Goal: Task Accomplishment & Management: Manage account settings

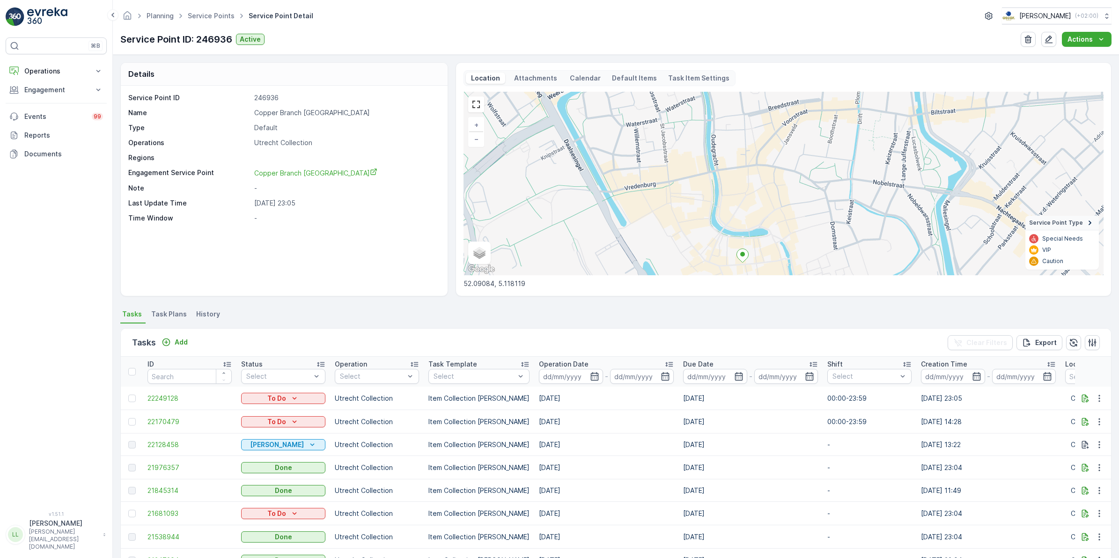
scroll to position [34, 0]
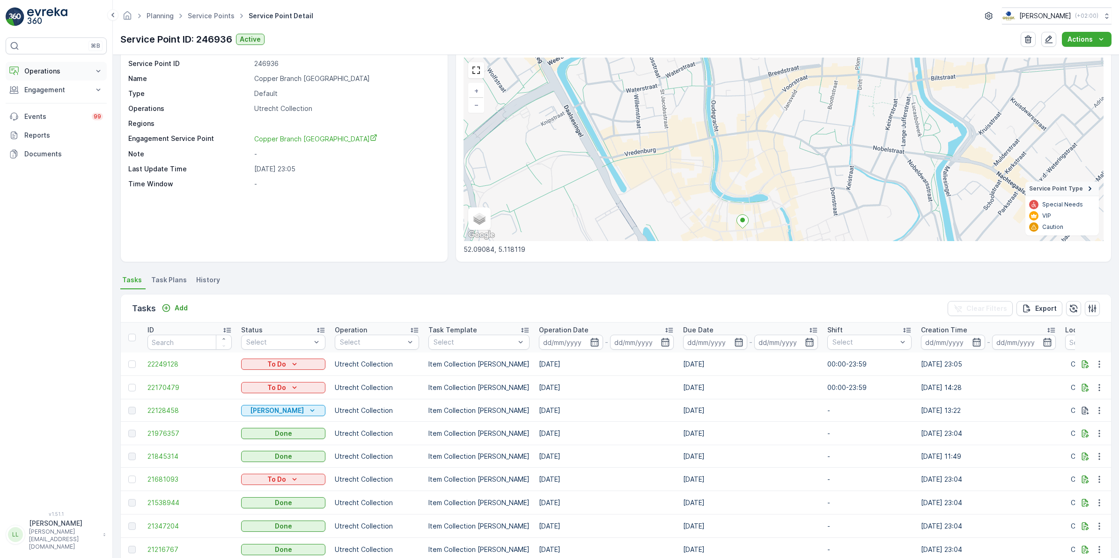
click at [38, 75] on p "Operations" at bounding box center [56, 70] width 64 height 9
click at [55, 111] on p "Routes & Tasks" at bounding box center [48, 113] width 48 height 9
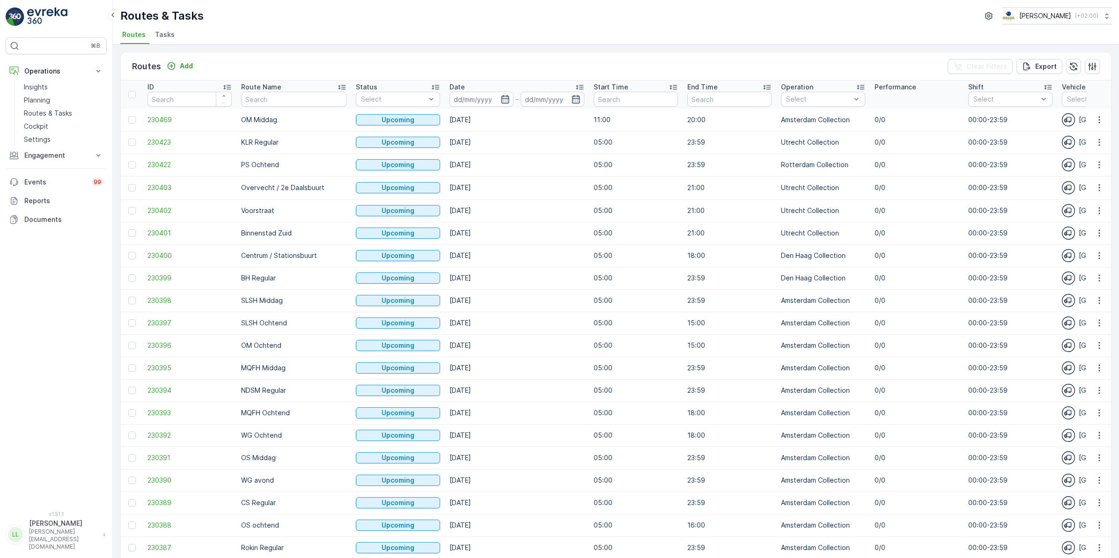
click at [159, 37] on span "Tasks" at bounding box center [165, 34] width 20 height 9
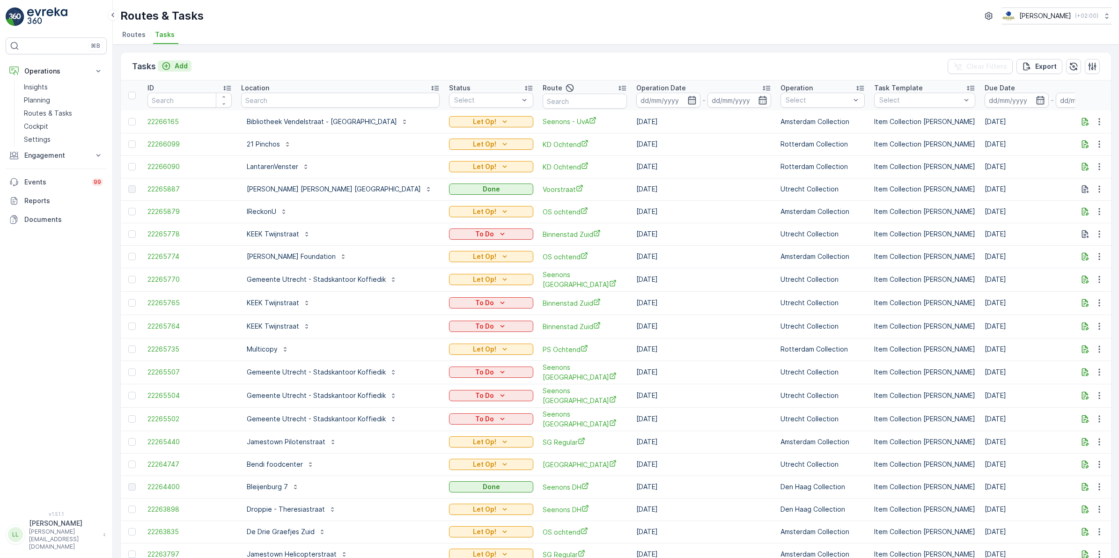
click at [169, 70] on icon "Add" at bounding box center [166, 65] width 9 height 9
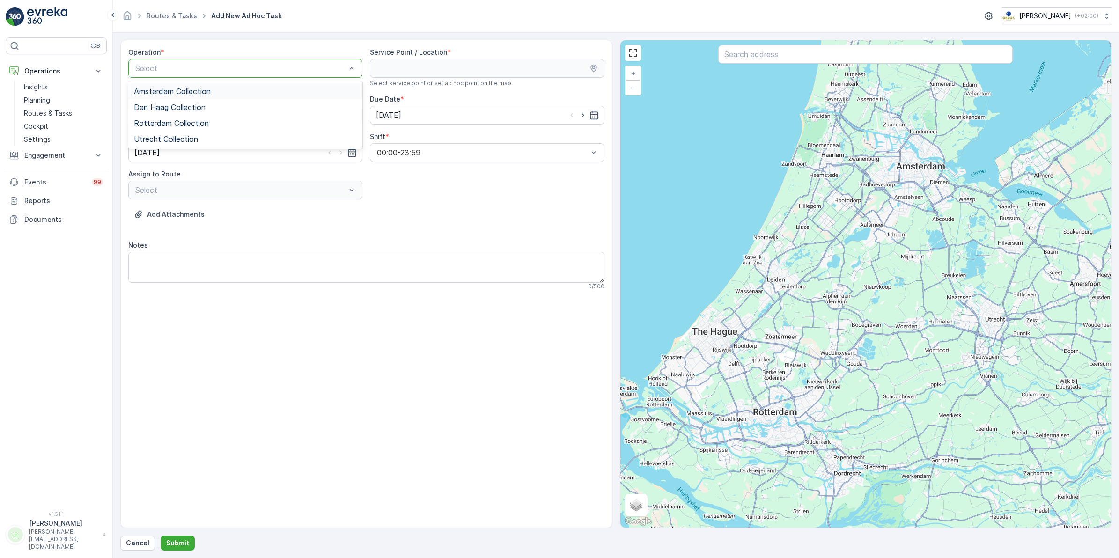
click at [217, 87] on div "Amsterdam Collection" at bounding box center [245, 91] width 234 height 16
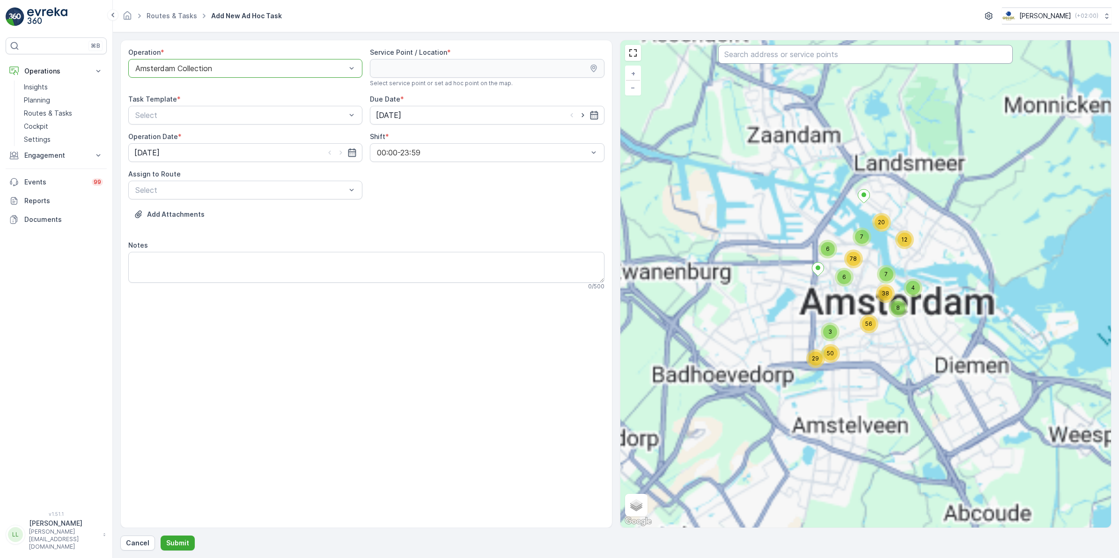
click at [815, 55] on input "text" at bounding box center [865, 54] width 295 height 19
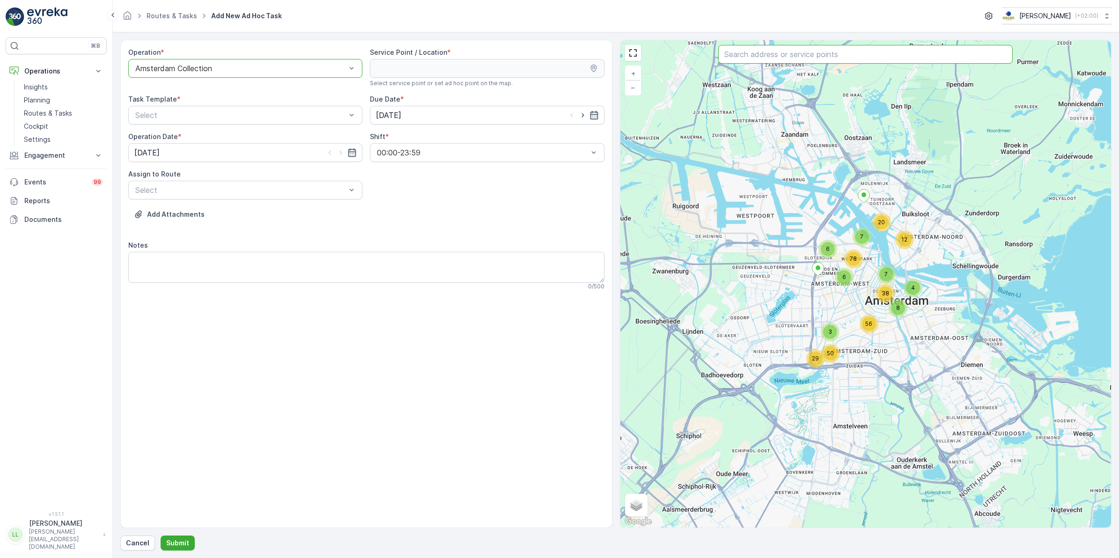
click at [257, 76] on div "Amsterdam Collection" at bounding box center [245, 68] width 234 height 19
drag, startPoint x: 183, startPoint y: 122, endPoint x: 536, endPoint y: 47, distance: 361.5
click at [183, 122] on span "Rotterdam Collection" at bounding box center [171, 123] width 75 height 8
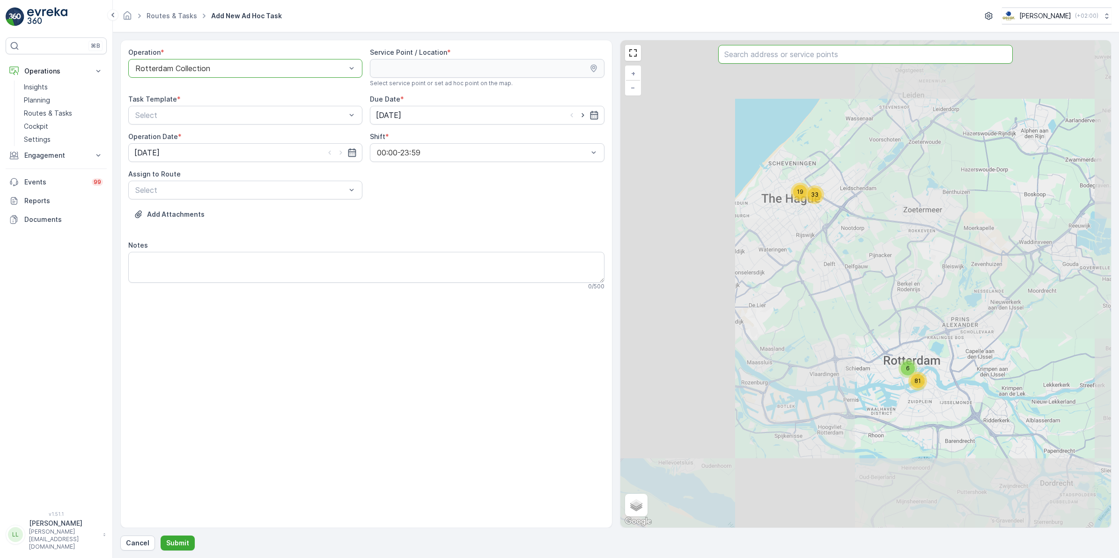
click at [778, 52] on input "text" at bounding box center [865, 54] width 295 height 19
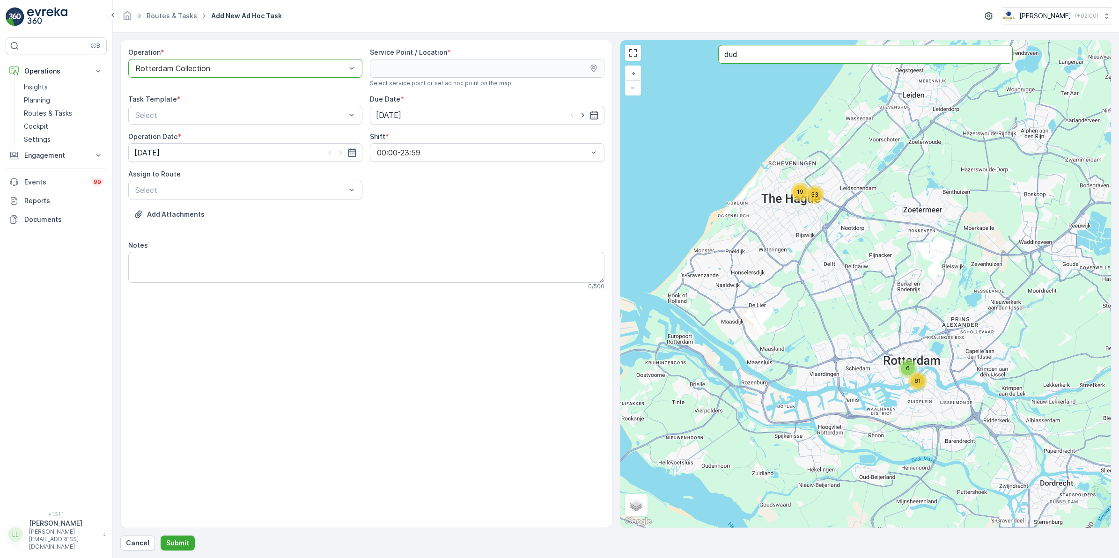
type input "dud"
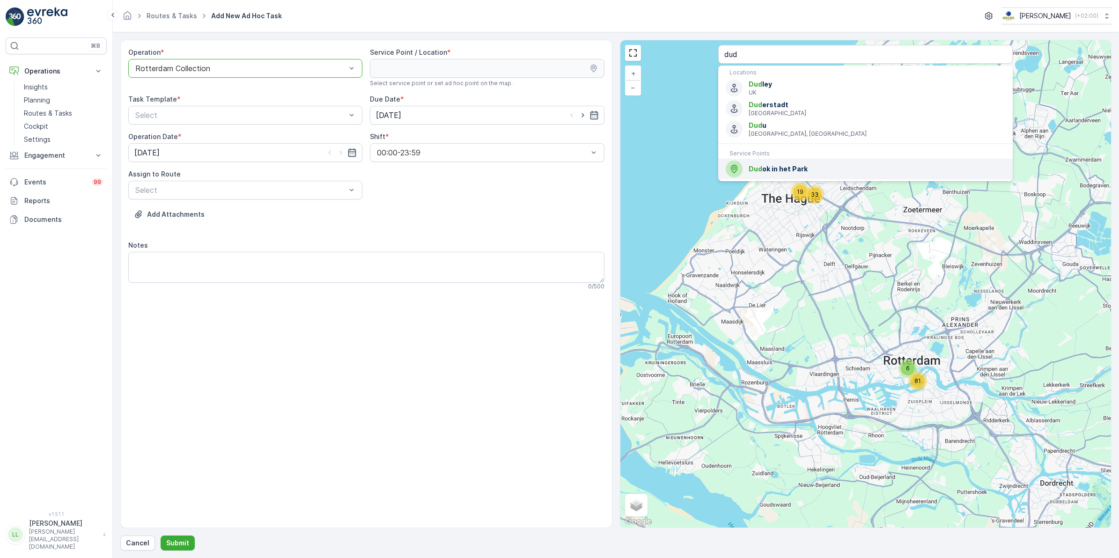
click at [802, 176] on div "Dud ok in het Park" at bounding box center [866, 169] width 280 height 17
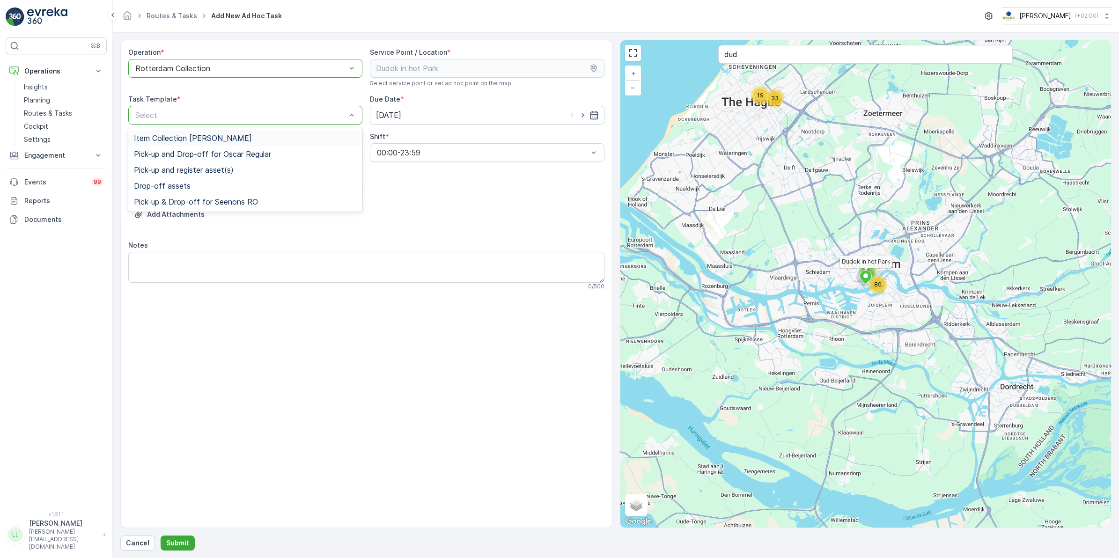
click at [223, 133] on div "Item Collection [PERSON_NAME]" at bounding box center [245, 138] width 234 height 16
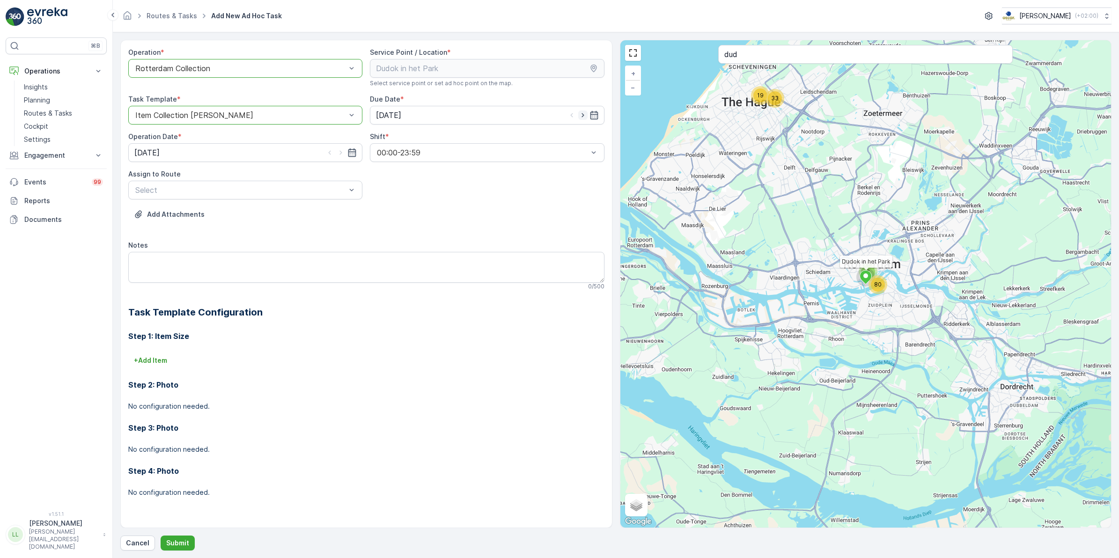
click at [587, 114] on icon "button" at bounding box center [582, 115] width 9 height 9
type input "[DATE]"
click at [346, 151] on div at bounding box center [341, 152] width 32 height 9
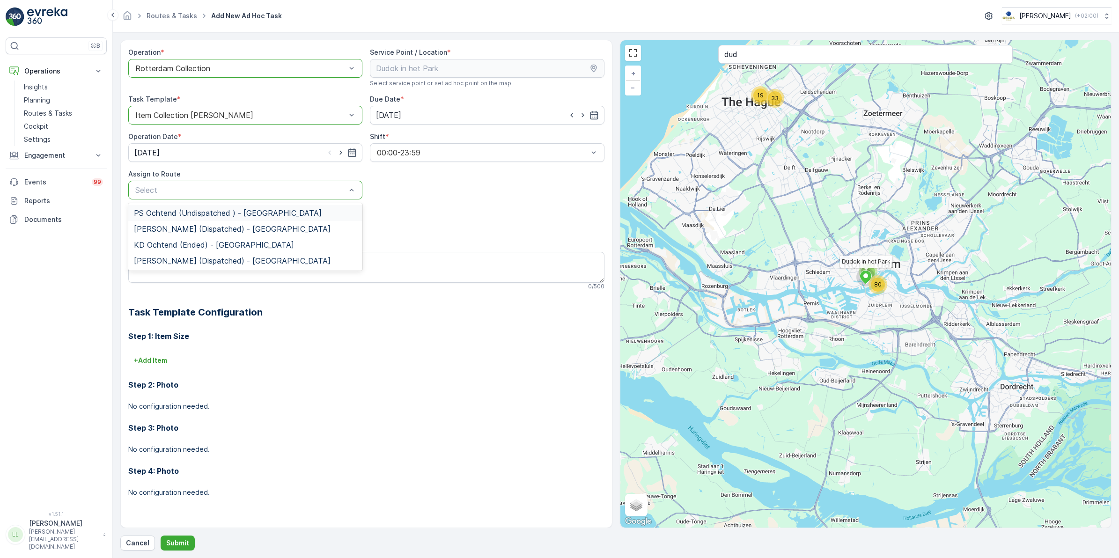
click at [202, 214] on span "PS Ochtend (Undispatched ) - Rotterdam" at bounding box center [228, 213] width 188 height 8
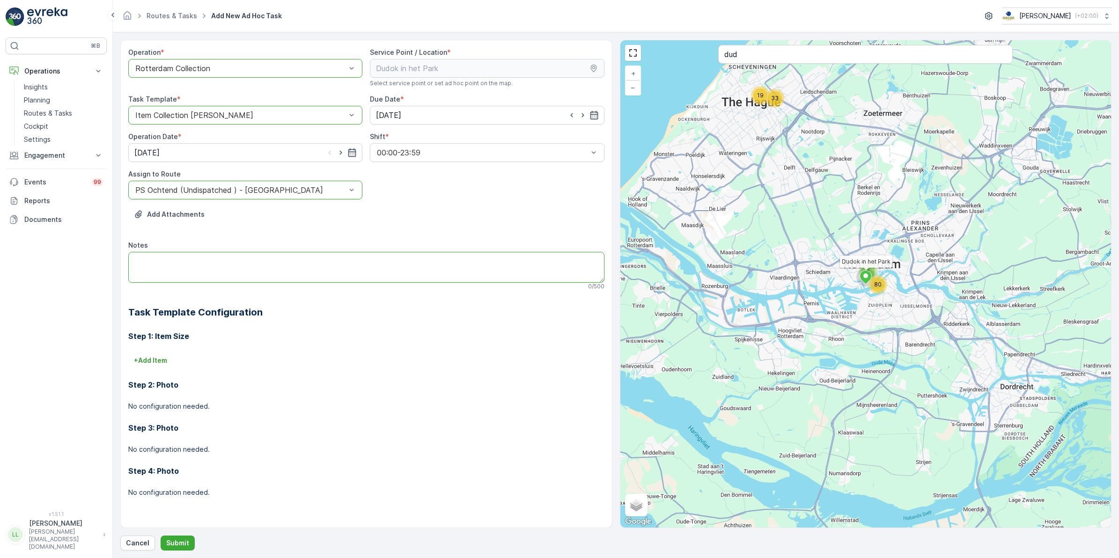
click at [279, 263] on textarea "Notes" at bounding box center [366, 267] width 476 height 31
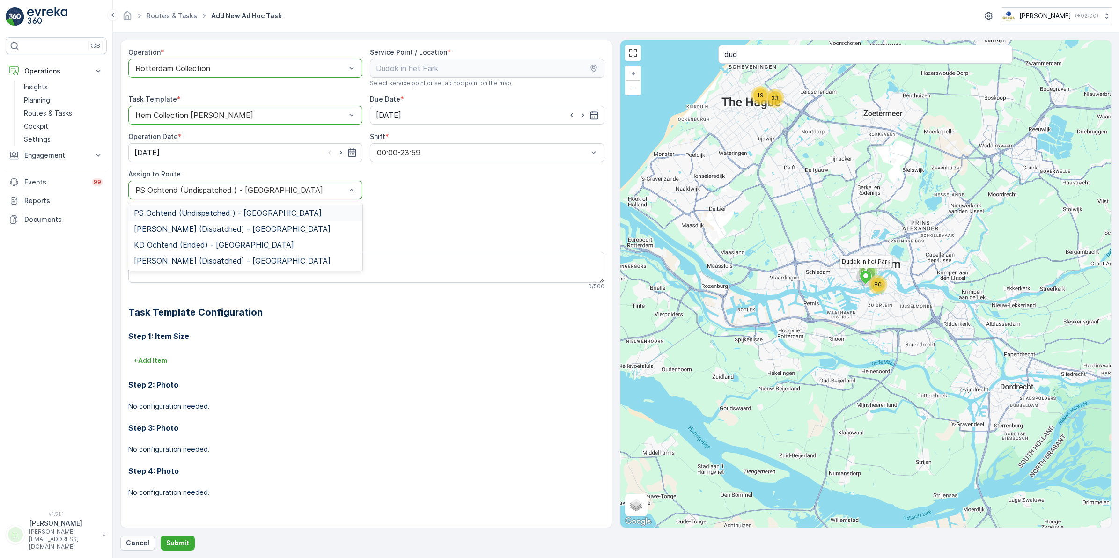
click at [223, 186] on div at bounding box center [240, 190] width 213 height 8
click at [198, 227] on span "PS Middag (Dispatched) - Rotterdam" at bounding box center [232, 229] width 197 height 8
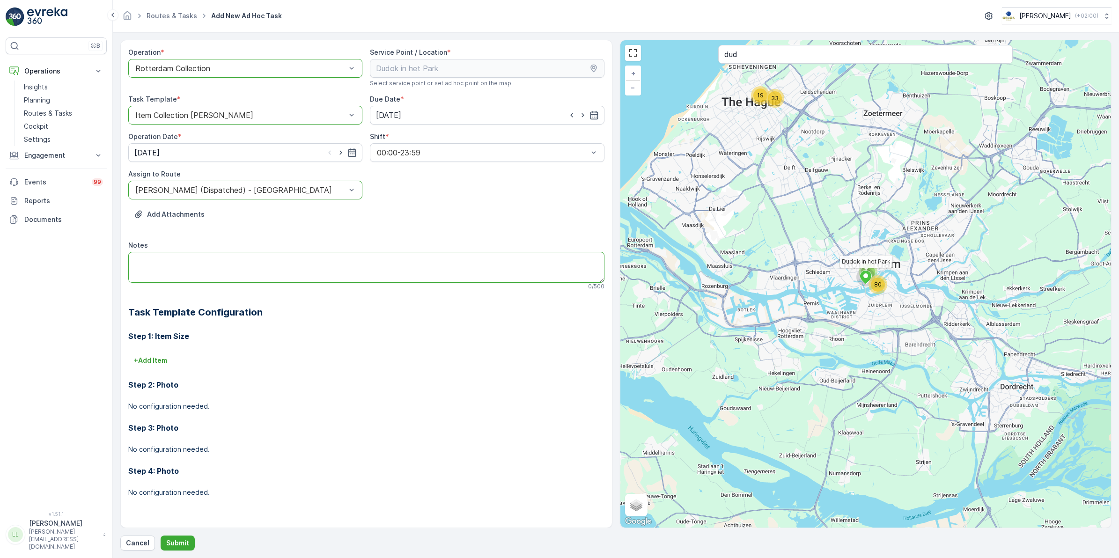
click at [167, 262] on textarea "Notes" at bounding box center [366, 267] width 476 height 31
type textarea "2x volle 240L glas container legen"
click at [172, 542] on p "Submit" at bounding box center [177, 542] width 23 height 9
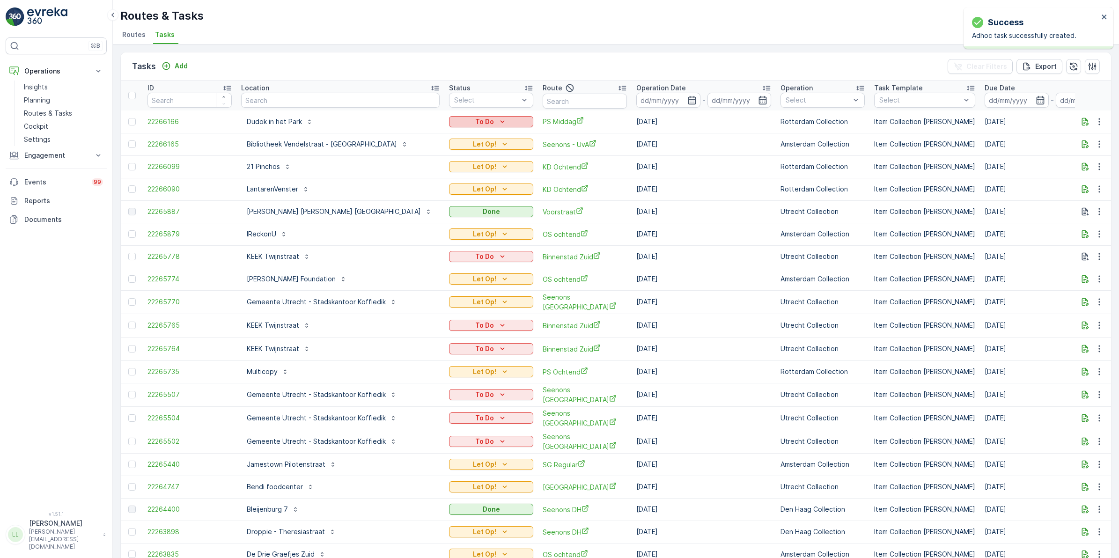
click at [498, 120] on icon "To Do" at bounding box center [502, 121] width 9 height 9
click at [431, 131] on span "Let Op!" at bounding box center [424, 135] width 23 height 9
click at [285, 101] on input "text" at bounding box center [340, 100] width 199 height 15
type input "cop"
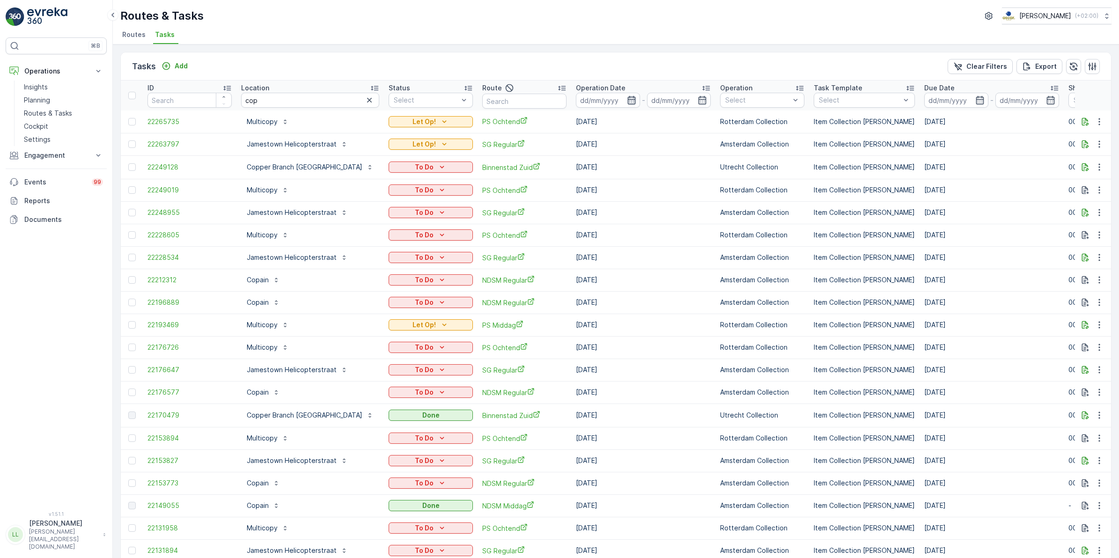
click at [627, 102] on icon "button" at bounding box center [631, 100] width 9 height 9
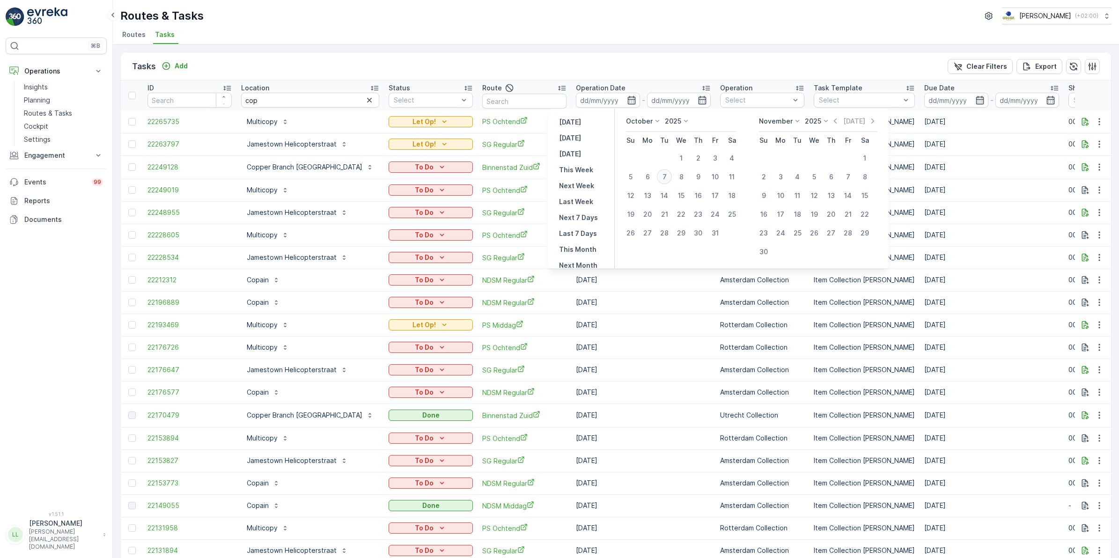
click at [665, 181] on div "7" at bounding box center [664, 176] width 15 height 15
type input "[DATE]"
click at [665, 181] on div "7" at bounding box center [664, 176] width 15 height 15
type input "[DATE]"
click at [665, 181] on div "7" at bounding box center [664, 176] width 15 height 15
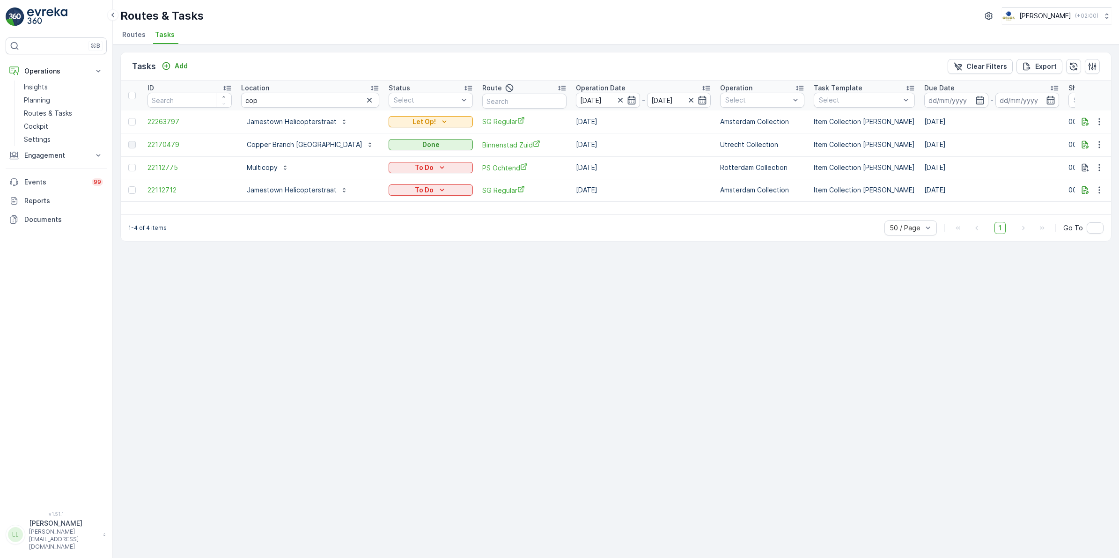
click at [367, 101] on icon "button" at bounding box center [369, 100] width 5 height 5
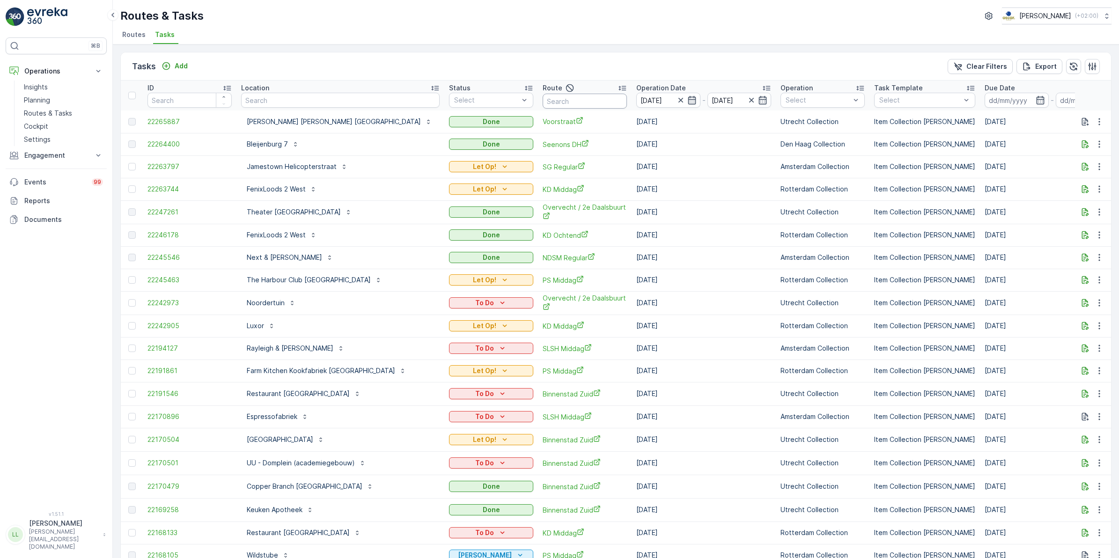
click at [543, 103] on input "text" at bounding box center [585, 101] width 84 height 15
type input "dudok"
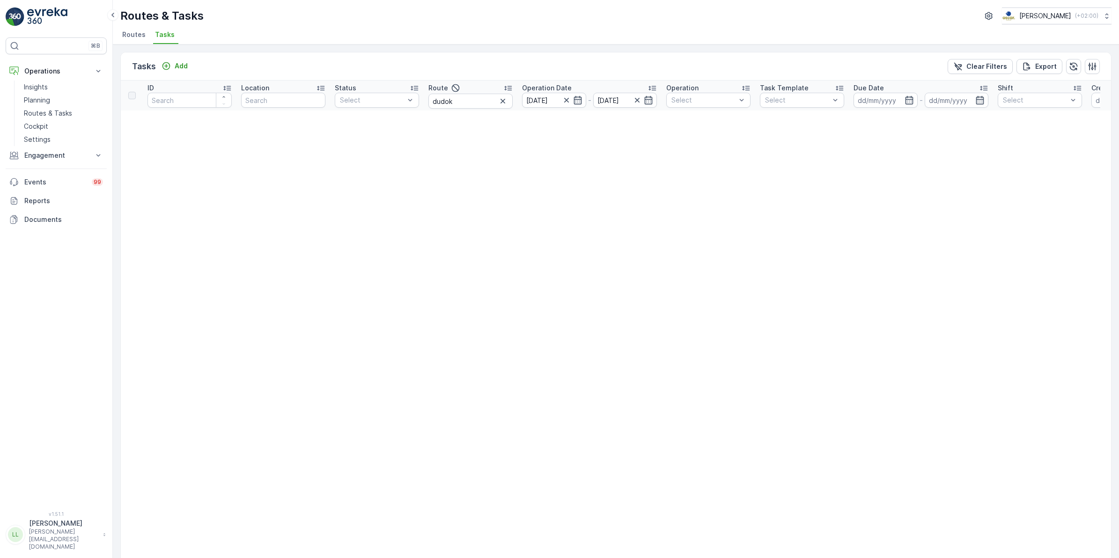
drag, startPoint x: 581, startPoint y: 101, endPoint x: 586, endPoint y: 104, distance: 6.1
click at [581, 101] on icon "button" at bounding box center [577, 100] width 9 height 9
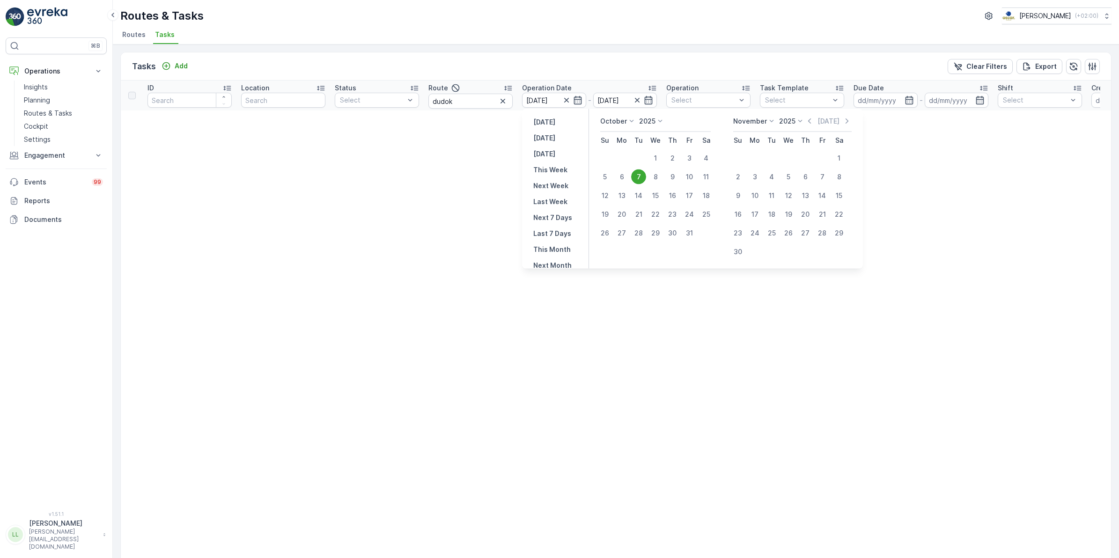
click at [655, 178] on div "8" at bounding box center [655, 176] width 15 height 15
type input "[DATE]"
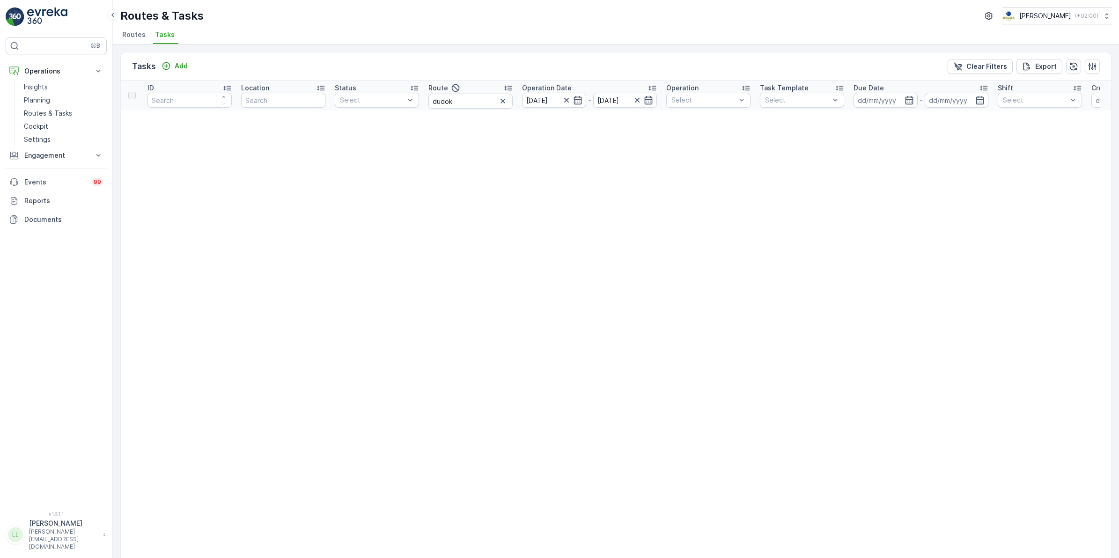
drag, startPoint x: 462, startPoint y: 99, endPoint x: 288, endPoint y: 115, distance: 174.0
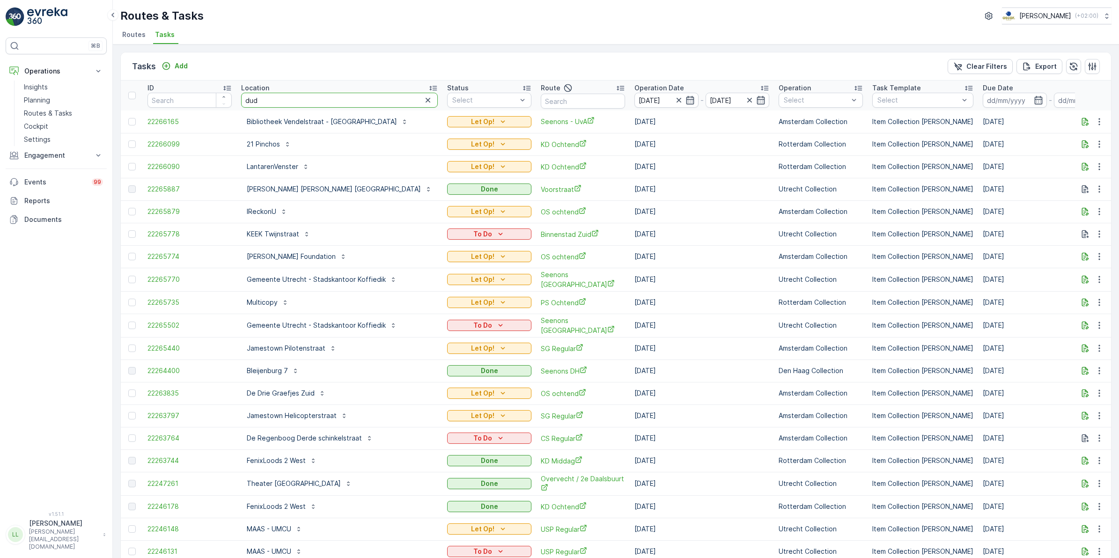
type input "dudo"
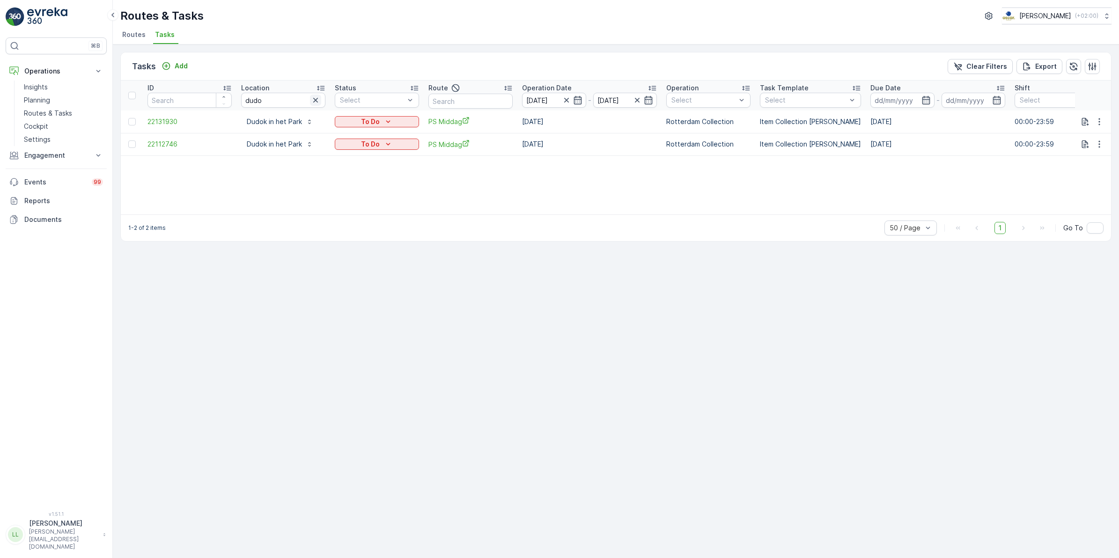
click at [314, 97] on icon "button" at bounding box center [315, 100] width 9 height 9
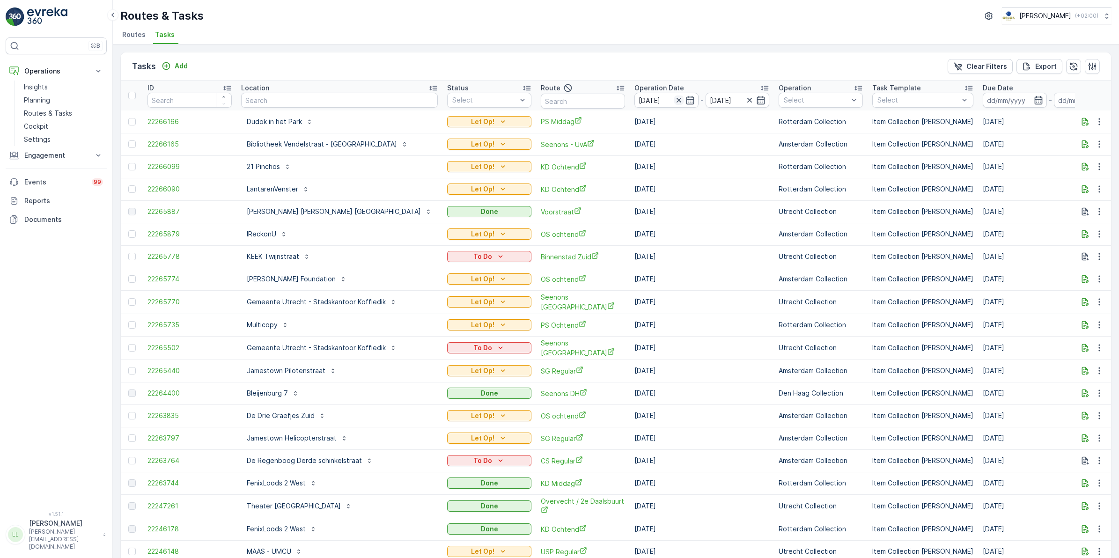
click at [674, 98] on icon "button" at bounding box center [678, 100] width 9 height 9
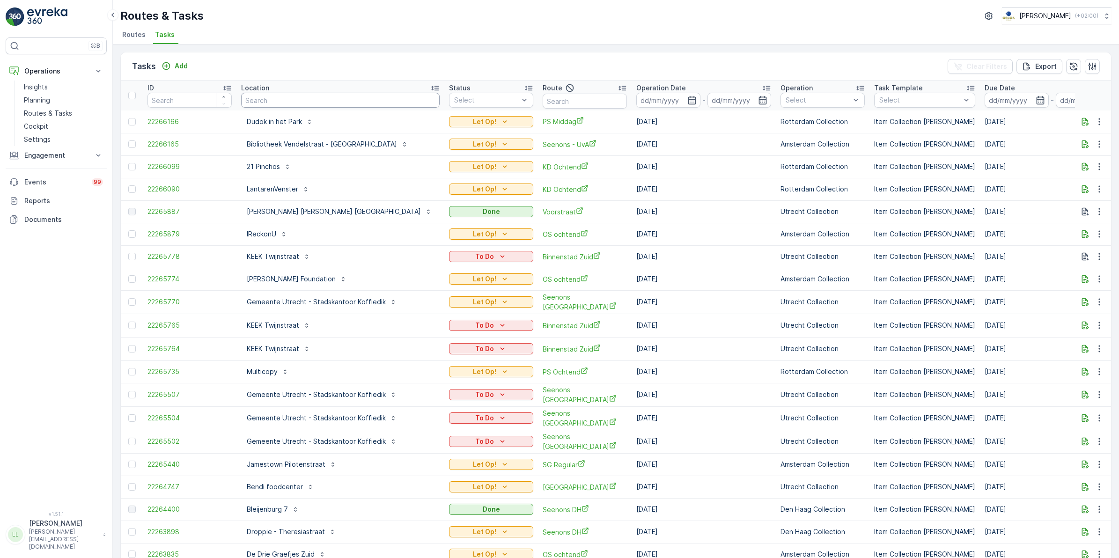
click at [265, 102] on input "text" at bounding box center [340, 100] width 199 height 15
type input "arno"
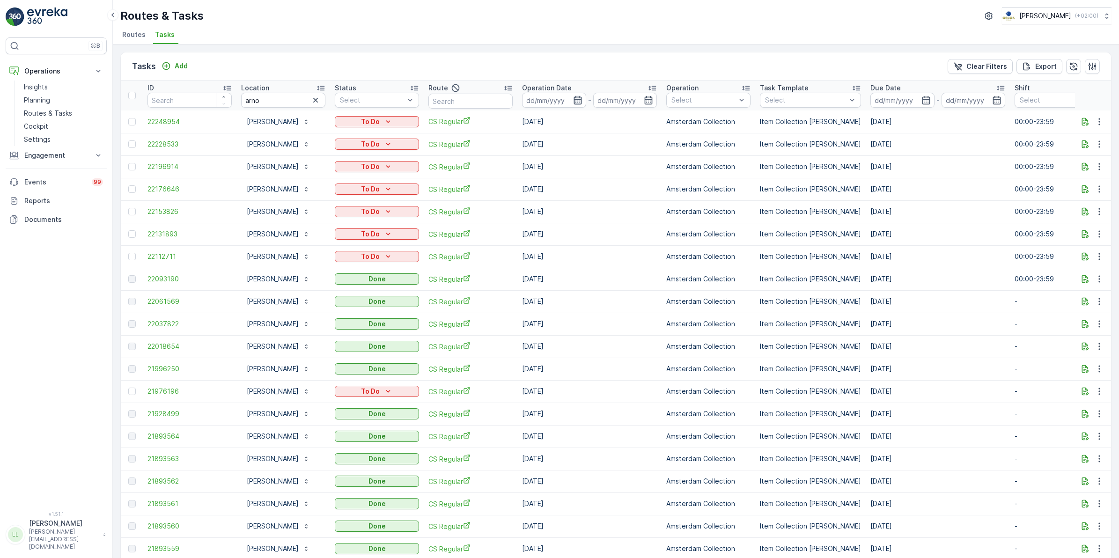
click at [573, 100] on icon "button" at bounding box center [577, 100] width 9 height 9
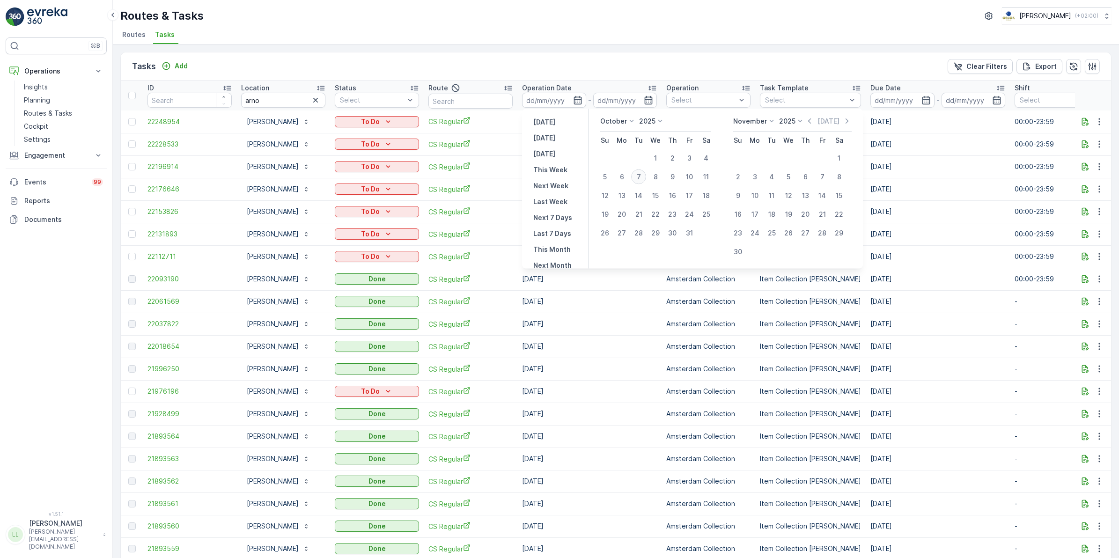
click at [640, 177] on div "7" at bounding box center [638, 176] width 15 height 15
type input "[DATE]"
click at [640, 177] on div "7" at bounding box center [638, 176] width 15 height 15
type input "[DATE]"
click at [640, 177] on div "7" at bounding box center [638, 176] width 15 height 15
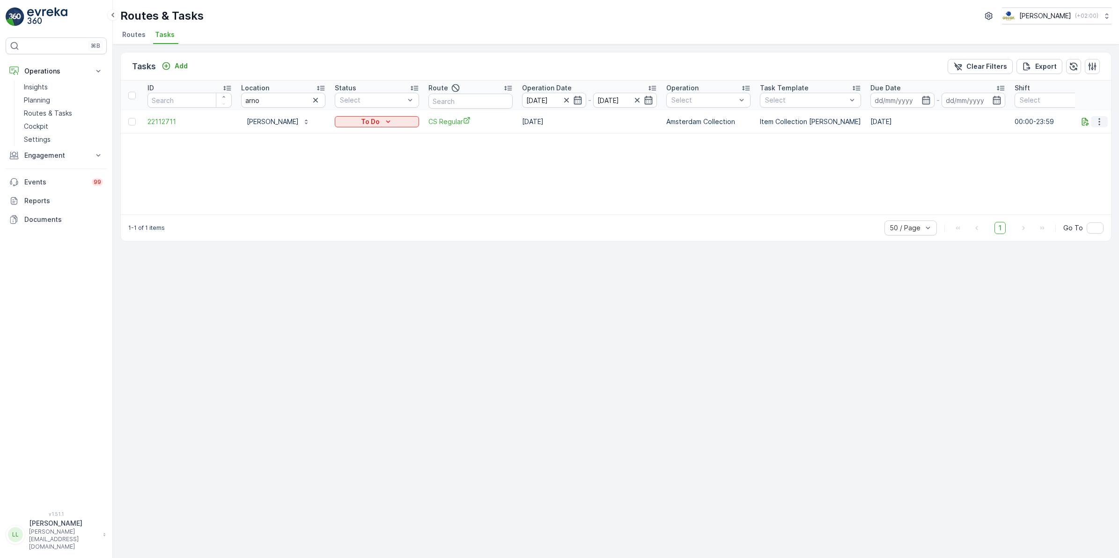
click at [1103, 120] on icon "button" at bounding box center [1099, 121] width 9 height 9
click at [394, 120] on div "To Do" at bounding box center [377, 121] width 77 height 9
click at [361, 162] on div "Done" at bounding box center [366, 161] width 59 height 13
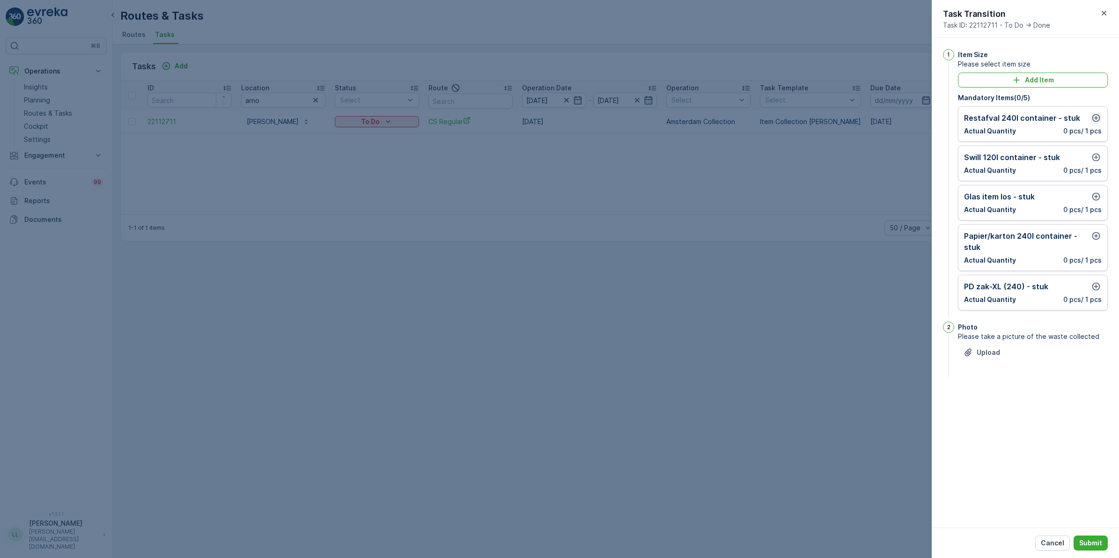
click at [1099, 116] on icon "button" at bounding box center [1096, 118] width 8 height 8
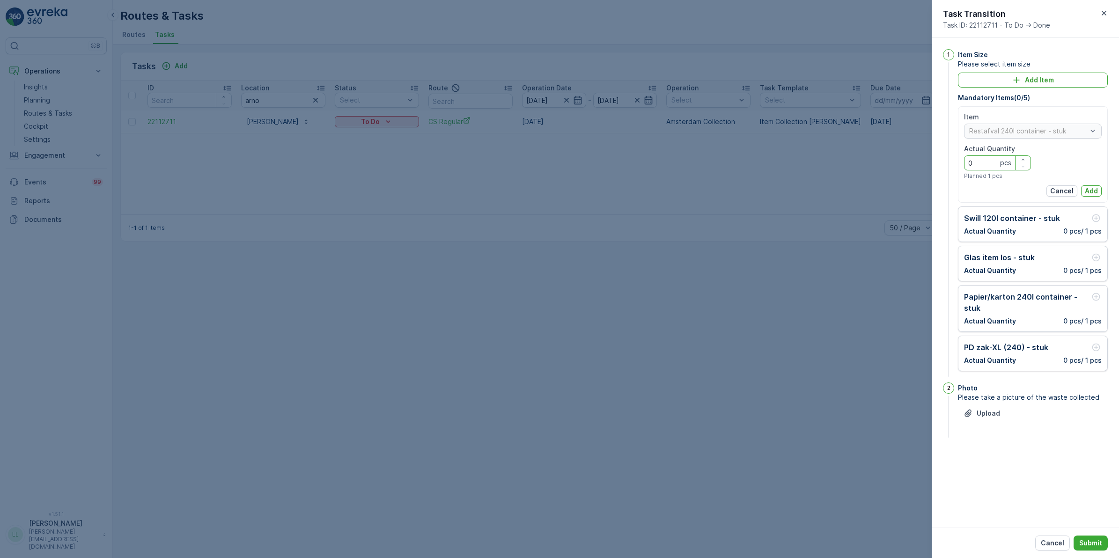
click at [987, 167] on Quantity "0" at bounding box center [997, 162] width 67 height 15
type Quantity "2"
type Quantity "1"
click at [1087, 188] on p "Add" at bounding box center [1091, 190] width 13 height 9
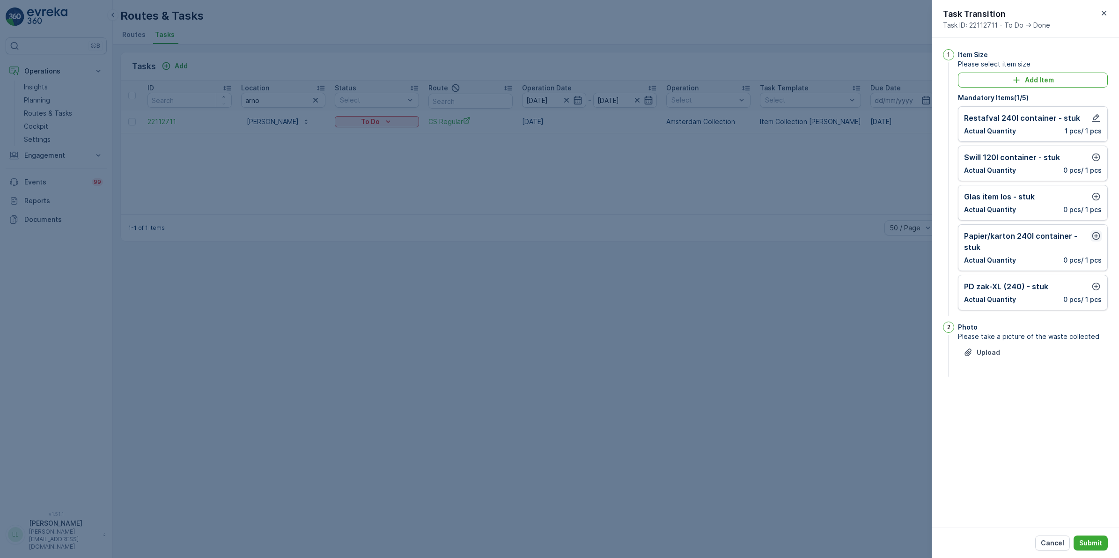
click at [1096, 237] on icon "button" at bounding box center [1096, 236] width 8 height 8
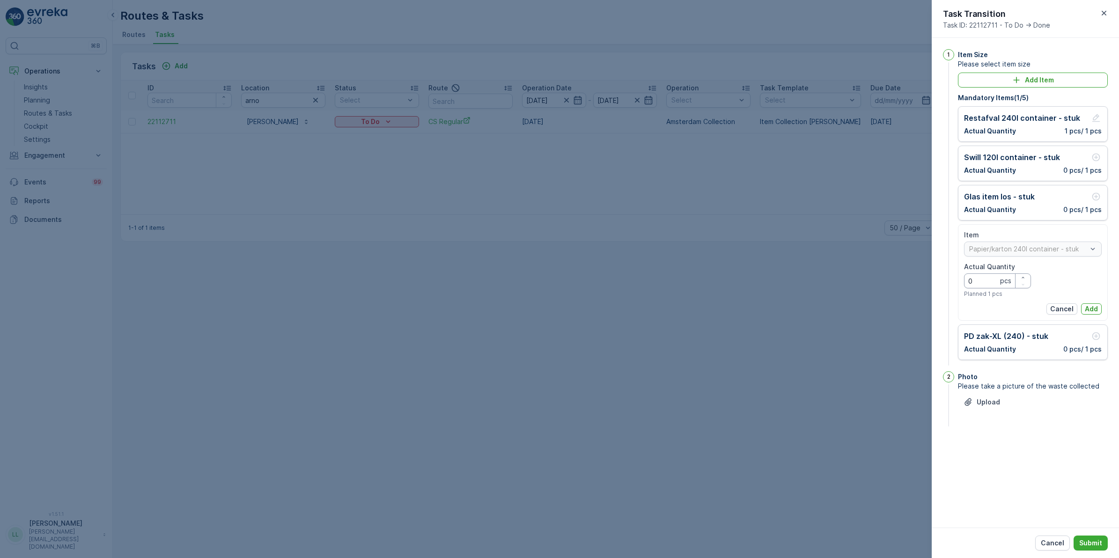
click at [996, 279] on Quantity "0" at bounding box center [997, 280] width 67 height 15
type Quantity "2"
click at [1096, 311] on p "Add" at bounding box center [1091, 308] width 13 height 9
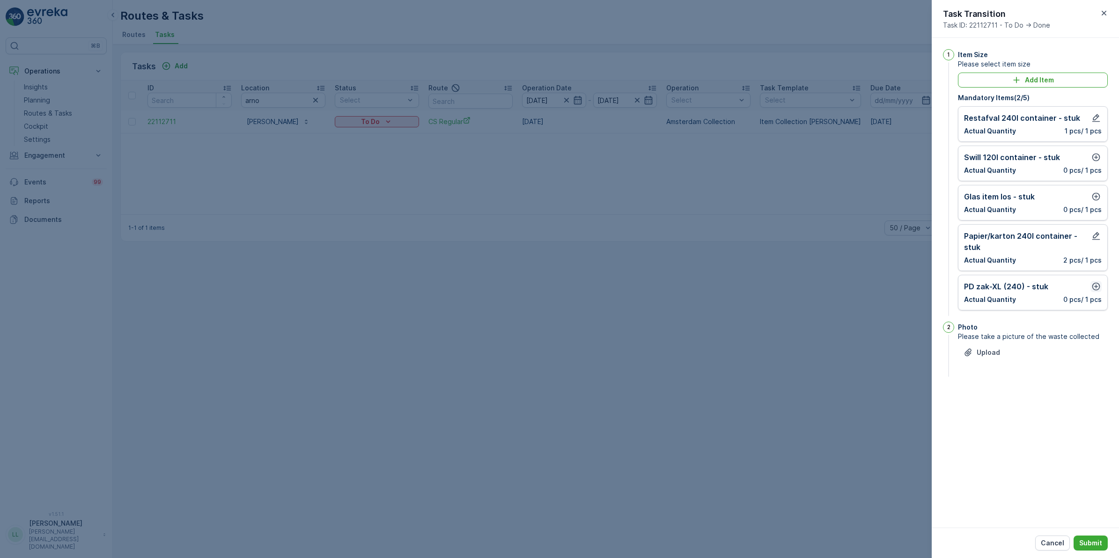
click at [1093, 288] on icon "button" at bounding box center [1095, 286] width 9 height 9
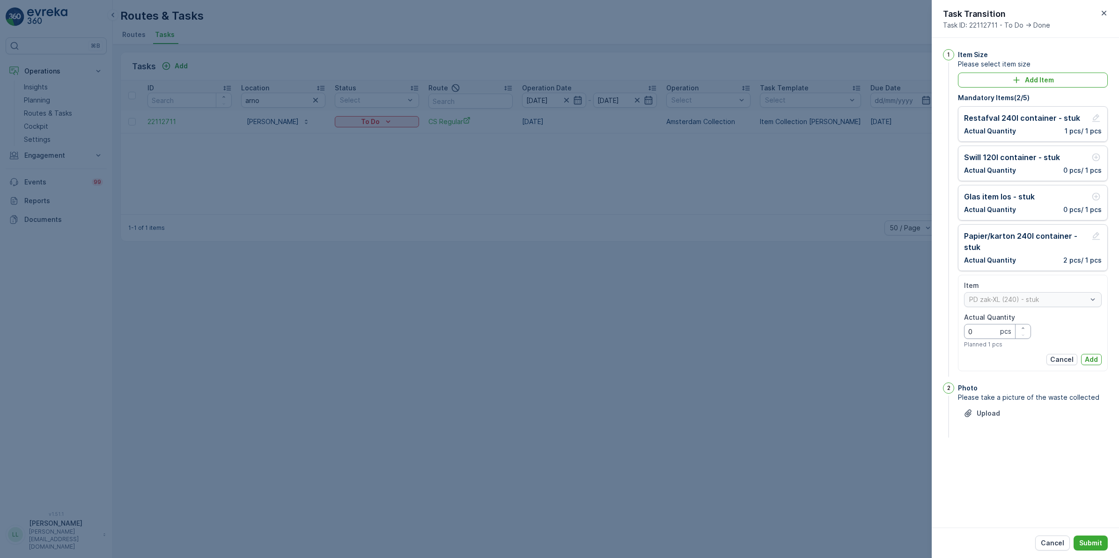
click at [987, 331] on Quantity "0" at bounding box center [997, 331] width 67 height 15
type Quantity "1"
click at [1096, 356] on p "Add" at bounding box center [1091, 359] width 13 height 9
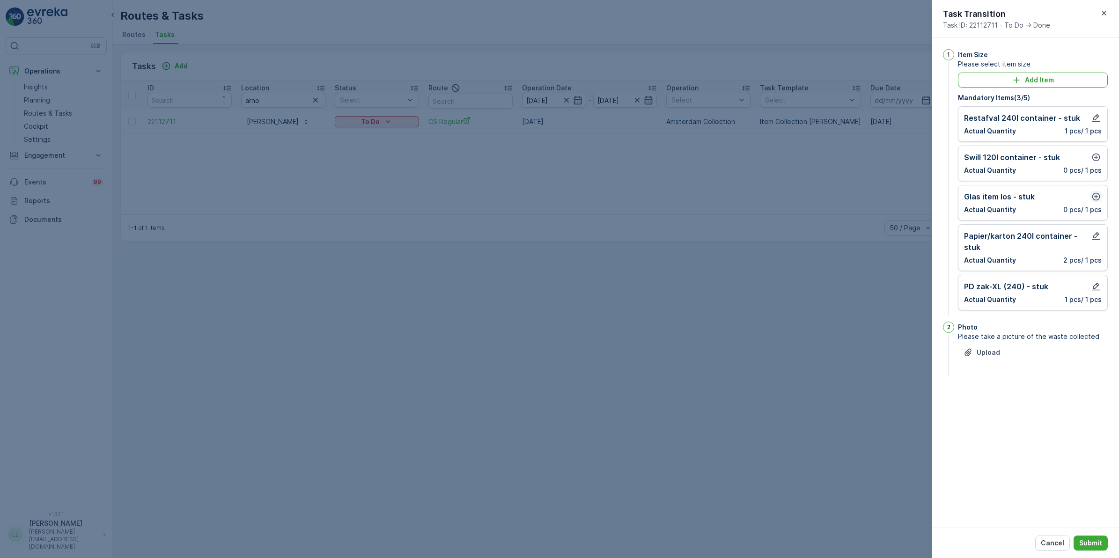
click at [1097, 192] on icon "button" at bounding box center [1095, 196] width 9 height 9
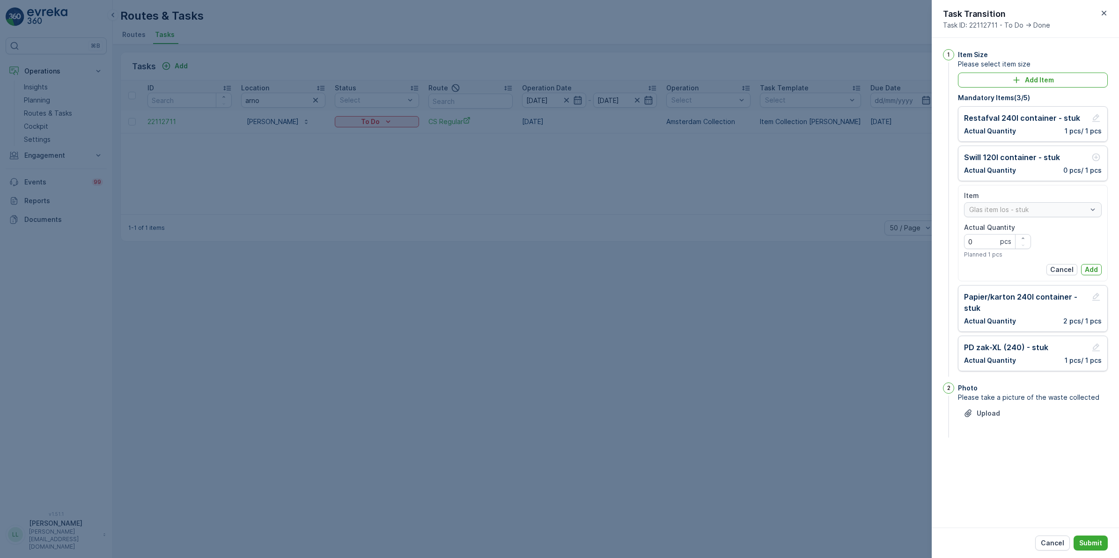
drag, startPoint x: 1096, startPoint y: 268, endPoint x: 1094, endPoint y: 240, distance: 27.7
click at [1096, 267] on p "Add" at bounding box center [1091, 269] width 13 height 9
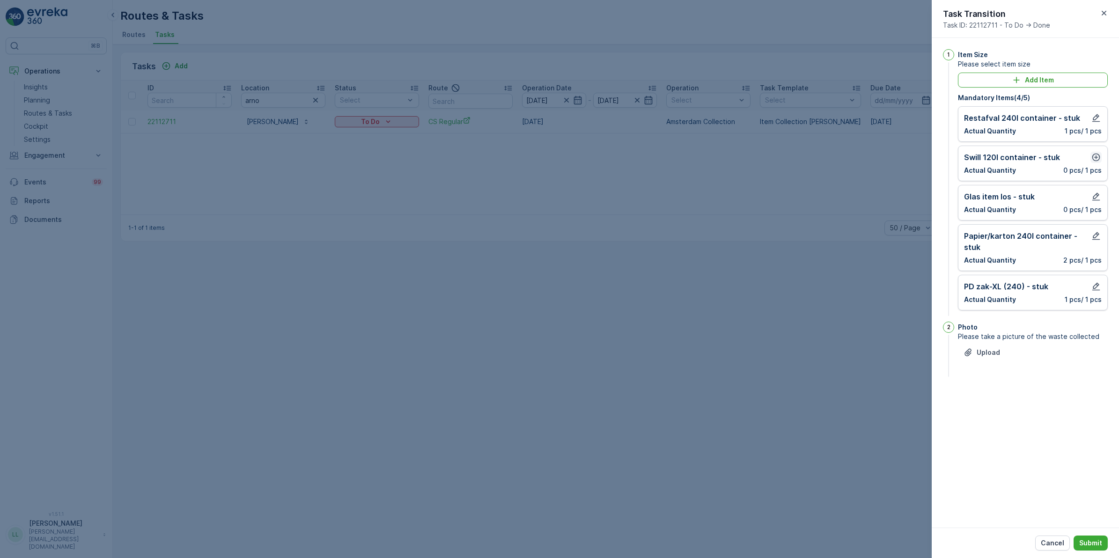
click at [1096, 157] on icon "button" at bounding box center [1096, 158] width 8 height 8
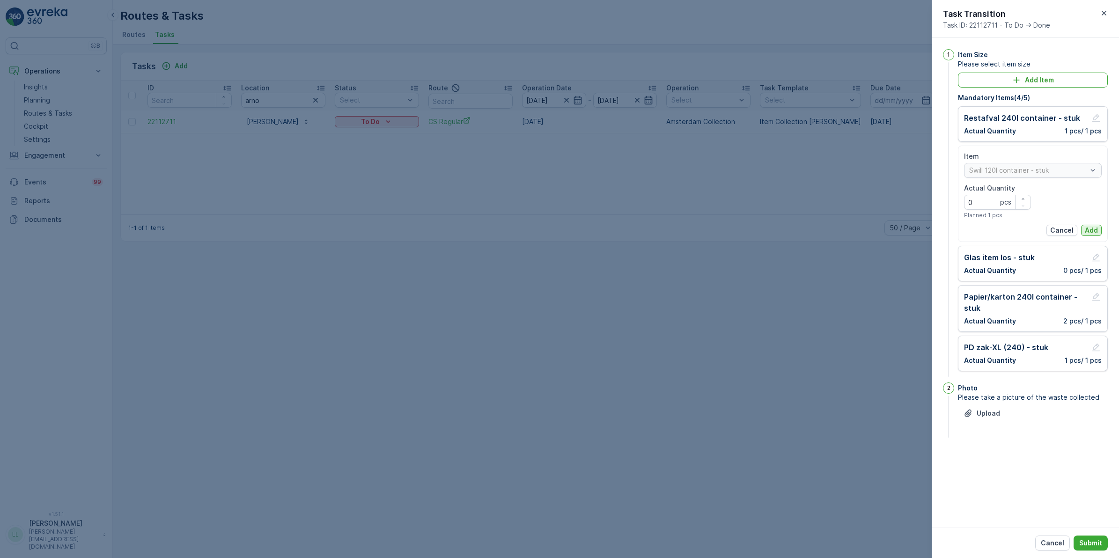
click at [1091, 232] on p "Add" at bounding box center [1091, 230] width 13 height 9
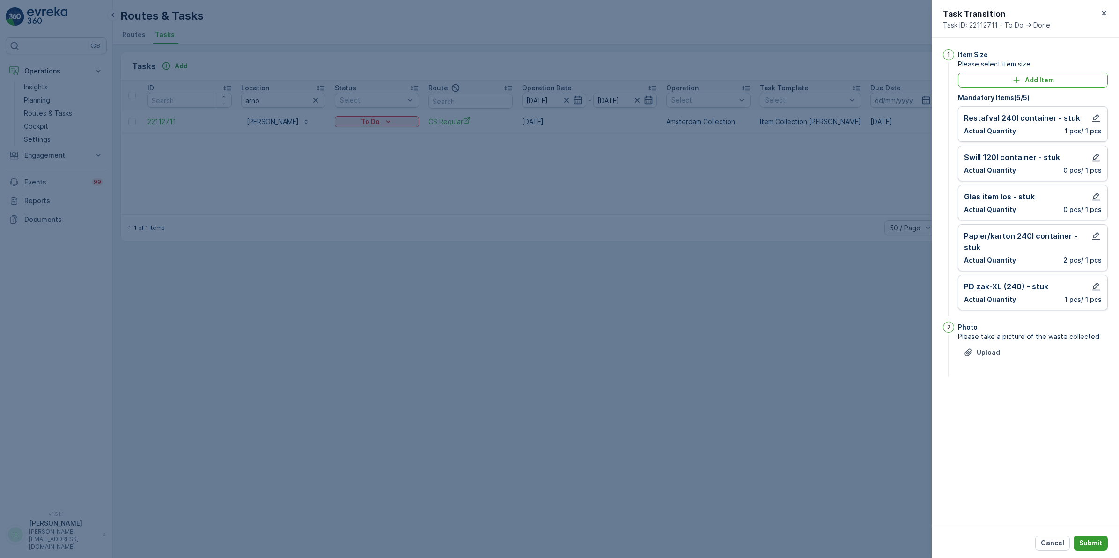
click at [1094, 535] on div "Cancel Submit" at bounding box center [1025, 543] width 187 height 30
click at [1098, 546] on p "Submit" at bounding box center [1090, 542] width 23 height 9
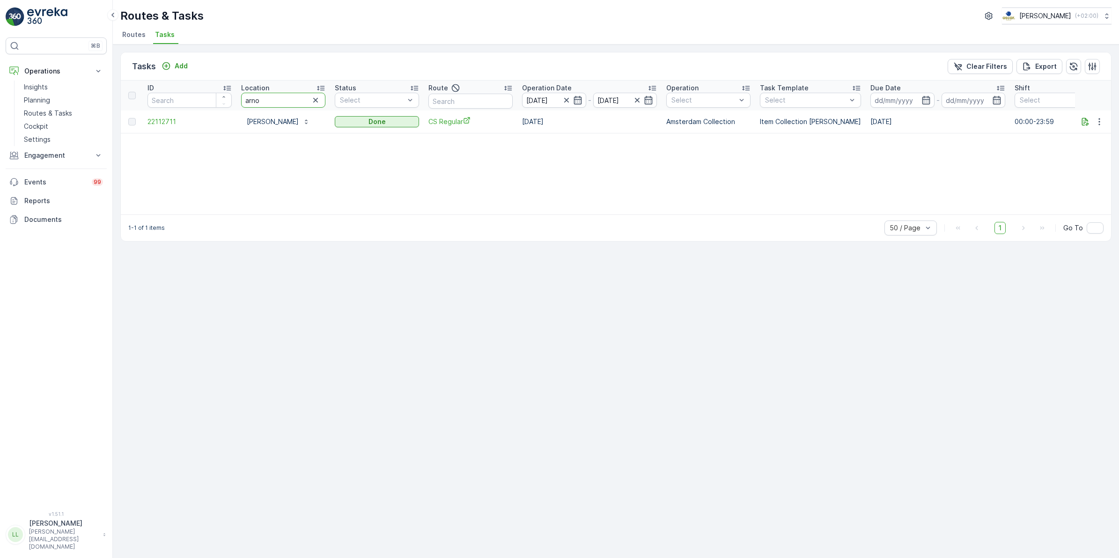
click at [221, 106] on tr "ID Location arno Status Select Route Operation Date 07.10.2025 - 07.10.2025 Ope…" at bounding box center [843, 96] width 1444 height 30
type input "pannen"
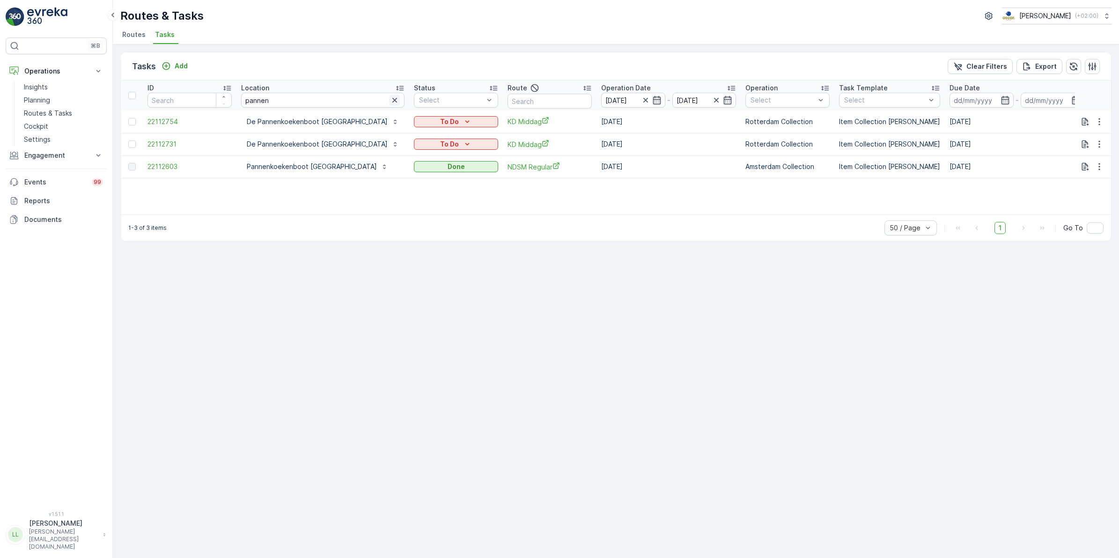
click at [390, 101] on icon "button" at bounding box center [394, 100] width 9 height 9
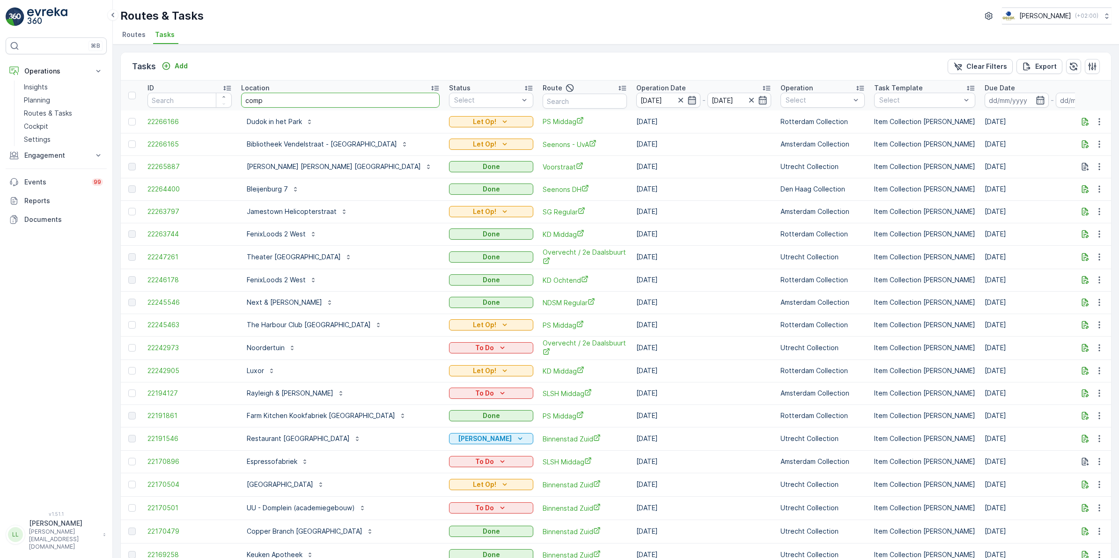
type input "compa"
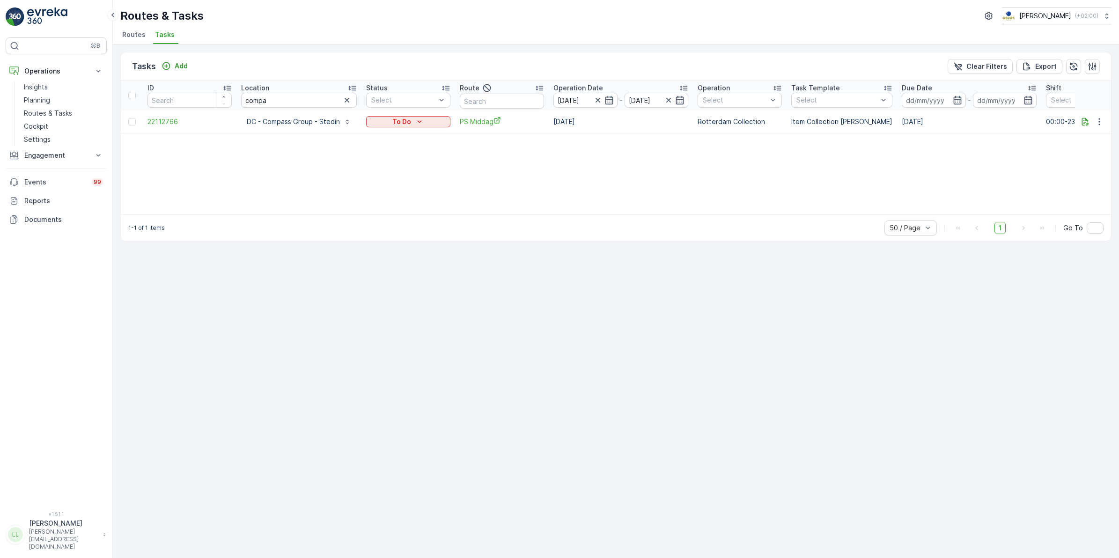
click at [1080, 127] on div at bounding box center [1094, 121] width 28 height 11
click at [1083, 125] on icon "button" at bounding box center [1085, 121] width 9 height 9
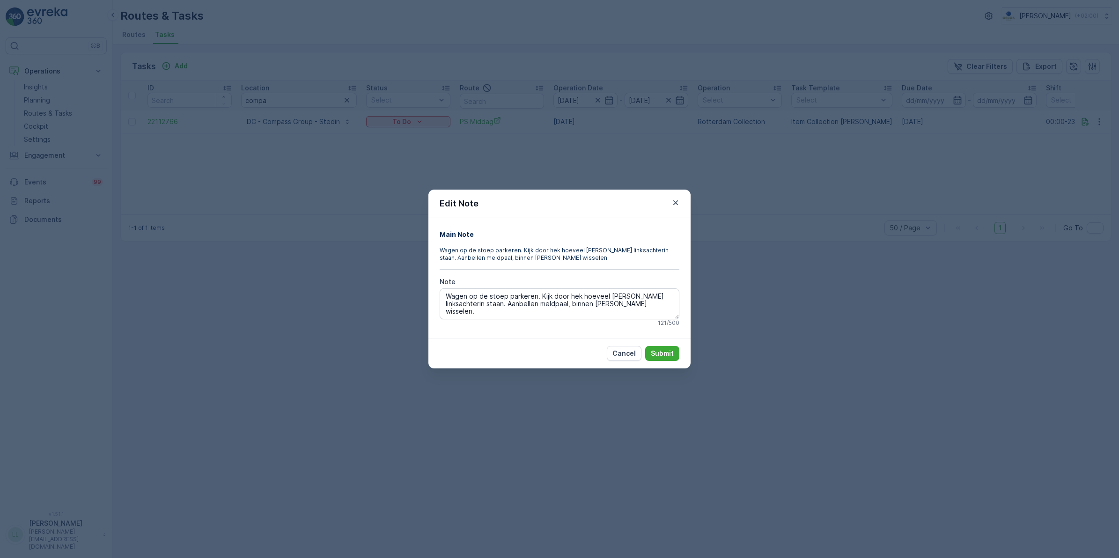
drag, startPoint x: 606, startPoint y: 308, endPoint x: 392, endPoint y: 291, distance: 215.1
click at [392, 291] on div "Edit Note Main Note Wagen op de stoep parkeren. Kijk door hek hoeveel bakken li…" at bounding box center [559, 279] width 1119 height 558
click at [855, 315] on div "Edit Note Main Note Wagen op de stoep parkeren. Kijk door hek hoeveel bakken li…" at bounding box center [559, 279] width 1119 height 558
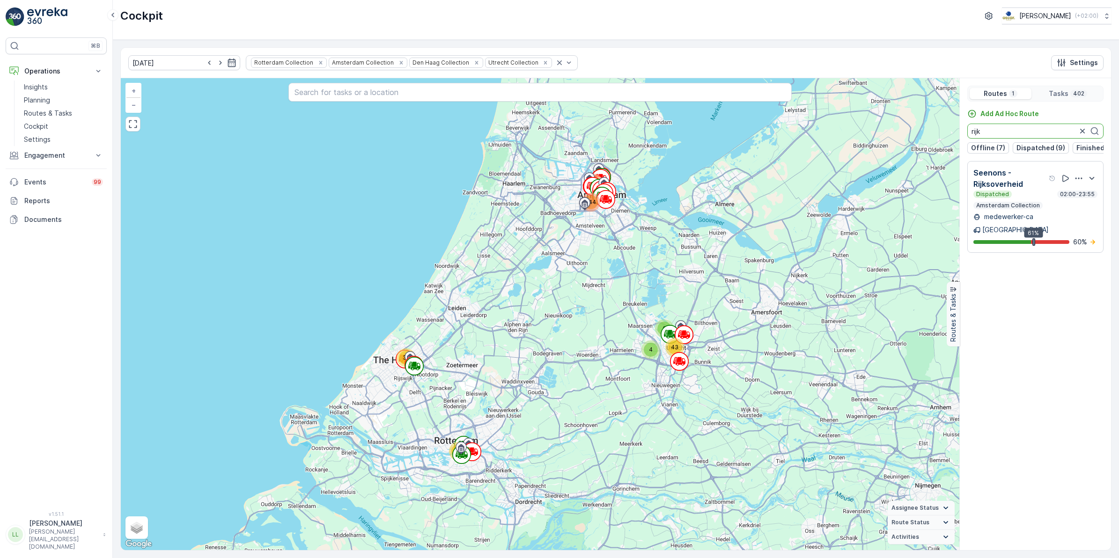
drag, startPoint x: 1031, startPoint y: 137, endPoint x: 944, endPoint y: 149, distance: 88.4
click at [944, 149] on div "6 4 101 32 43 144 72 + − Satellite Roadmap Terrain Hybrid Leaflet Keyboard shor…" at bounding box center [616, 314] width 990 height 472
type input "uva"
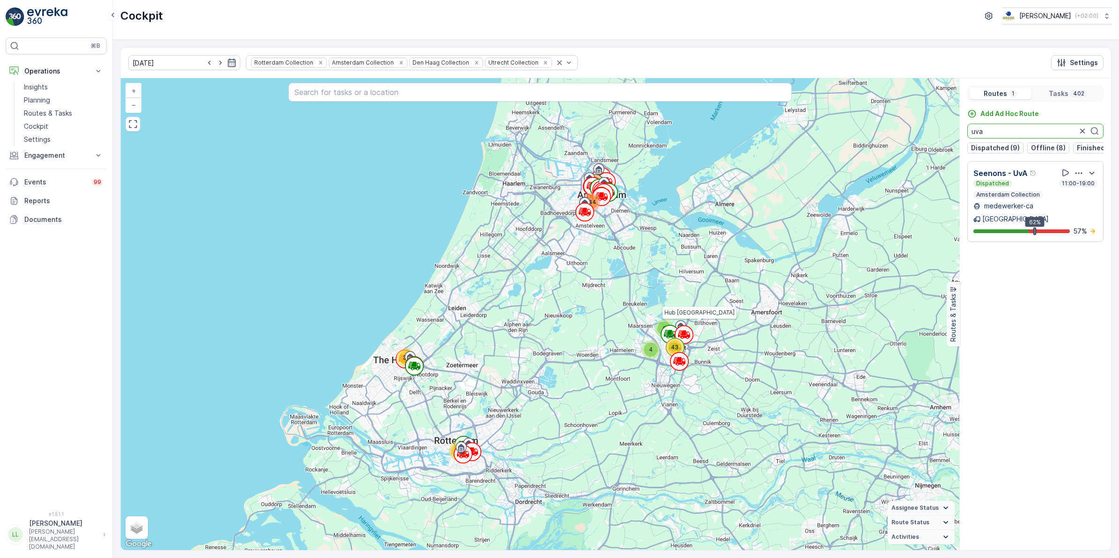
click at [953, 129] on div "6 4 101 32 43 144 72 Hub Utrecht + − Satellite Roadmap Terrain Hybrid Leaflet K…" at bounding box center [616, 314] width 990 height 472
click at [1080, 131] on icon "button" at bounding box center [1082, 130] width 9 height 9
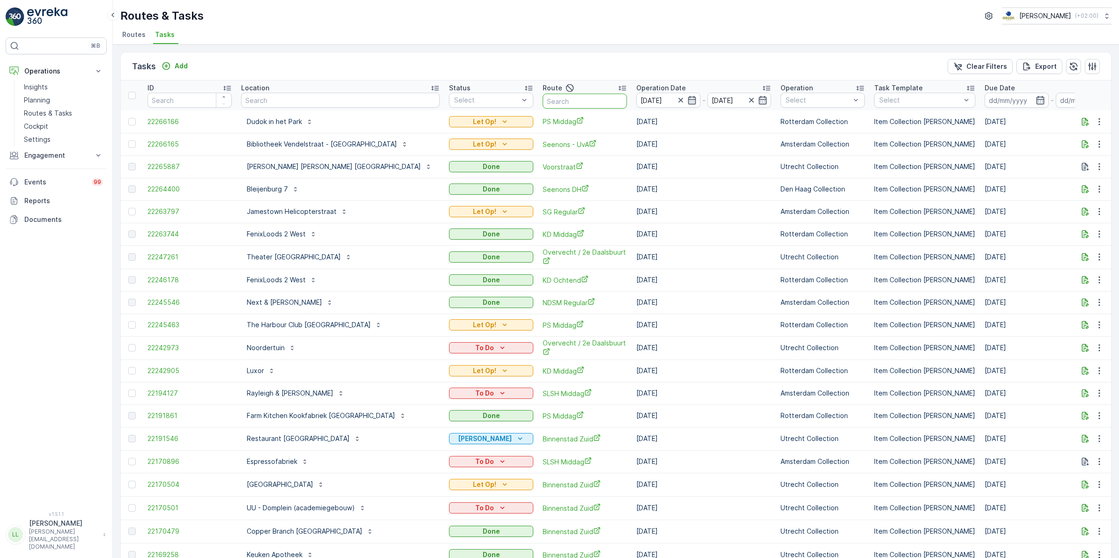
click at [543, 103] on input "text" at bounding box center [585, 101] width 84 height 15
type input "uva"
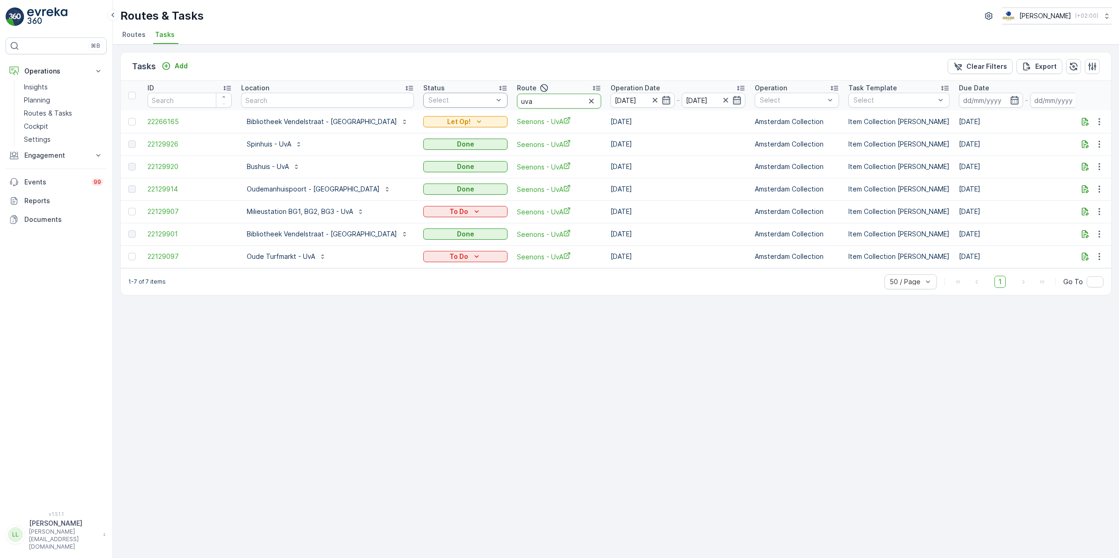
drag, startPoint x: 476, startPoint y: 101, endPoint x: 454, endPoint y: 103, distance: 22.1
click at [454, 103] on tr "ID Location Status Select Route uva Operation Date [DATE] - [DATE] Operation Se…" at bounding box center [887, 96] width 1533 height 30
type input "mq"
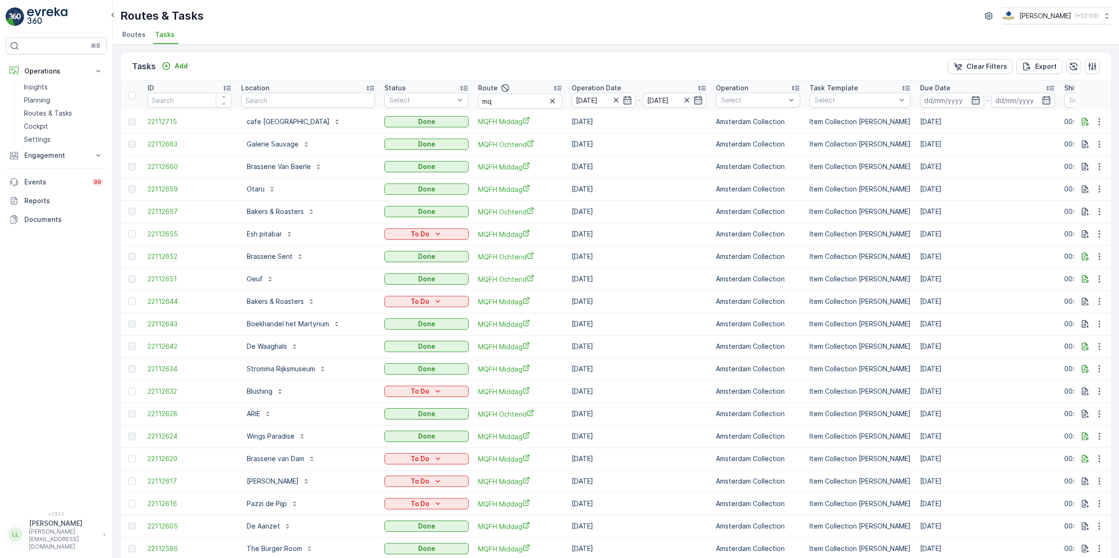
click at [516, 99] on input "mq" at bounding box center [520, 101] width 84 height 15
type input "mq mid"
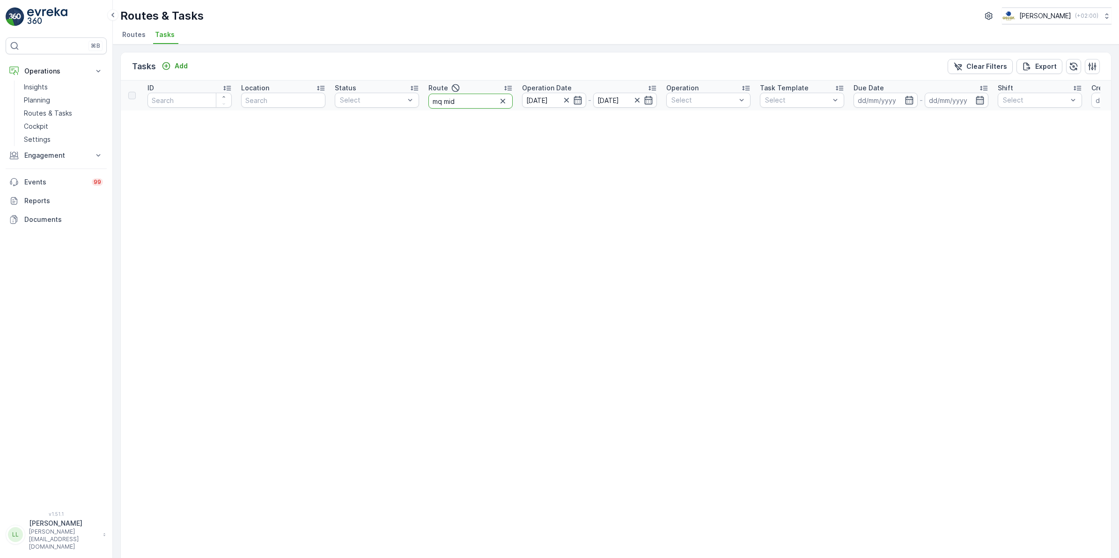
click at [460, 96] on input "mq mid" at bounding box center [470, 101] width 84 height 15
type input "mqfh mi"
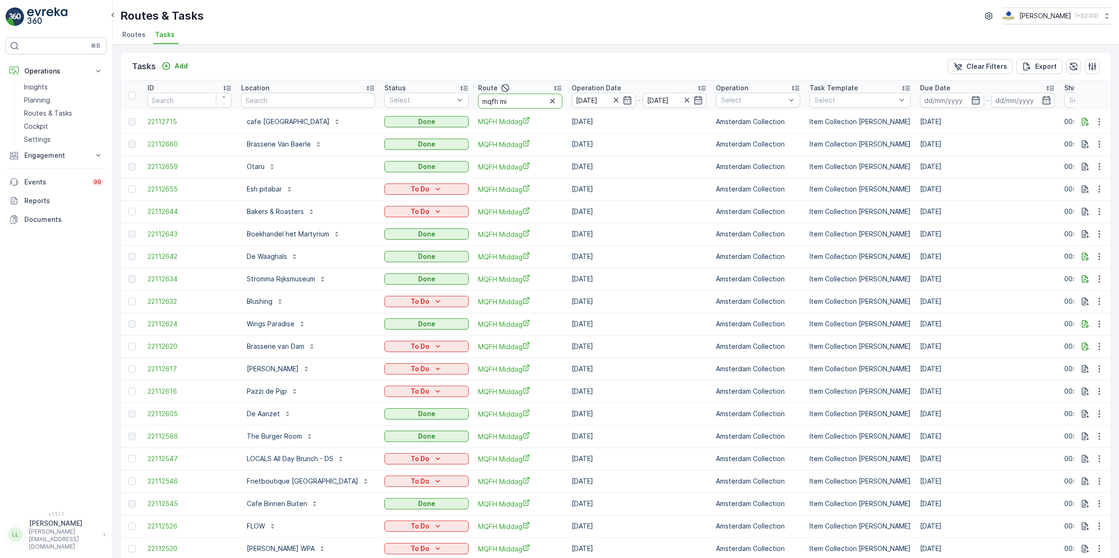
click at [542, 102] on input "mqfh mi" at bounding box center [520, 101] width 84 height 15
type input "mqfh middag"
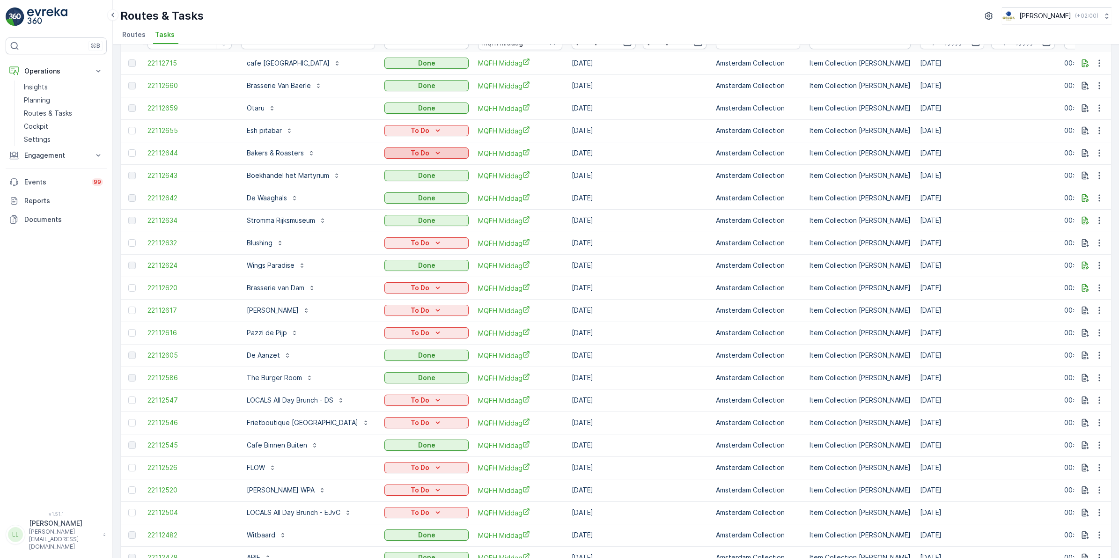
click at [438, 154] on icon "To Do" at bounding box center [437, 152] width 9 height 9
click at [403, 205] on span "Cancelled" at bounding box center [404, 205] width 31 height 9
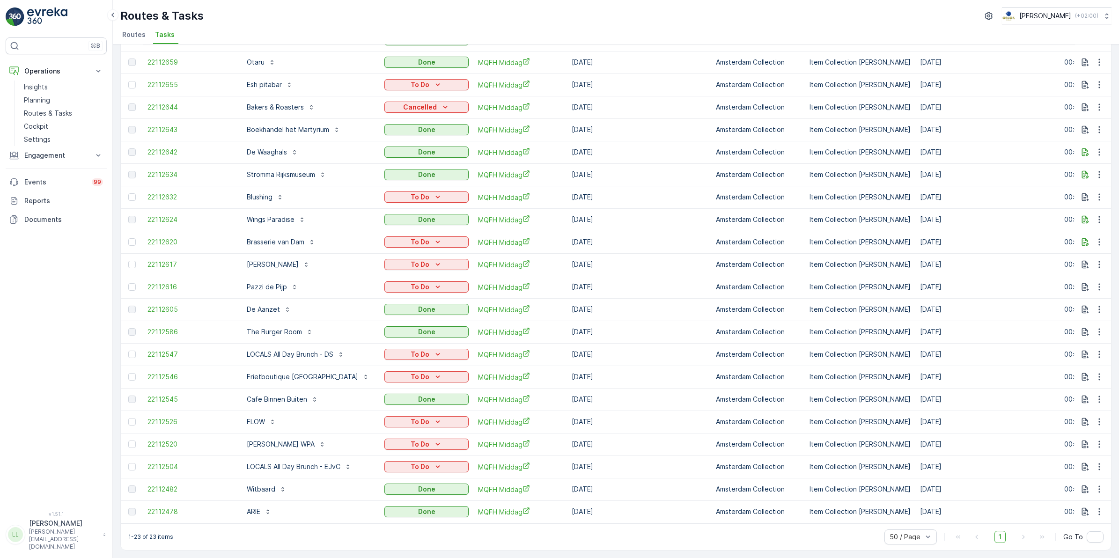
scroll to position [0, 0]
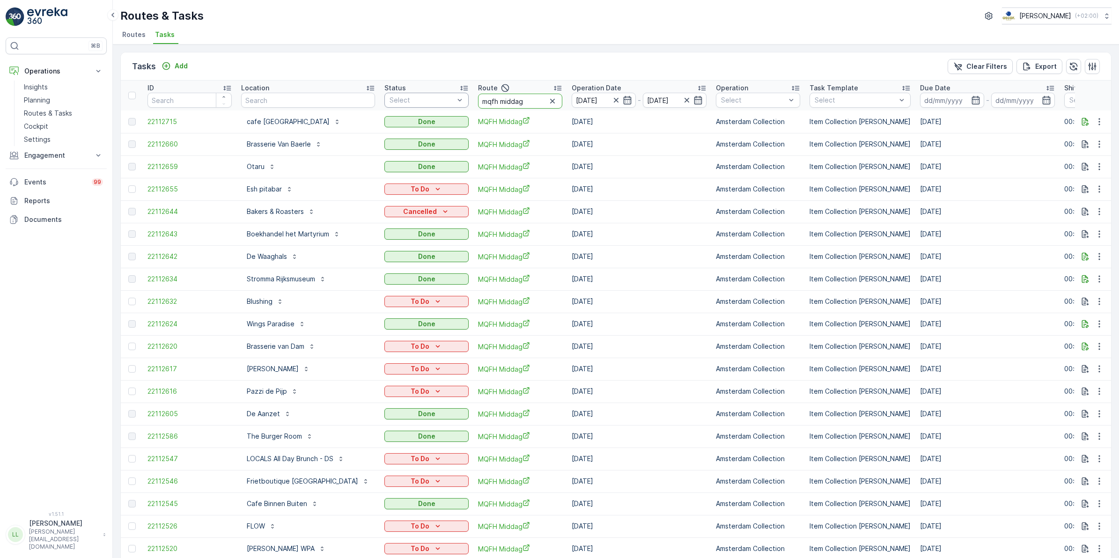
drag, startPoint x: 478, startPoint y: 100, endPoint x: 442, endPoint y: 102, distance: 35.6
click at [442, 102] on tr "ID Location Status Select Route mqfh middag Operation Date 07.10.2025 - 07.10.2…" at bounding box center [868, 96] width 1494 height 30
type input "uva"
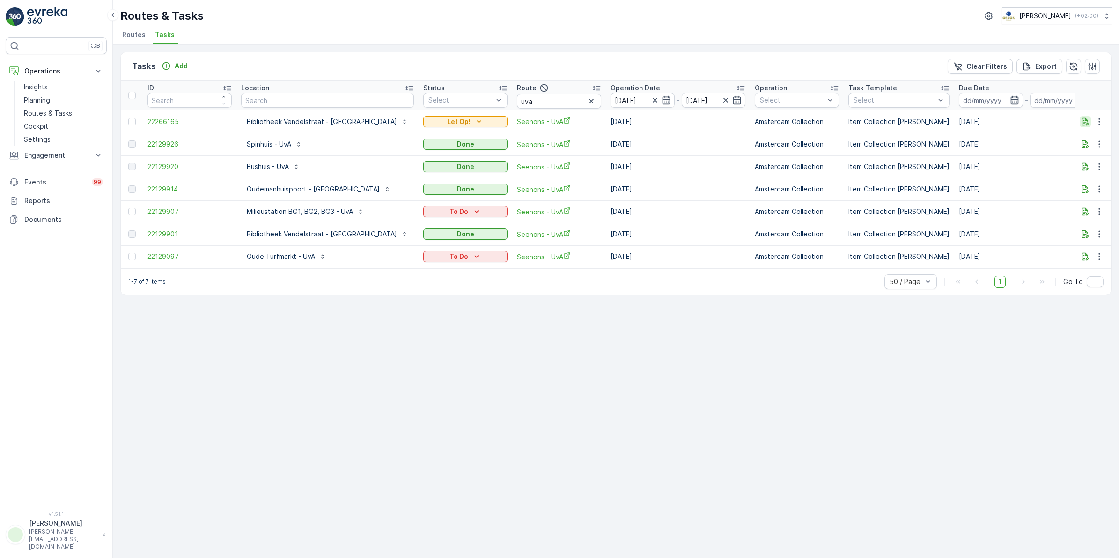
click at [1082, 121] on icon "button" at bounding box center [1085, 121] width 9 height 9
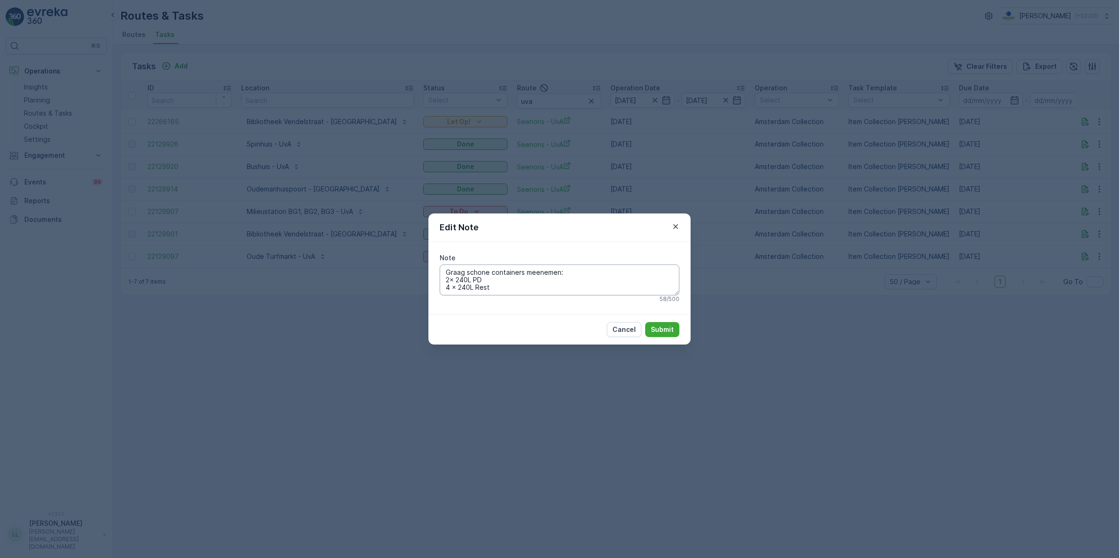
drag, startPoint x: 513, startPoint y: 288, endPoint x: 440, endPoint y: 268, distance: 75.2
click at [440, 268] on textarea "Graag schone containers meenemen: 2x 240L PD 4 x 240L Rest" at bounding box center [560, 280] width 240 height 31
click at [807, 324] on div "Edit Note Note Graag schone containers meenemen: 2x 240L PD 4 x 240L Rest 58 / …" at bounding box center [559, 279] width 1119 height 558
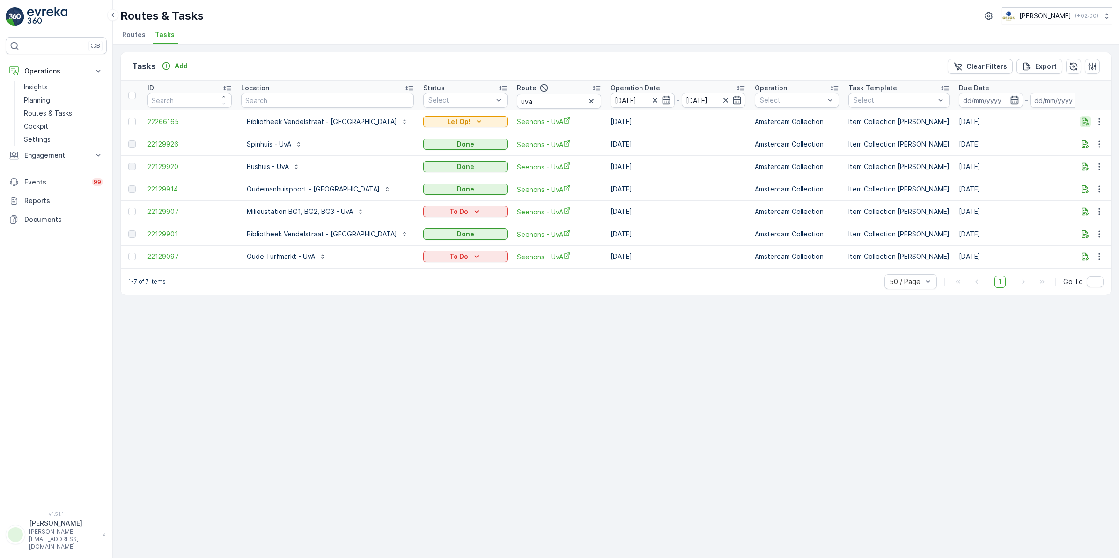
click at [1088, 123] on icon "button" at bounding box center [1085, 122] width 7 height 8
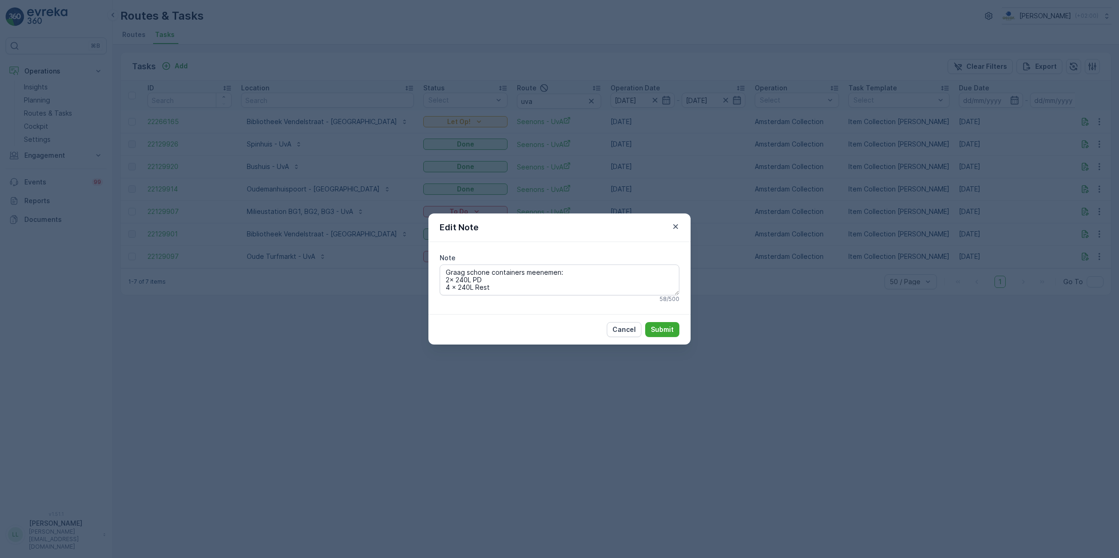
drag, startPoint x: 514, startPoint y: 291, endPoint x: 402, endPoint y: 267, distance: 114.3
click at [402, 267] on div "Edit Note Note Graag schone containers meenemen: 2x 240L PD 4 x 240L Rest 58 / …" at bounding box center [559, 279] width 1119 height 558
drag, startPoint x: 507, startPoint y: 433, endPoint x: 494, endPoint y: 451, distance: 22.1
click at [507, 432] on div "Edit Note Note Graag schone containers meenemen: 2x 240L PD 4 x 240L Rest 58 / …" at bounding box center [559, 279] width 1119 height 558
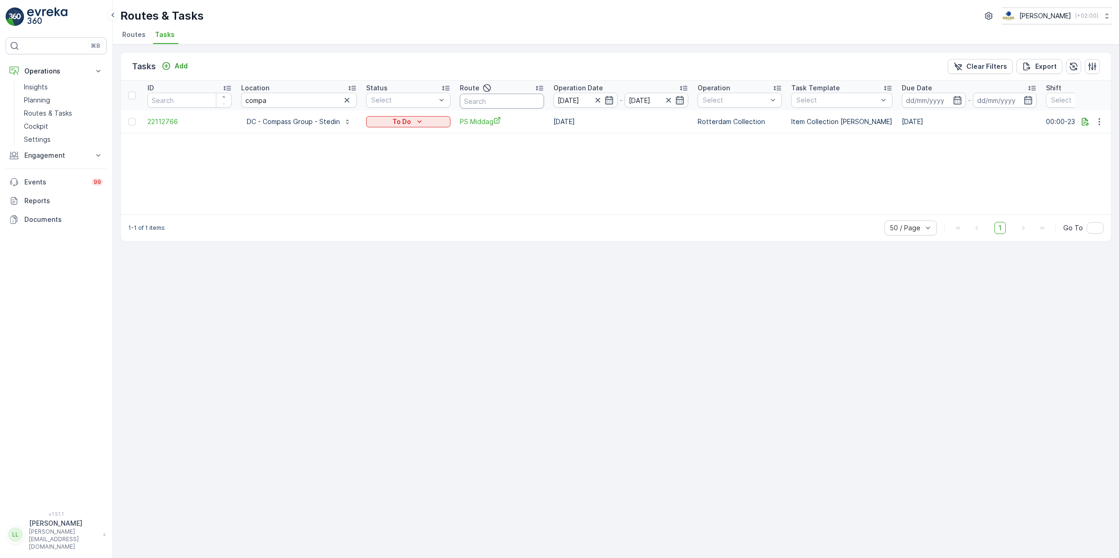
click at [487, 101] on input "text" at bounding box center [502, 101] width 84 height 15
type input "sg"
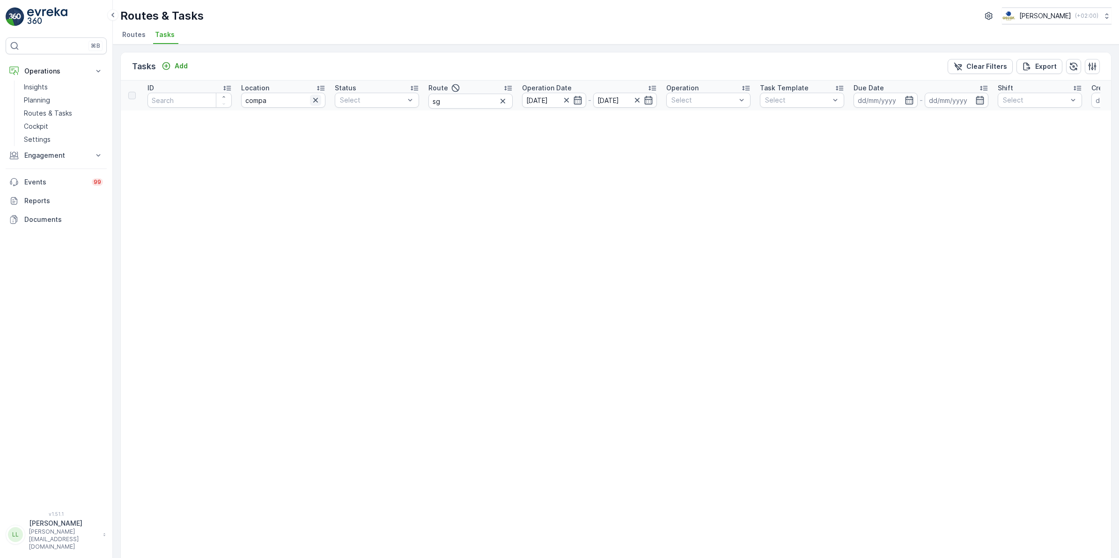
click at [315, 102] on icon "button" at bounding box center [315, 100] width 9 height 9
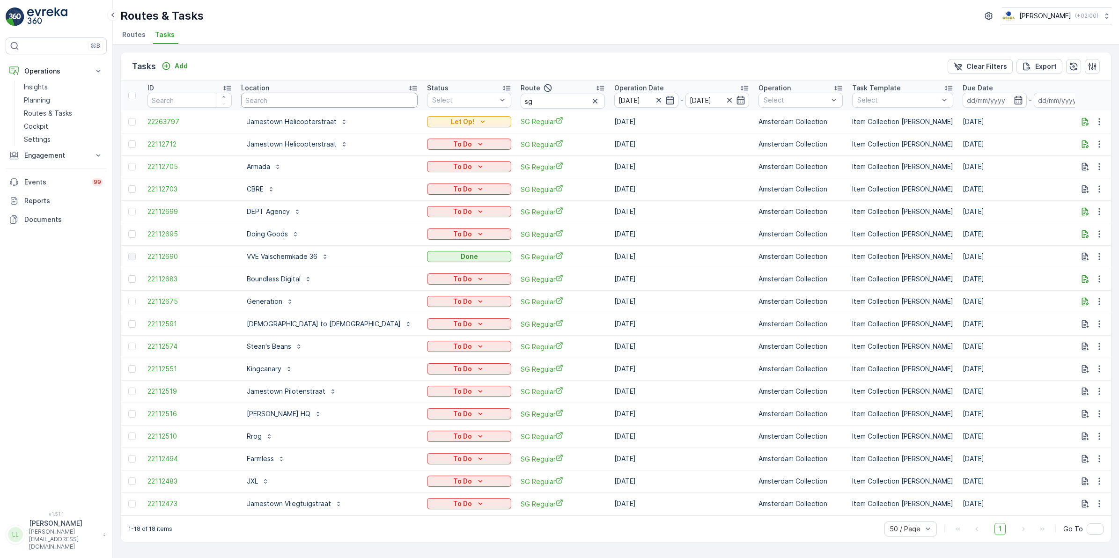
click at [278, 103] on input "text" at bounding box center [329, 100] width 177 height 15
click at [1085, 123] on icon "button" at bounding box center [1085, 121] width 9 height 9
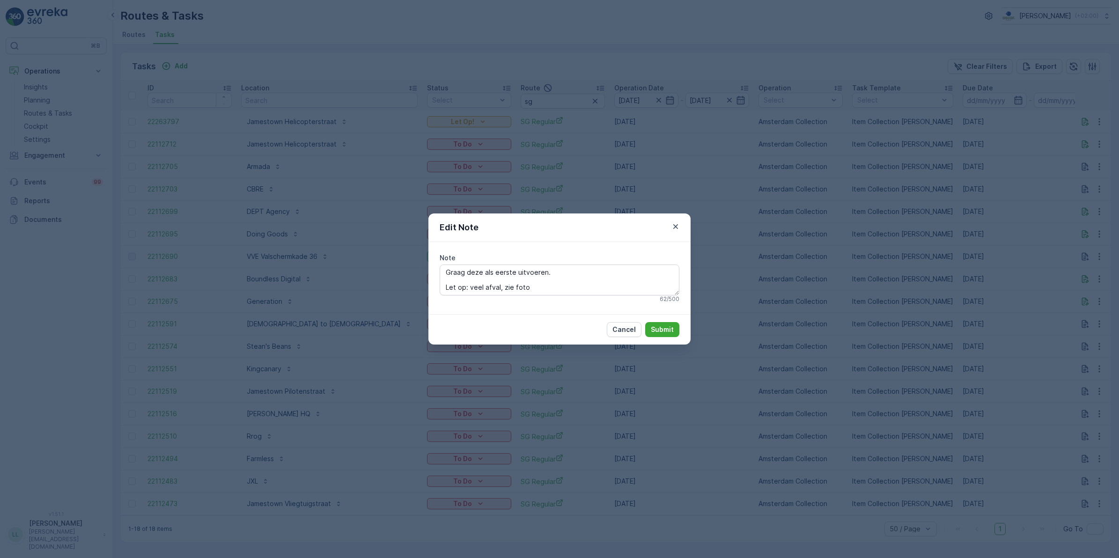
click at [789, 275] on div "Edit Note Note Graag deze als eerste uitvoeren. Let op: veel afval, zie foto 62…" at bounding box center [559, 279] width 1119 height 558
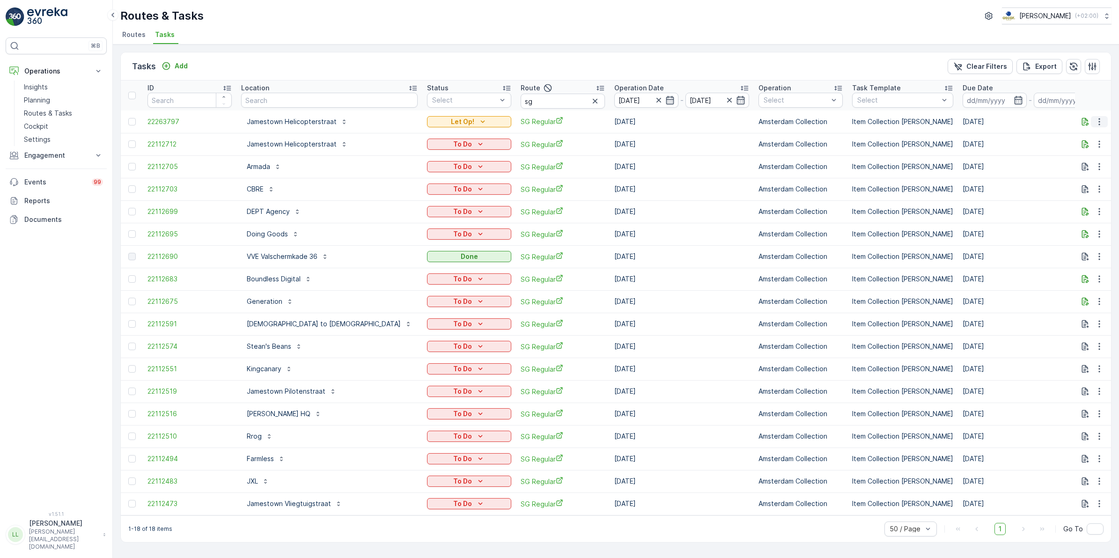
click at [1099, 122] on icon "button" at bounding box center [1099, 121] width 9 height 9
click at [153, 125] on span "22263797" at bounding box center [189, 121] width 84 height 9
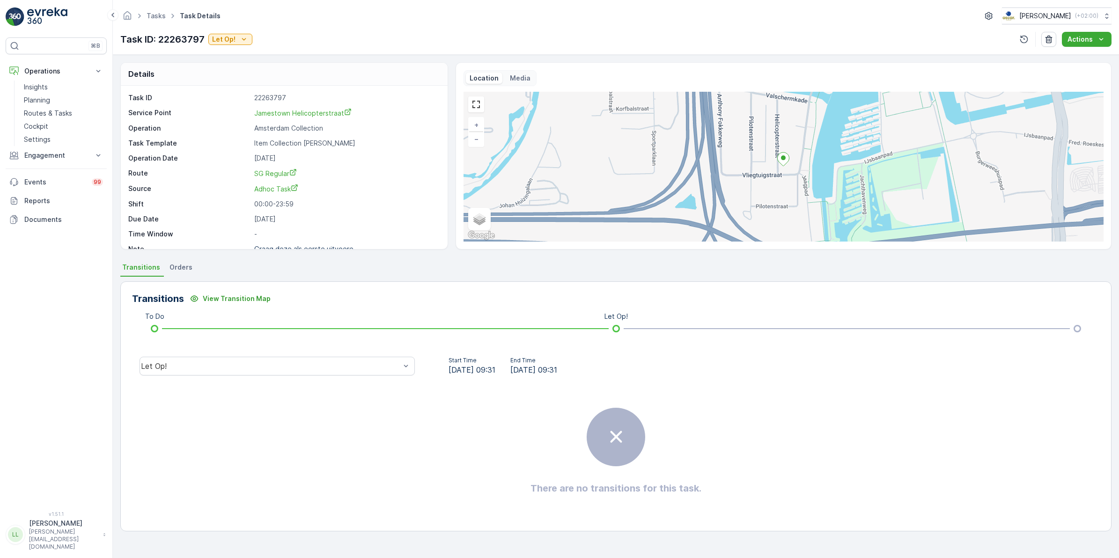
click at [175, 270] on span "Orders" at bounding box center [180, 267] width 23 height 9
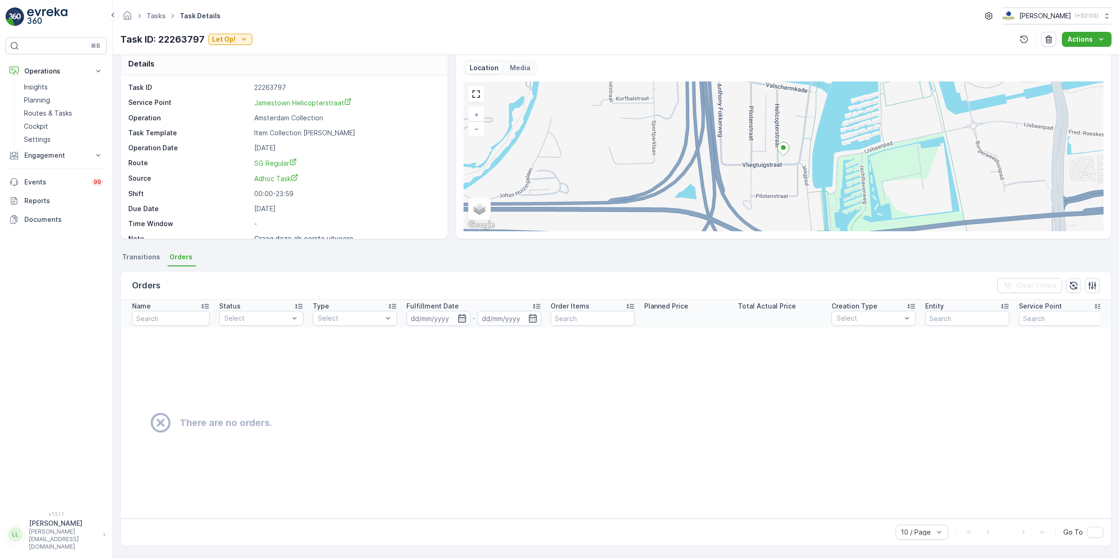
click at [143, 256] on span "Transitions" at bounding box center [141, 256] width 38 height 9
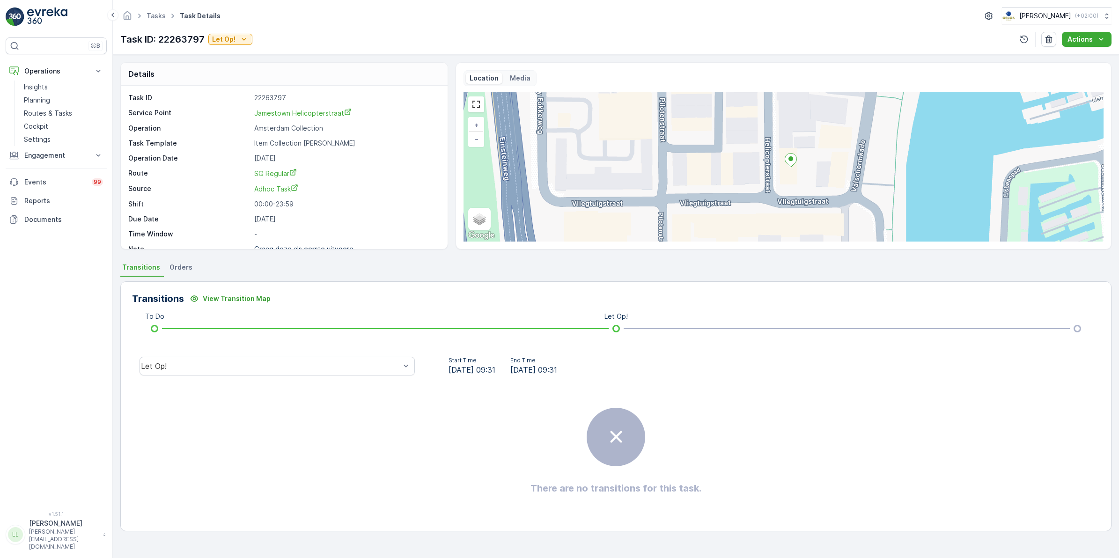
click at [791, 162] on icon at bounding box center [791, 161] width 12 height 14
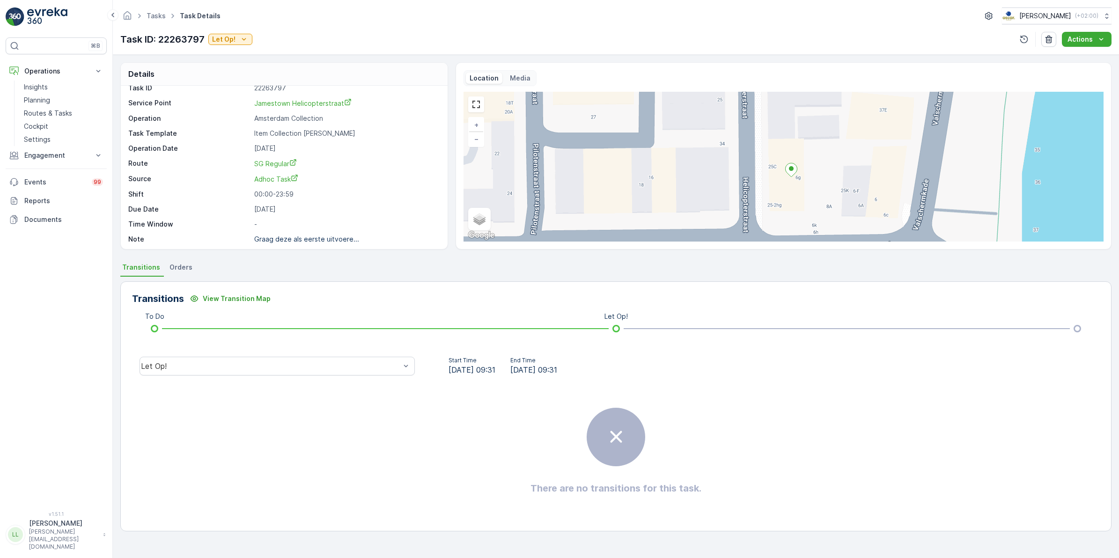
scroll to position [12, 0]
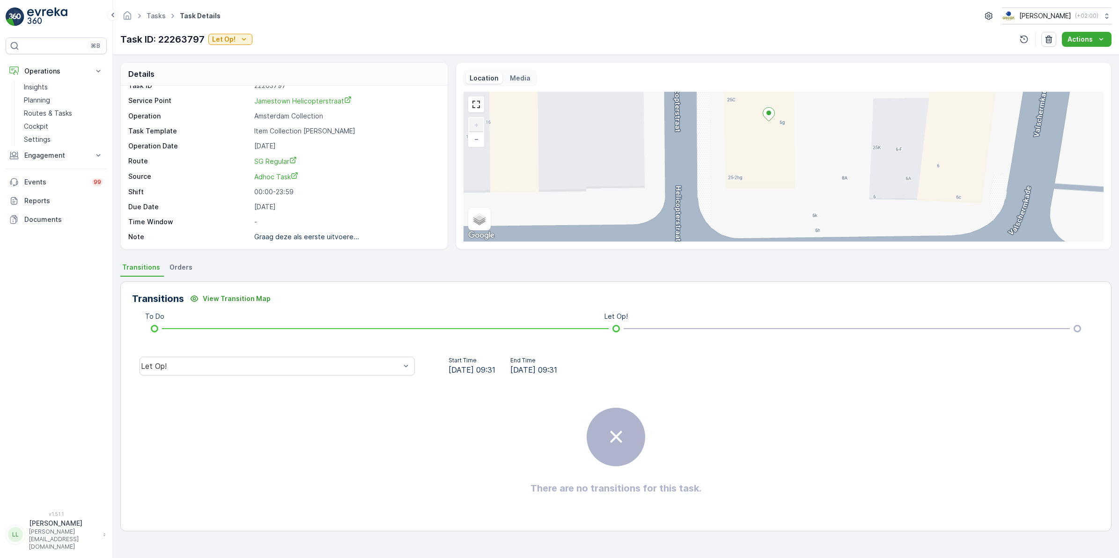
drag, startPoint x: 794, startPoint y: 190, endPoint x: 775, endPoint y: 137, distance: 56.0
click at [775, 137] on div "+ − Satellite Roadmap Terrain Hybrid Leaflet Keyboard shortcuts Map Data Map da…" at bounding box center [784, 167] width 640 height 150
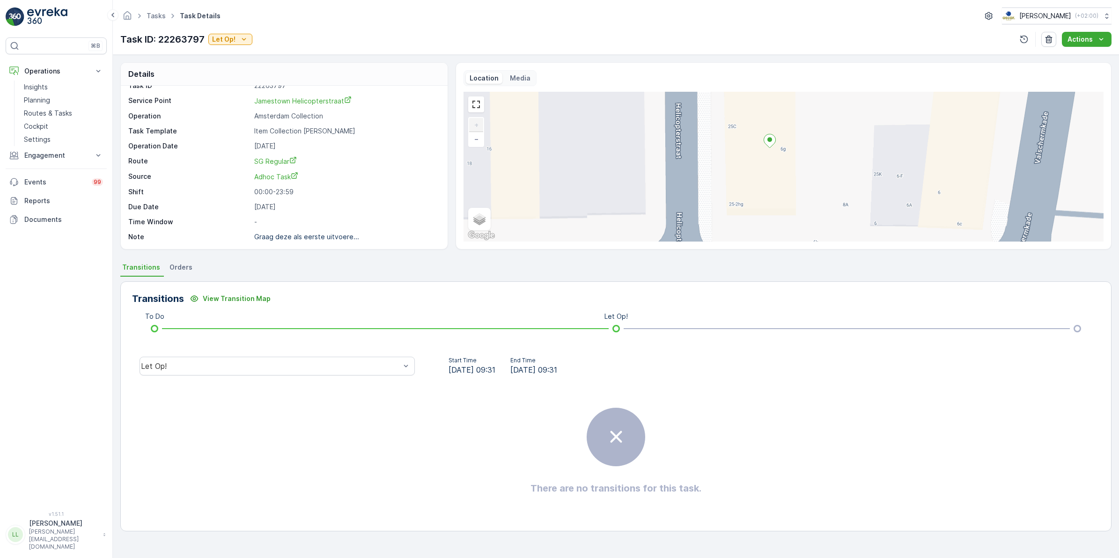
drag, startPoint x: 754, startPoint y: 141, endPoint x: 755, endPoint y: 168, distance: 26.7
click at [755, 168] on div "+ − Satellite Roadmap Terrain Hybrid Leaflet Keyboard shortcuts Map Data Map da…" at bounding box center [784, 167] width 640 height 150
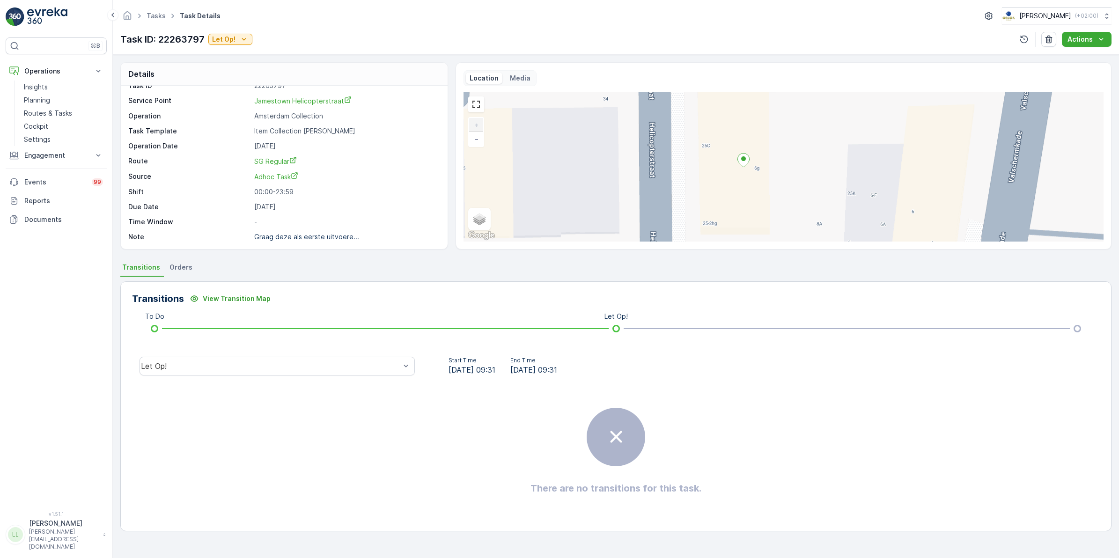
drag, startPoint x: 766, startPoint y: 146, endPoint x: 740, endPoint y: 165, distance: 32.5
click at [740, 165] on icon at bounding box center [743, 160] width 12 height 14
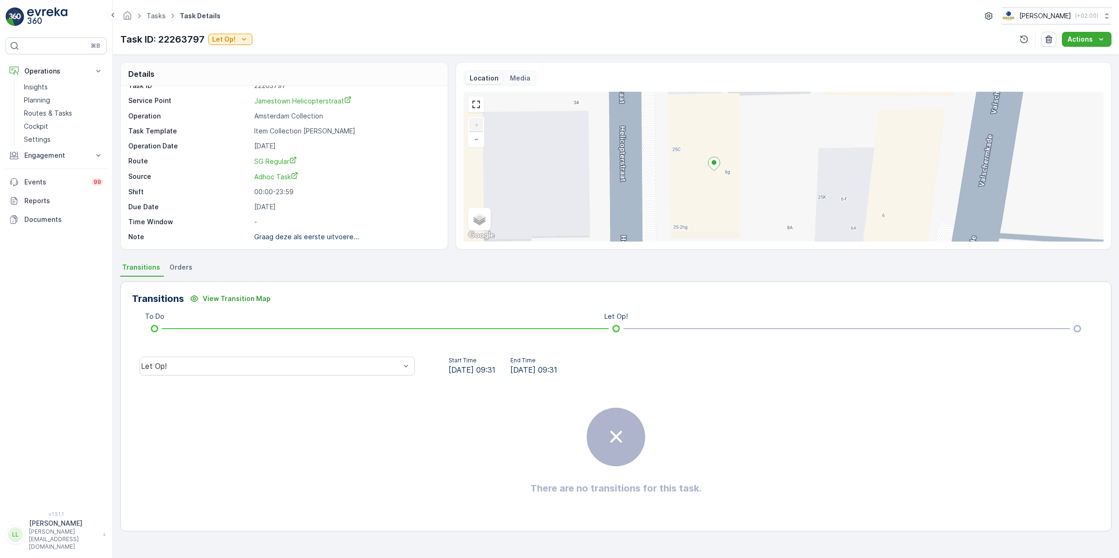
drag, startPoint x: 766, startPoint y: 160, endPoint x: 736, endPoint y: 164, distance: 29.7
click at [736, 164] on div "+ − Satellite Roadmap Terrain Hybrid Leaflet Keyboard shortcuts Map Data Map da…" at bounding box center [784, 167] width 640 height 150
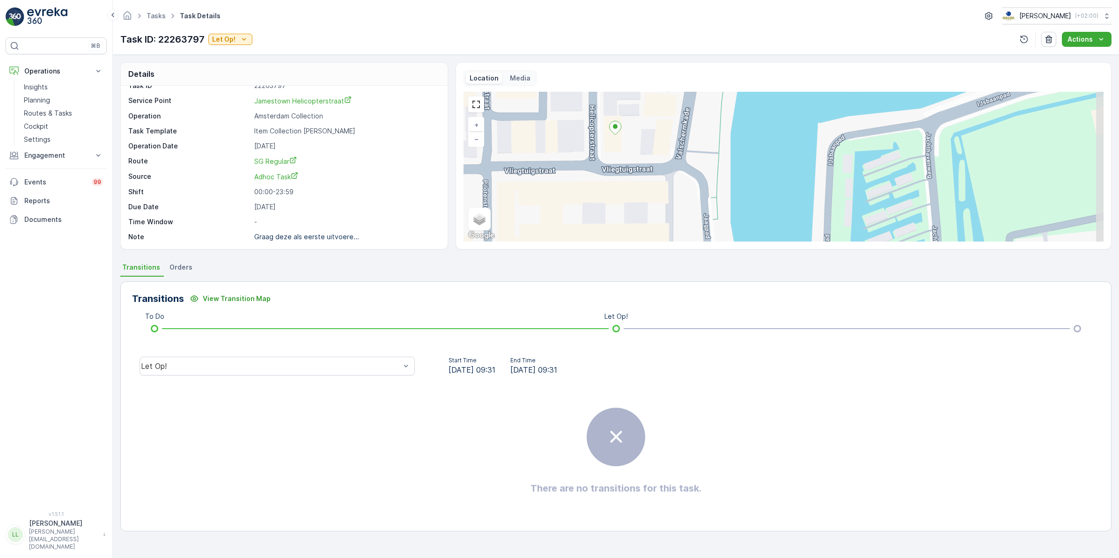
drag, startPoint x: 796, startPoint y: 177, endPoint x: 692, endPoint y: 134, distance: 112.8
click at [692, 134] on div "+ − Satellite Roadmap Terrain Hybrid Leaflet Keyboard shortcuts Map Data Map da…" at bounding box center [784, 167] width 640 height 150
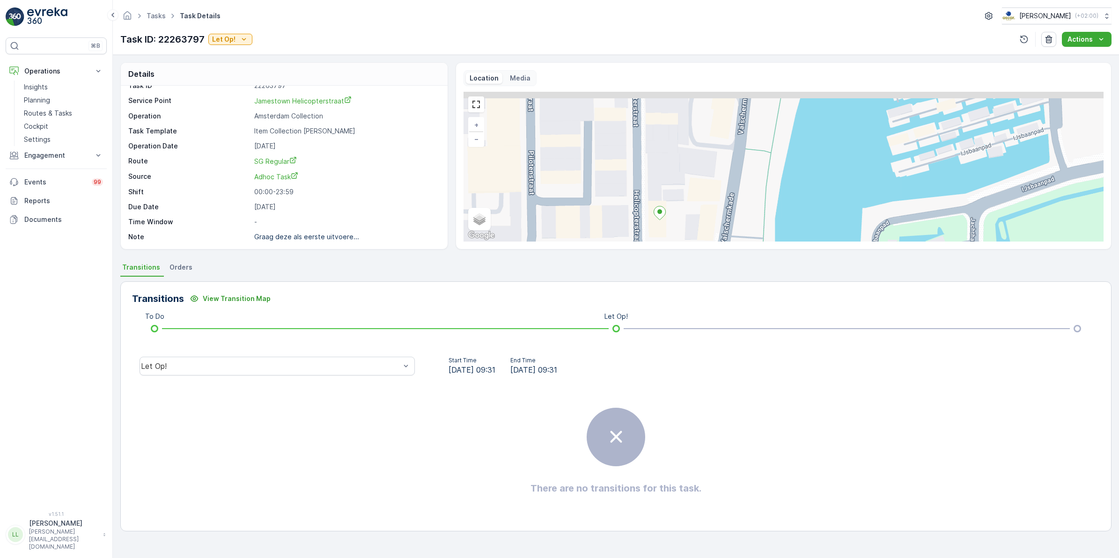
drag, startPoint x: 726, startPoint y: 197, endPoint x: 770, endPoint y: 287, distance: 100.3
click at [770, 287] on div "Details Task ID 22263797 Service Point [GEOGRAPHIC_DATA] Helicopterstraat Opera…" at bounding box center [616, 306] width 1006 height 503
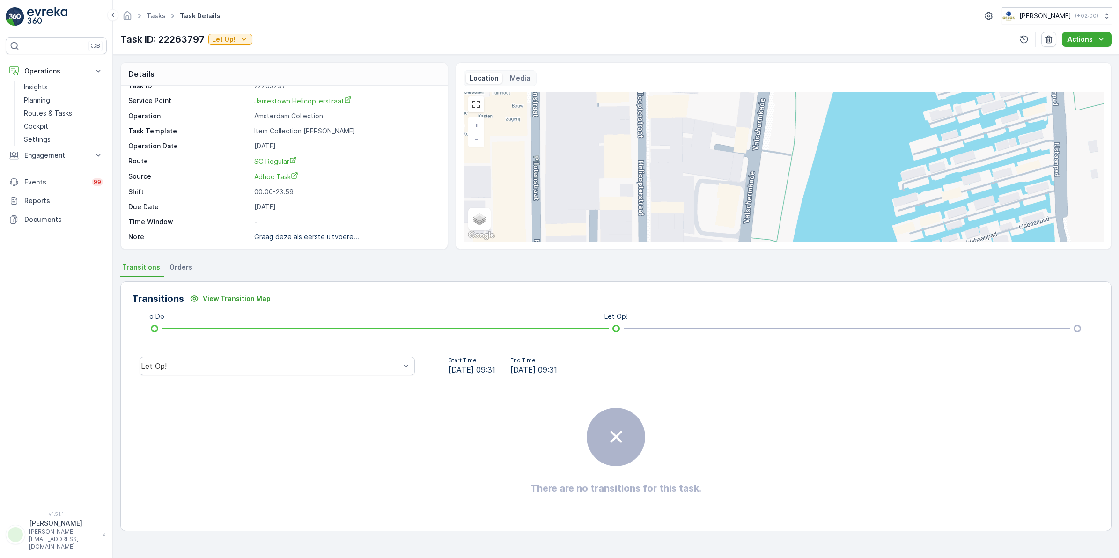
drag, startPoint x: 750, startPoint y: 150, endPoint x: 755, endPoint y: 235, distance: 84.5
click at [755, 235] on div "+ − Satellite Roadmap Terrain Hybrid Leaflet Keyboard shortcuts Map Data Map da…" at bounding box center [784, 167] width 640 height 150
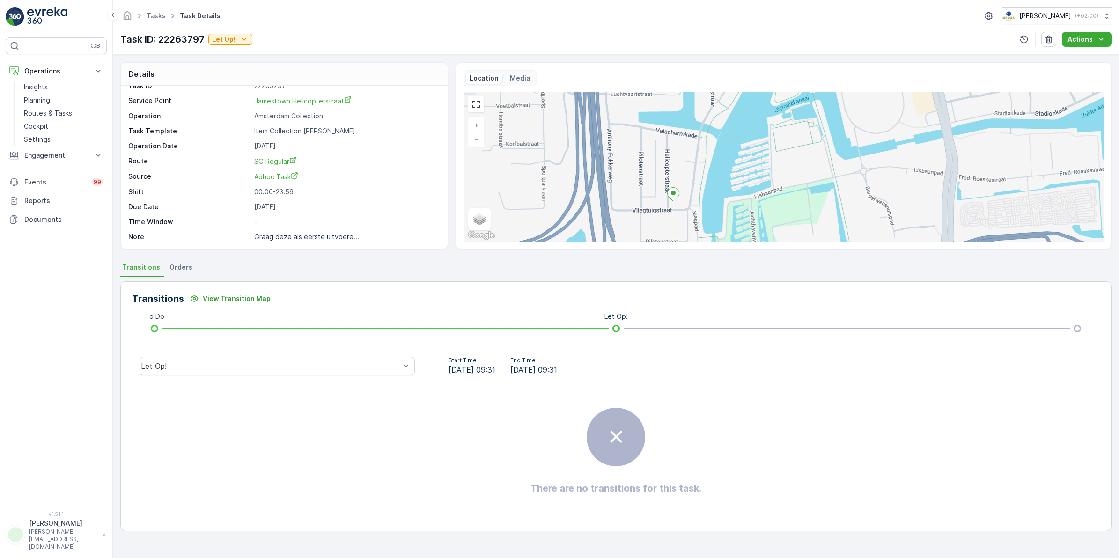
drag, startPoint x: 645, startPoint y: 215, endPoint x: 644, endPoint y: 172, distance: 43.6
click at [644, 172] on div "+ − Satellite Roadmap Terrain Hybrid Leaflet Keyboard shortcuts Map Data Map da…" at bounding box center [784, 167] width 640 height 150
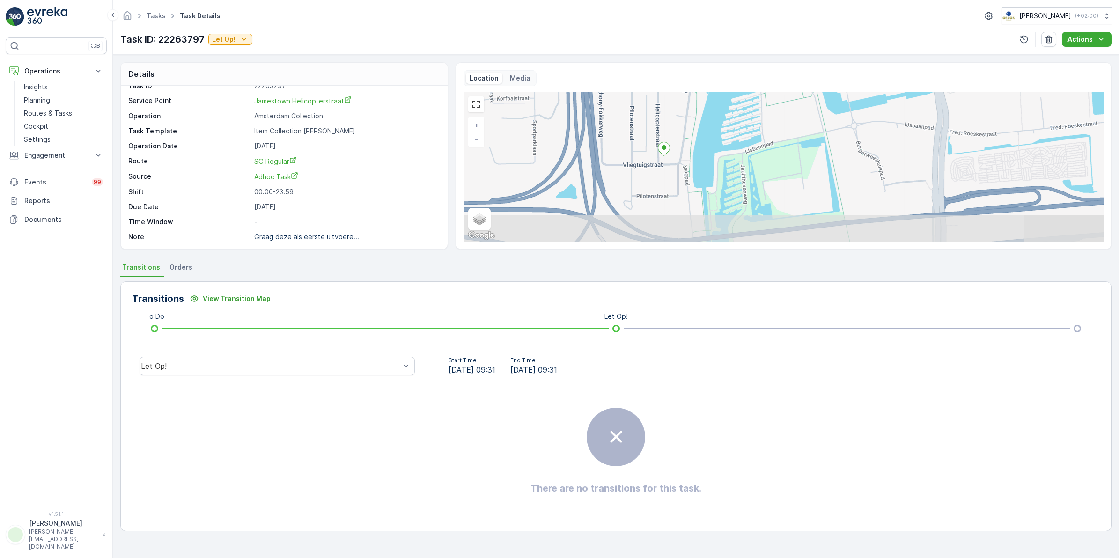
drag, startPoint x: 672, startPoint y: 200, endPoint x: 663, endPoint y: 163, distance: 38.7
click at [663, 163] on div "+ − Satellite Roadmap Terrain Hybrid Leaflet Keyboard shortcuts Map Data Map da…" at bounding box center [784, 167] width 640 height 150
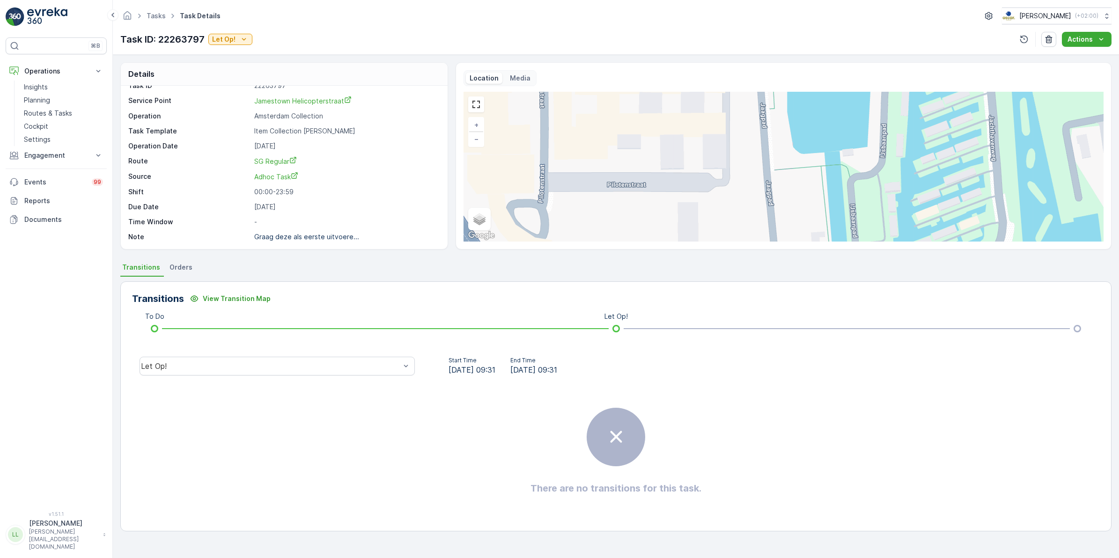
drag, startPoint x: 680, startPoint y: 183, endPoint x: 673, endPoint y: 155, distance: 29.0
click at [673, 155] on div "+ − Satellite Roadmap Terrain Hybrid Leaflet Keyboard shortcuts Map Data Map da…" at bounding box center [784, 167] width 640 height 150
click at [52, 108] on link "Routes & Tasks" at bounding box center [63, 113] width 87 height 13
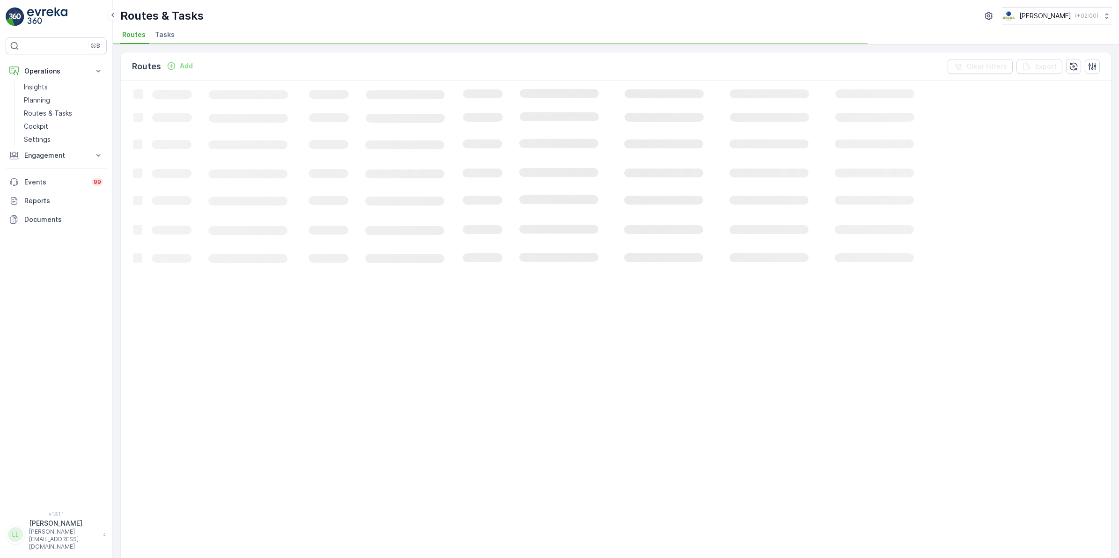
click at [155, 35] on span "Tasks" at bounding box center [165, 34] width 20 height 9
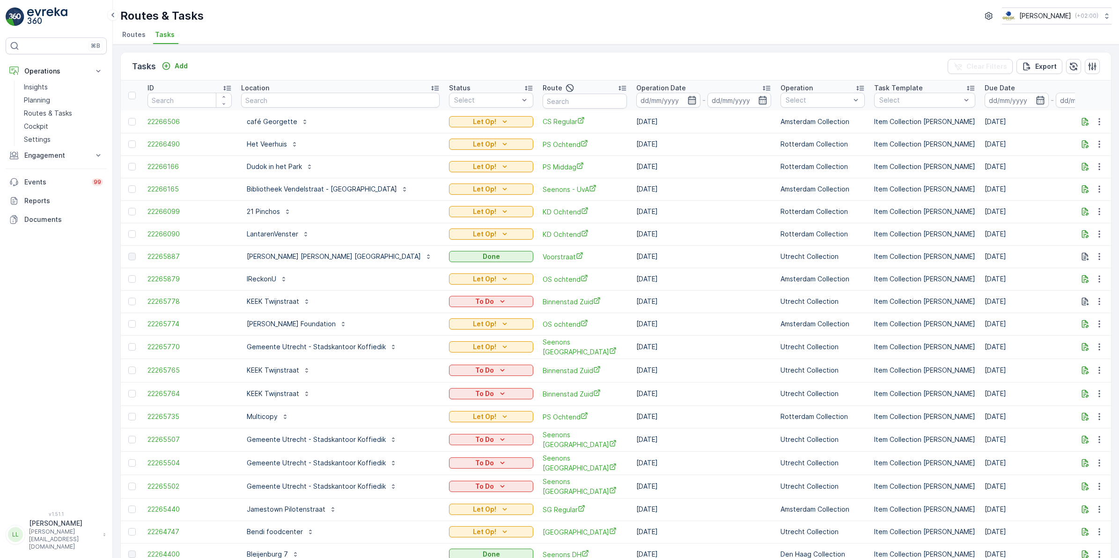
click at [309, 94] on input "text" at bounding box center [340, 100] width 199 height 15
type input "sama"
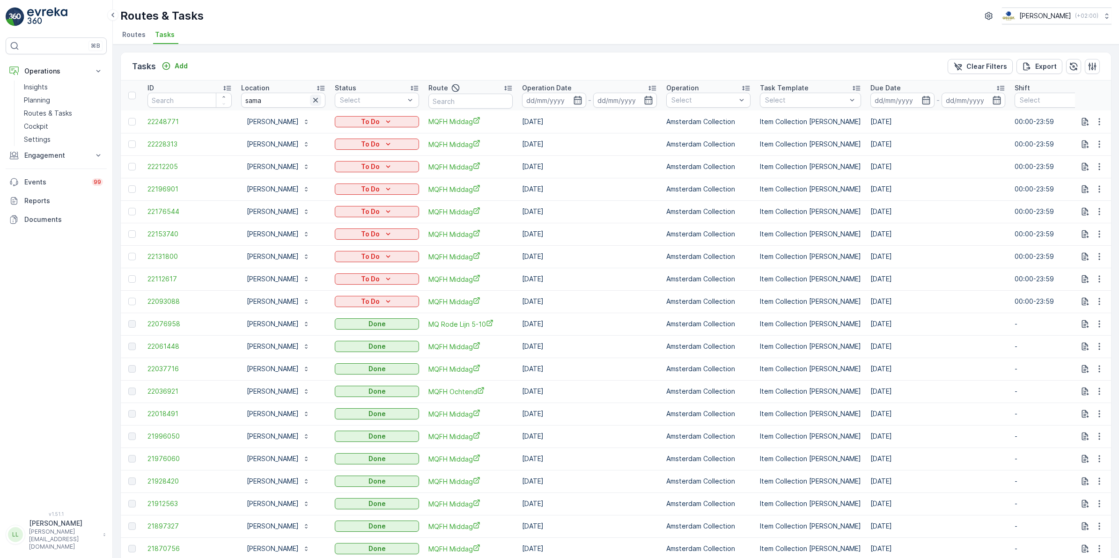
click at [311, 100] on icon "button" at bounding box center [315, 100] width 9 height 9
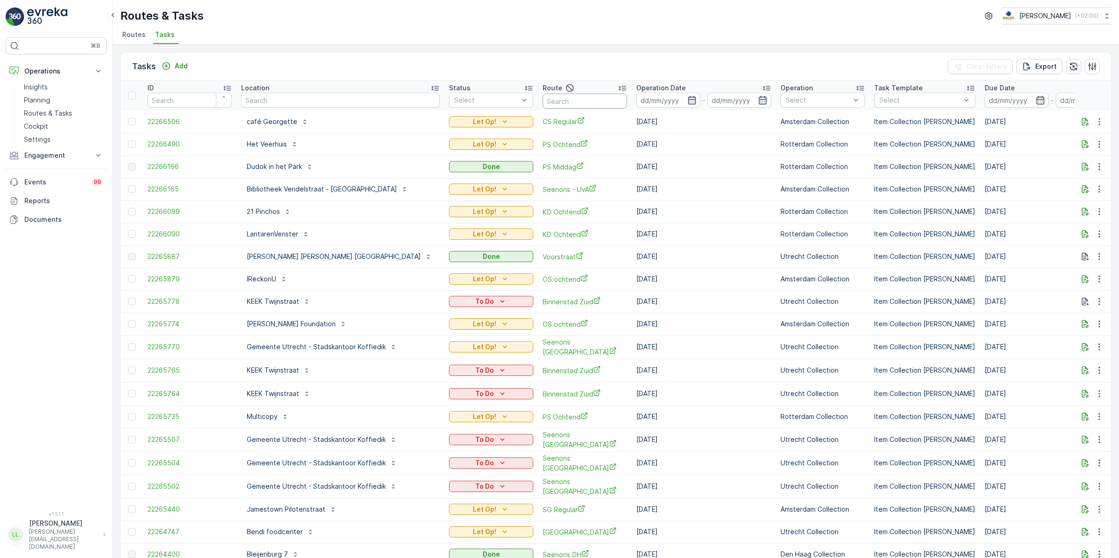
click at [543, 97] on input "text" at bounding box center [585, 101] width 84 height 15
type input "binnen"
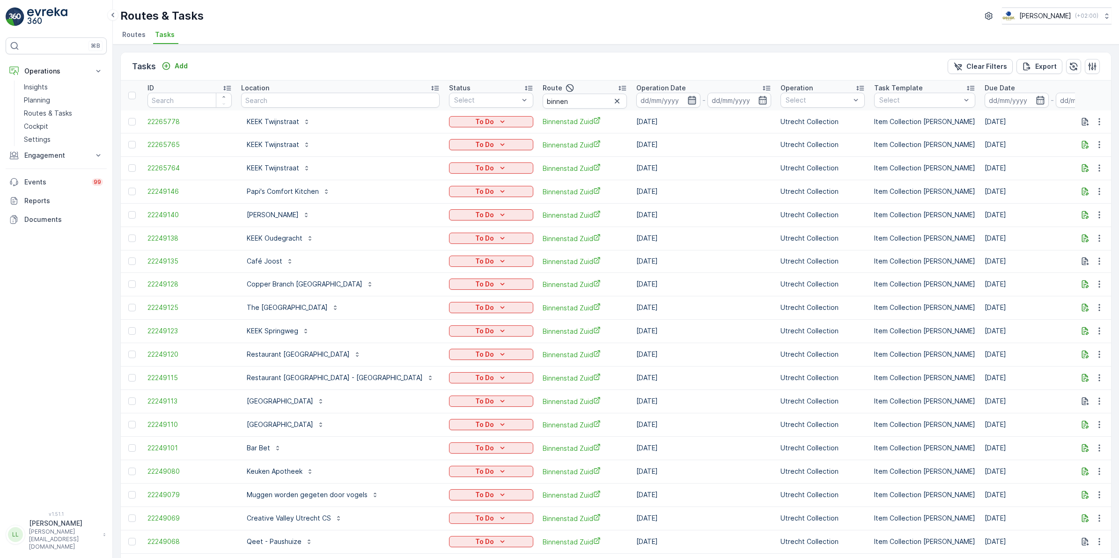
click at [687, 99] on icon "button" at bounding box center [691, 100] width 9 height 9
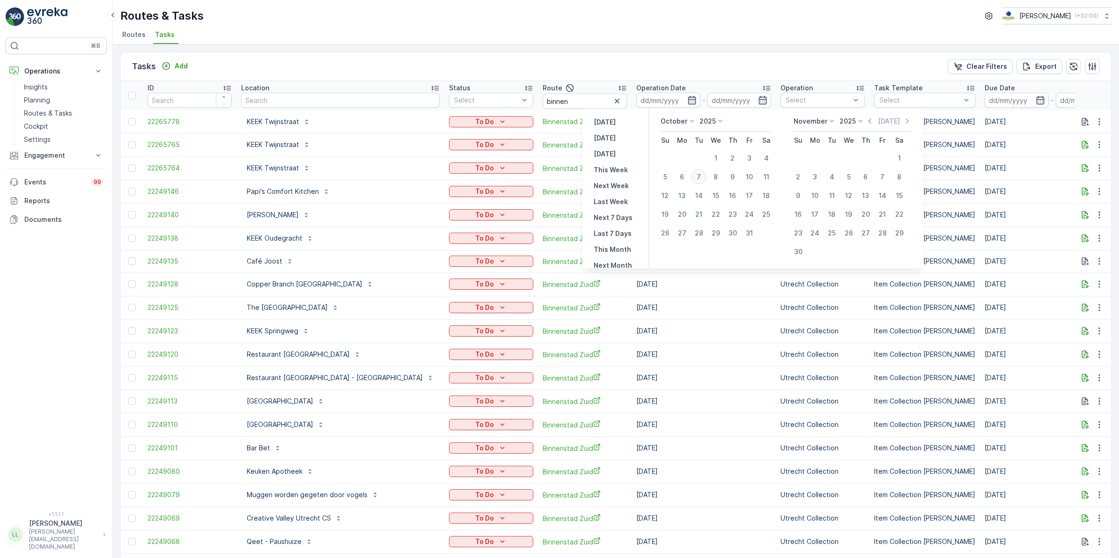
click at [703, 178] on div "7" at bounding box center [699, 176] width 15 height 15
type input "[DATE]"
click at [703, 178] on div "7" at bounding box center [699, 176] width 15 height 15
type input "[DATE]"
click at [703, 178] on div "7" at bounding box center [699, 176] width 15 height 15
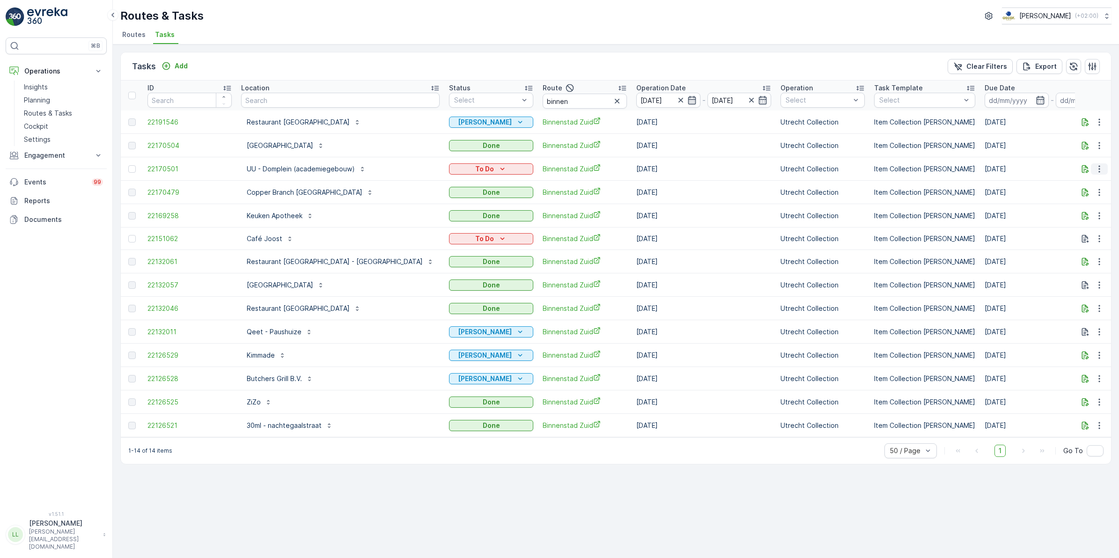
click at [1099, 170] on icon "button" at bounding box center [1099, 168] width 9 height 9
click at [1085, 207] on span "Change Route" at bounding box center [1075, 209] width 45 height 9
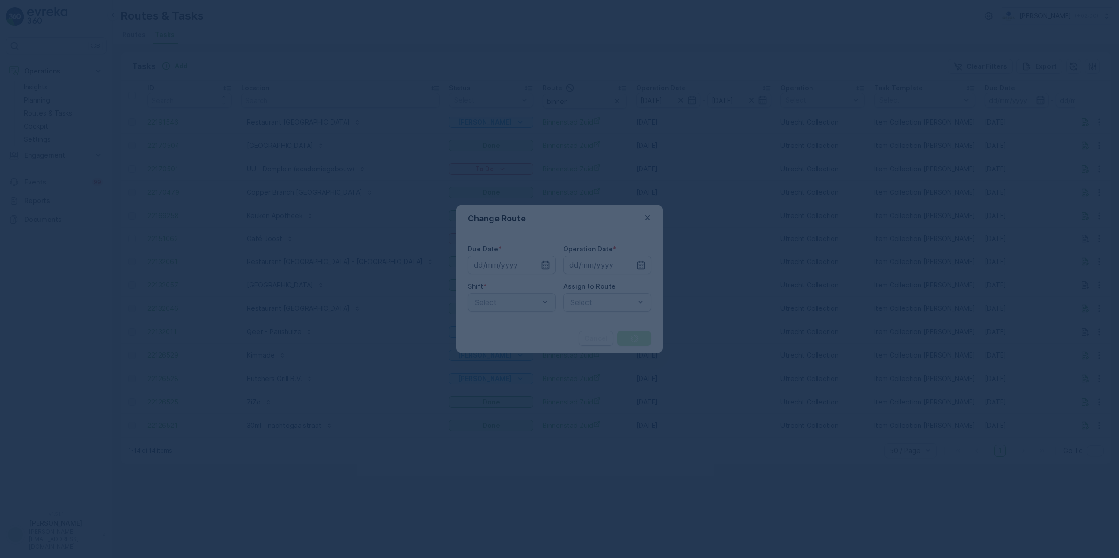
type input "[DATE]"
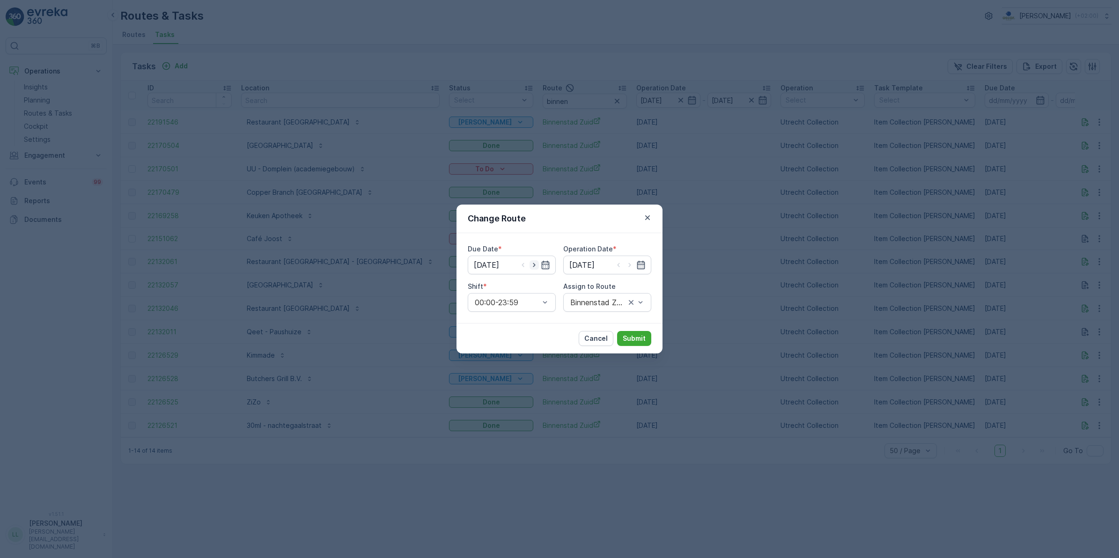
click at [534, 268] on icon "button" at bounding box center [534, 264] width 9 height 9
type input "[DATE]"
click at [632, 265] on icon "button" at bounding box center [629, 264] width 9 height 9
type input "[DATE]"
type input "binn"
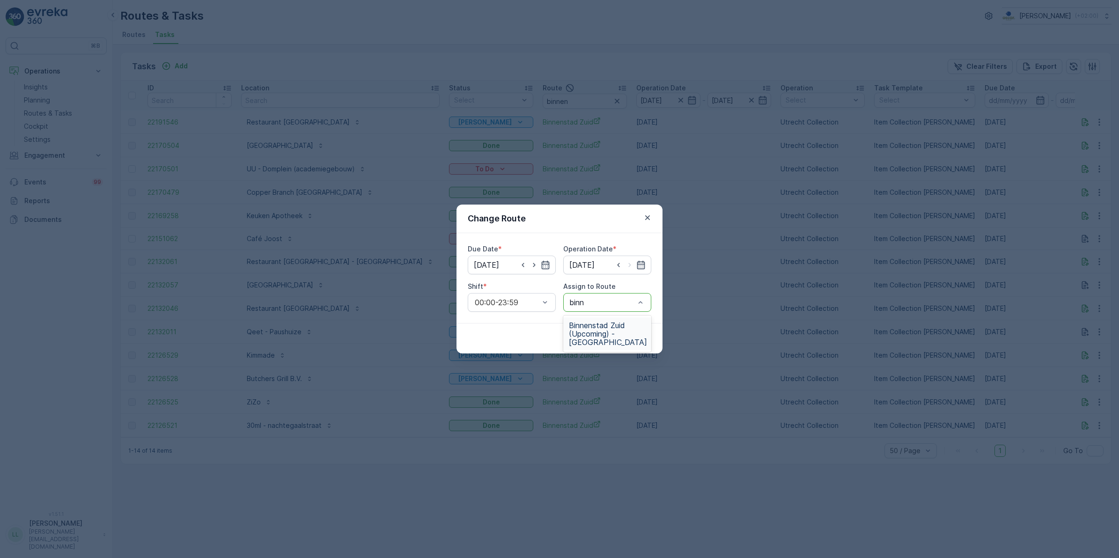
click at [618, 330] on span "Binnenstad Zuid (Upcoming) - Utrecht" at bounding box center [608, 333] width 78 height 25
click at [634, 340] on p "Submit" at bounding box center [634, 338] width 23 height 9
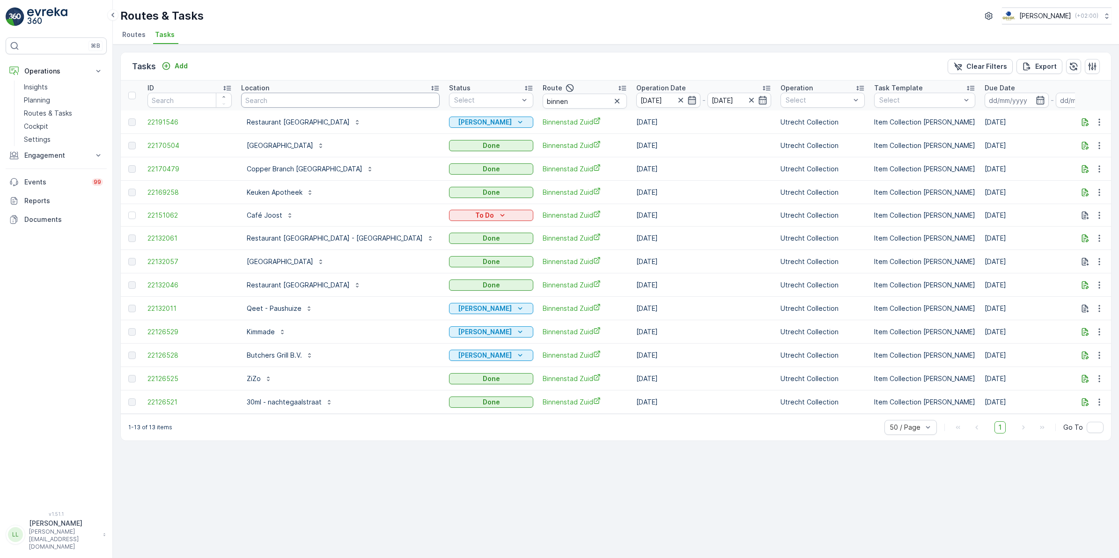
click at [348, 101] on input "text" at bounding box center [340, 100] width 199 height 15
type input "edge"
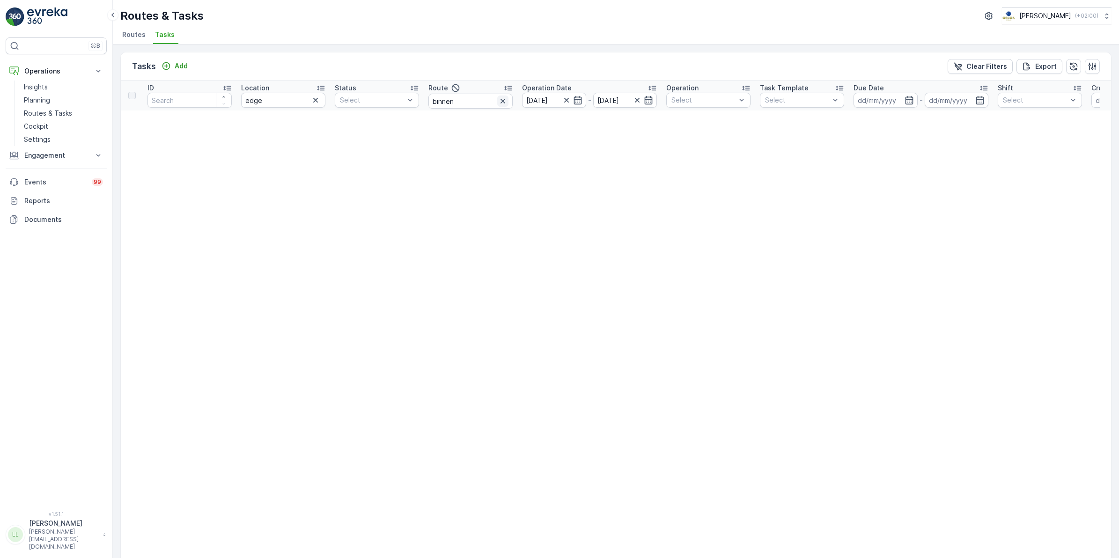
click at [502, 103] on icon "button" at bounding box center [502, 100] width 9 height 9
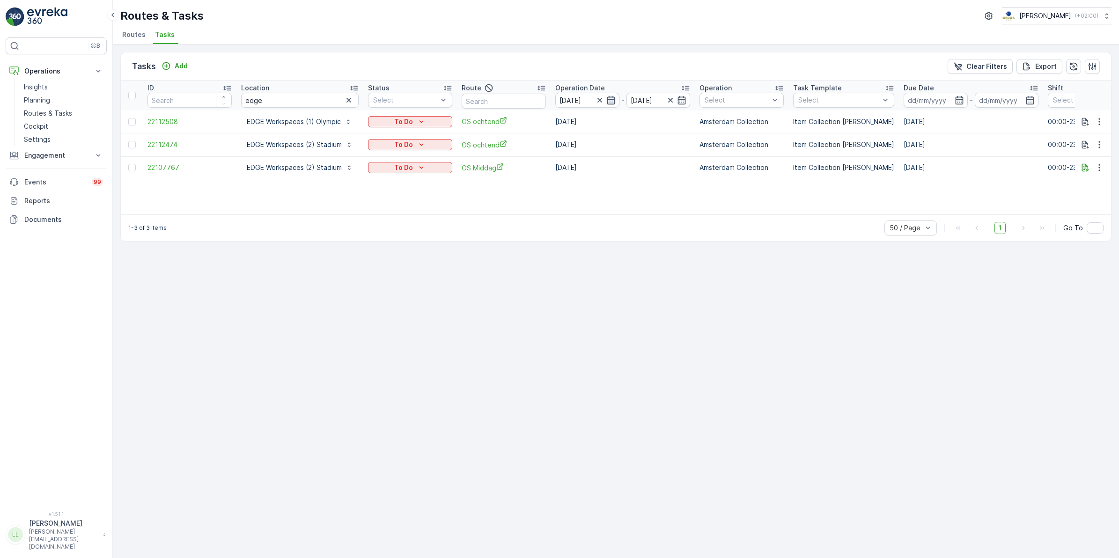
click at [608, 102] on icon "button" at bounding box center [610, 100] width 9 height 9
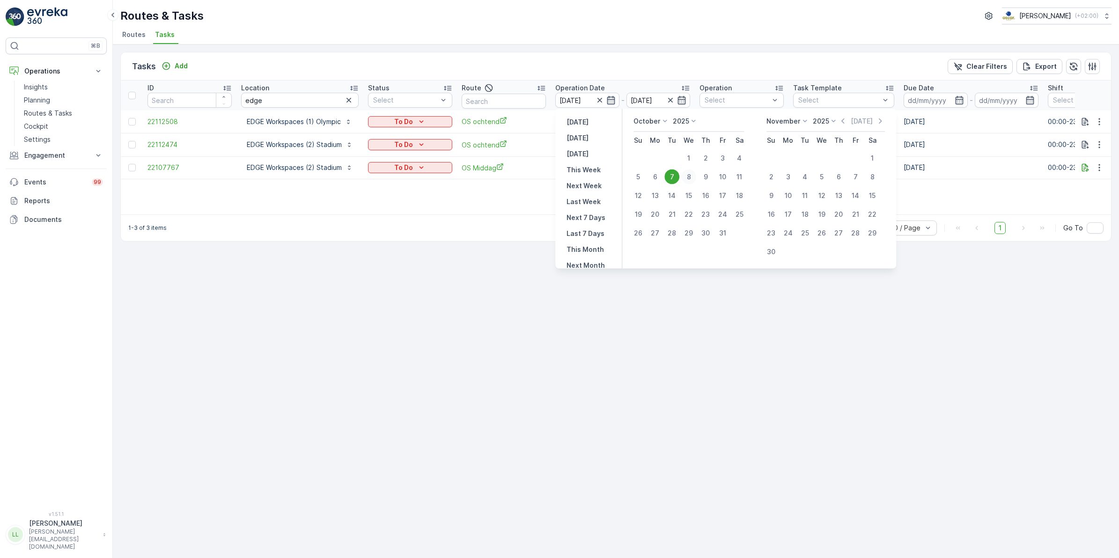
click at [687, 177] on div "8" at bounding box center [688, 176] width 15 height 15
type input "[DATE]"
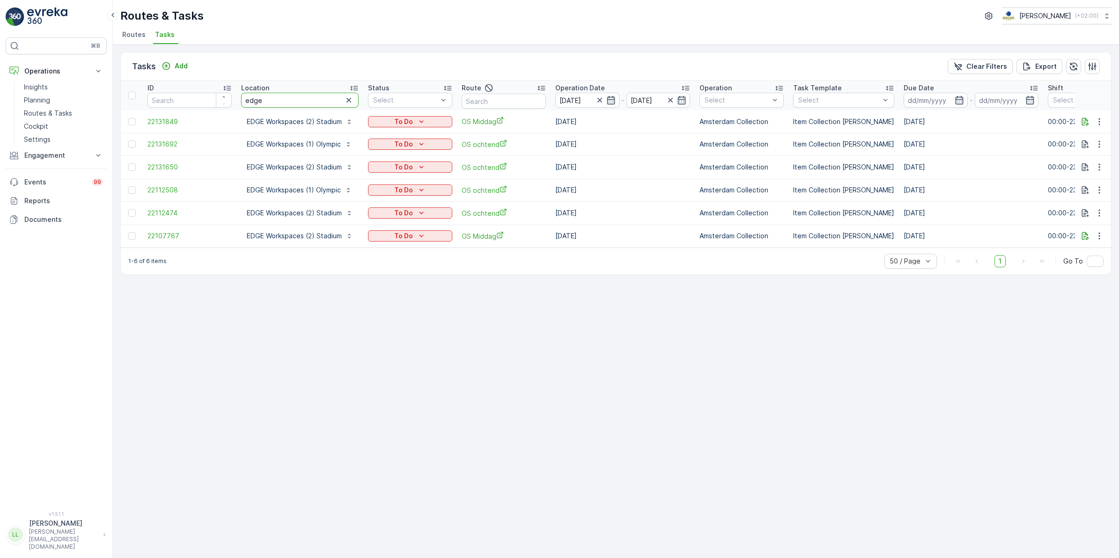
click at [230, 103] on tr "ID Location edge Status Select Route Operation Date 07.10.2025 - 08.10.2025 Ope…" at bounding box center [860, 96] width 1478 height 30
click at [297, 340] on div "Tasks Add Clear Filters Export ID Location edge Status Select Route Operation D…" at bounding box center [616, 301] width 1006 height 514
click at [349, 99] on icon "button" at bounding box center [348, 100] width 9 height 9
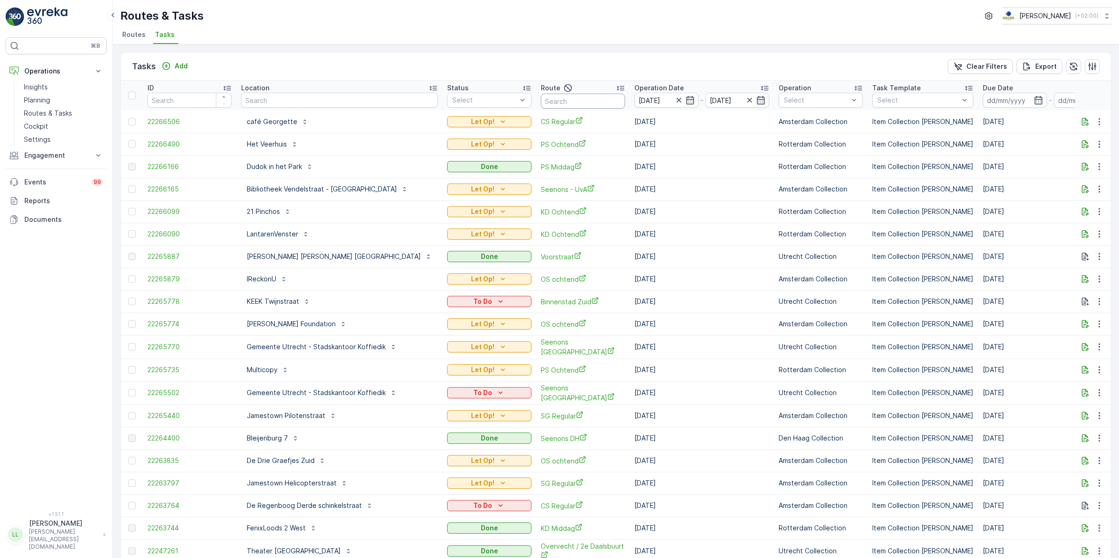
click at [556, 103] on input "text" at bounding box center [583, 101] width 84 height 15
click at [541, 97] on input "text" at bounding box center [583, 101] width 84 height 15
type input "os"
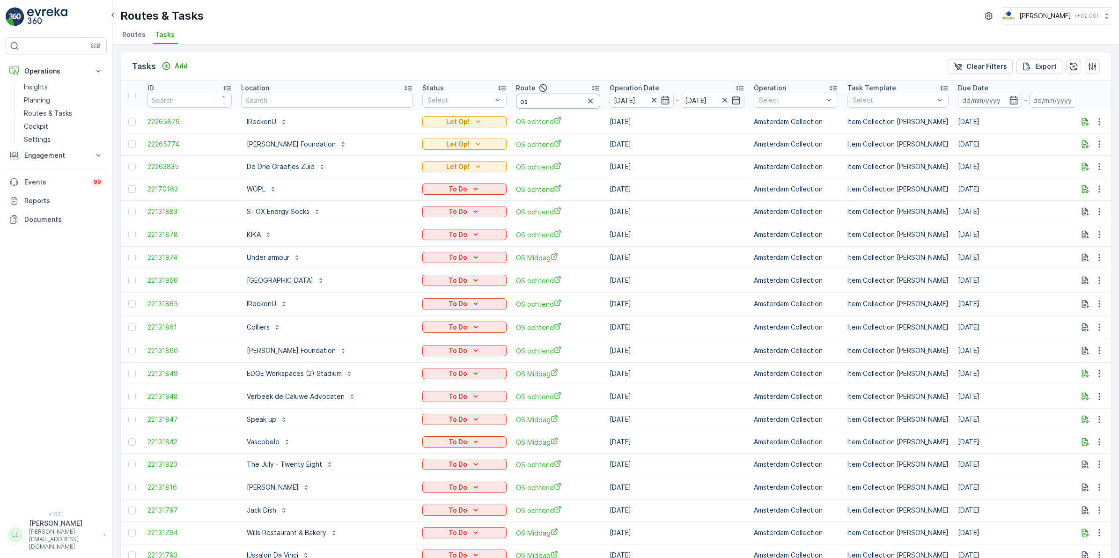
click at [525, 102] on input "os" at bounding box center [558, 101] width 84 height 15
type input "osc"
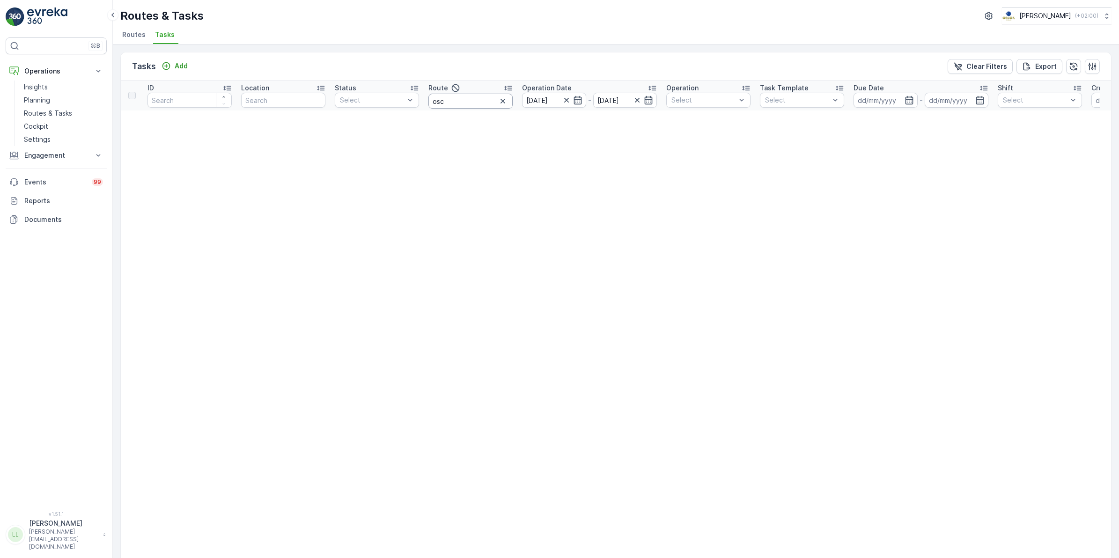
click at [460, 104] on input "osc" at bounding box center [470, 101] width 84 height 15
type input "os mi"
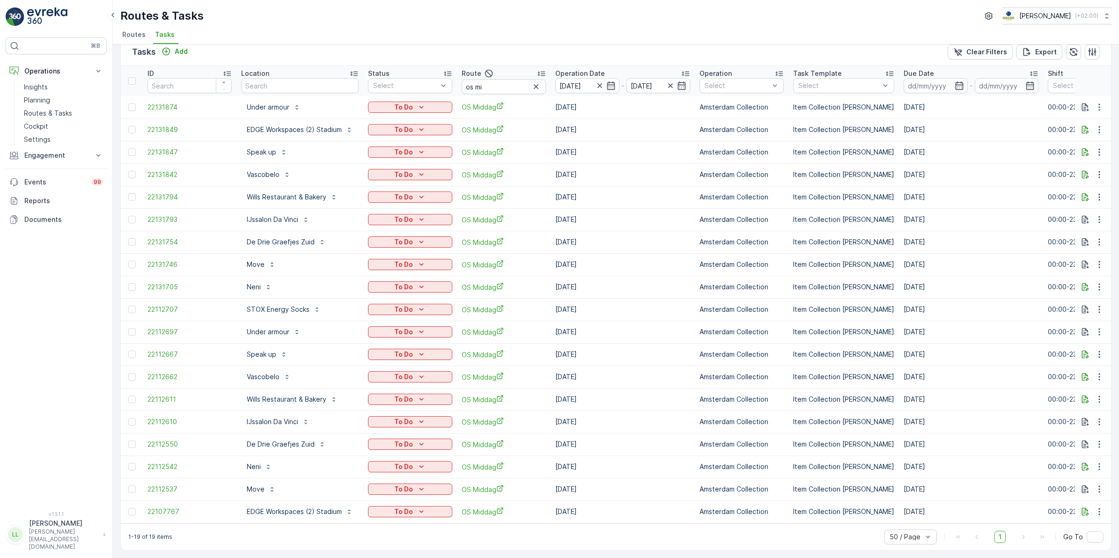
scroll to position [19, 0]
drag, startPoint x: 489, startPoint y: 82, endPoint x: 434, endPoint y: 80, distance: 55.8
click at [434, 80] on tr "ID Location Status Select Route os mi Operation Date [DATE] - [DATE] Operation …" at bounding box center [860, 81] width 1478 height 30
click at [534, 84] on icon "button" at bounding box center [536, 86] width 5 height 5
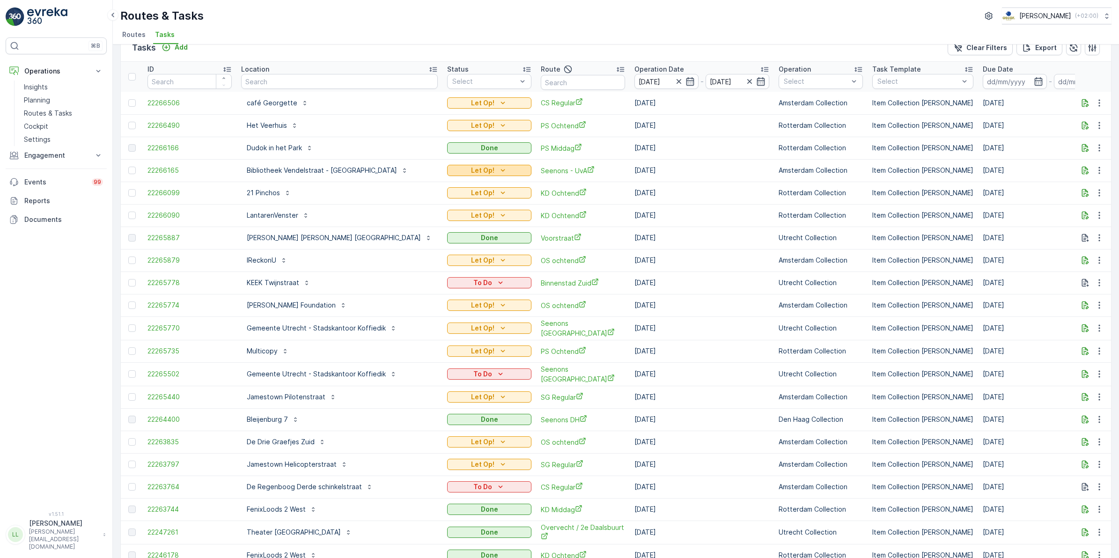
click at [471, 166] on p "Let Op!" at bounding box center [482, 170] width 23 height 9
click at [434, 195] on div "Done" at bounding box center [438, 197] width 59 height 13
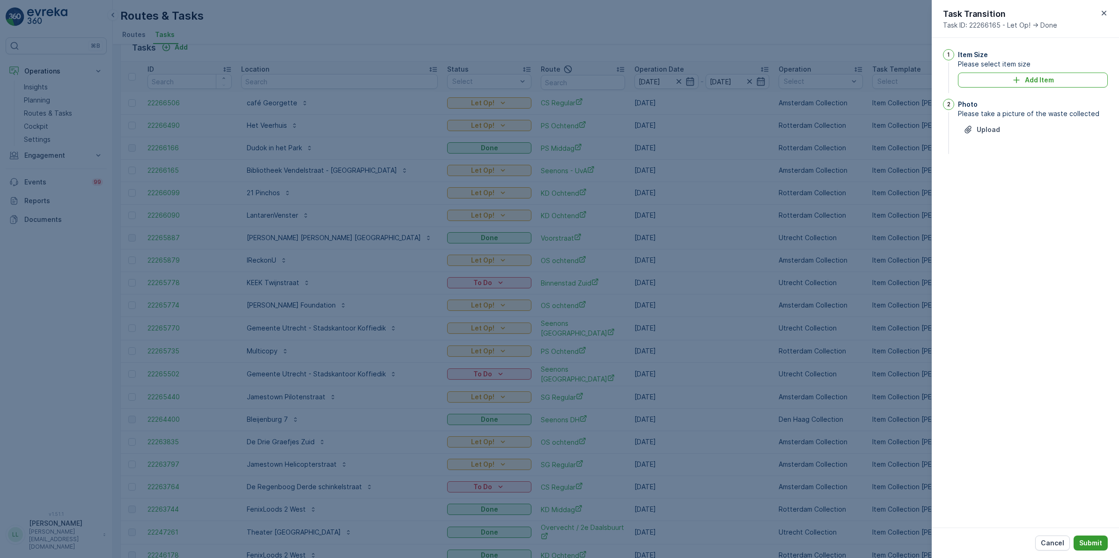
click at [1095, 538] on button "Submit" at bounding box center [1091, 543] width 34 height 15
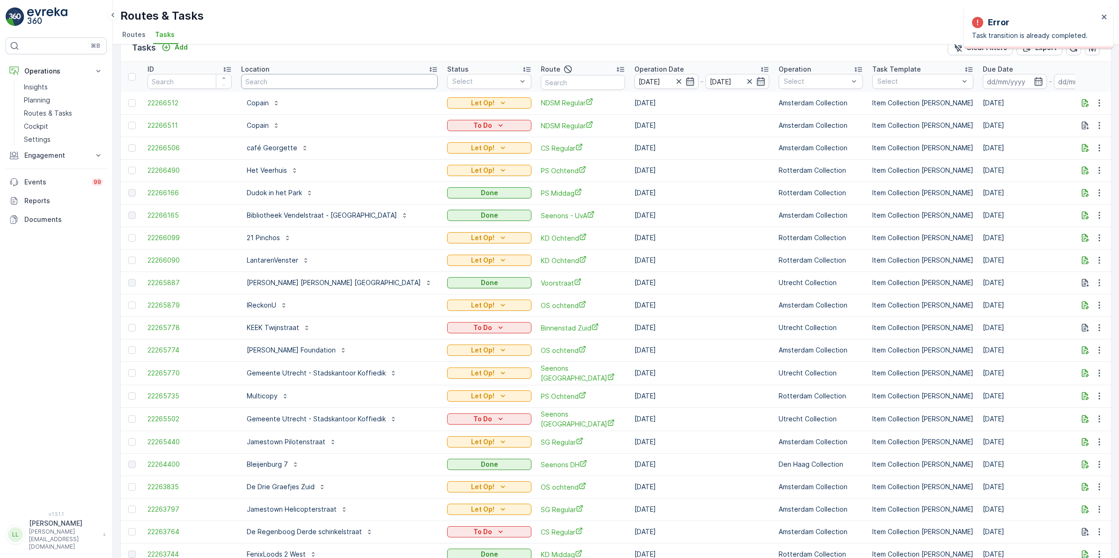
click at [277, 85] on input "text" at bounding box center [339, 81] width 197 height 15
type input "ker"
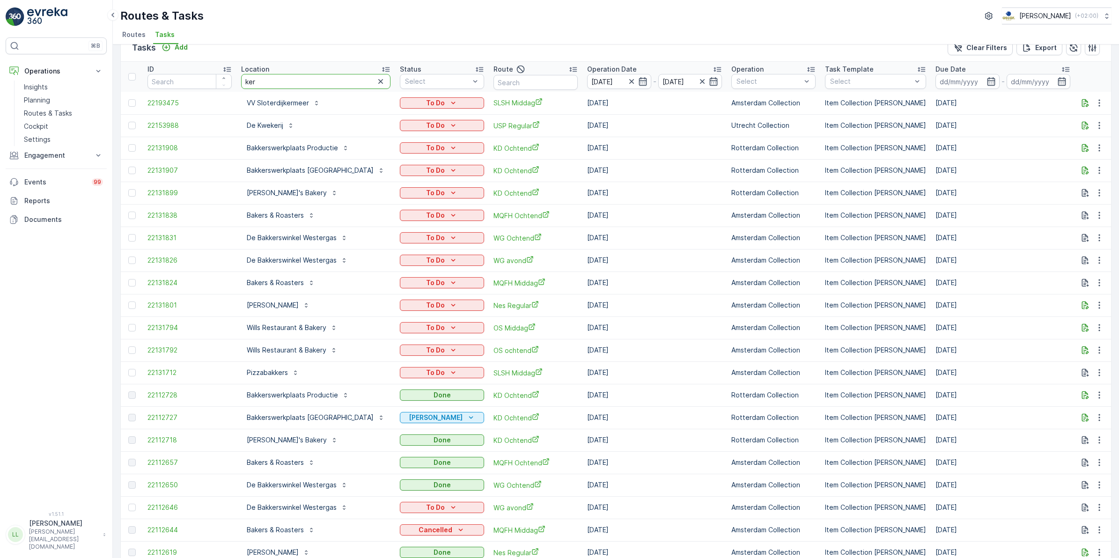
click at [280, 83] on input "ker" at bounding box center [315, 81] width 149 height 15
type input "kerkwij"
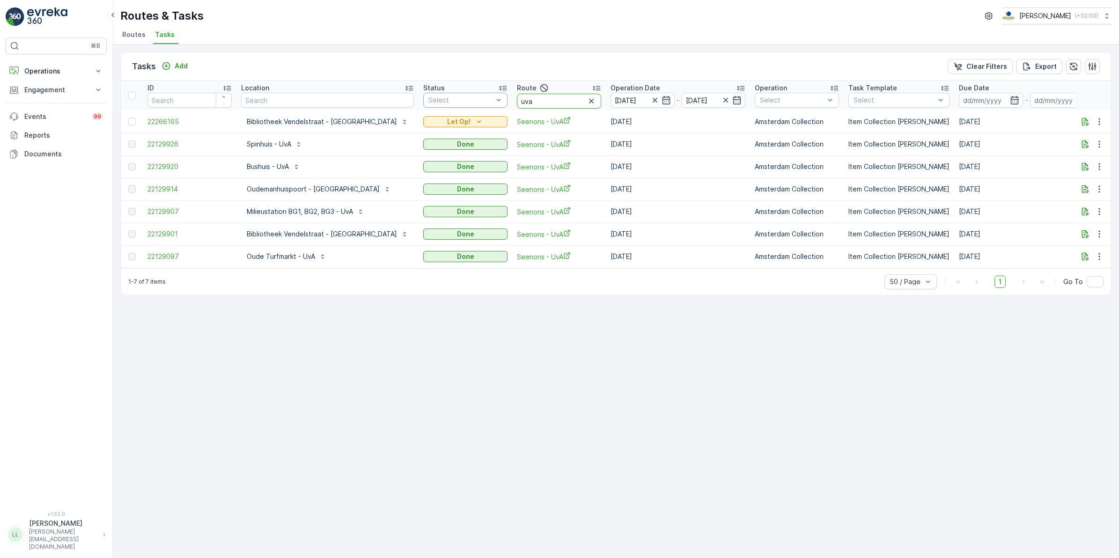
drag, startPoint x: 514, startPoint y: 101, endPoint x: 434, endPoint y: 98, distance: 79.6
click at [434, 98] on tr "ID Location Status Select Route uva Operation Date [DATE] - [DATE] Operation Se…" at bounding box center [887, 96] width 1533 height 30
type input "os o"
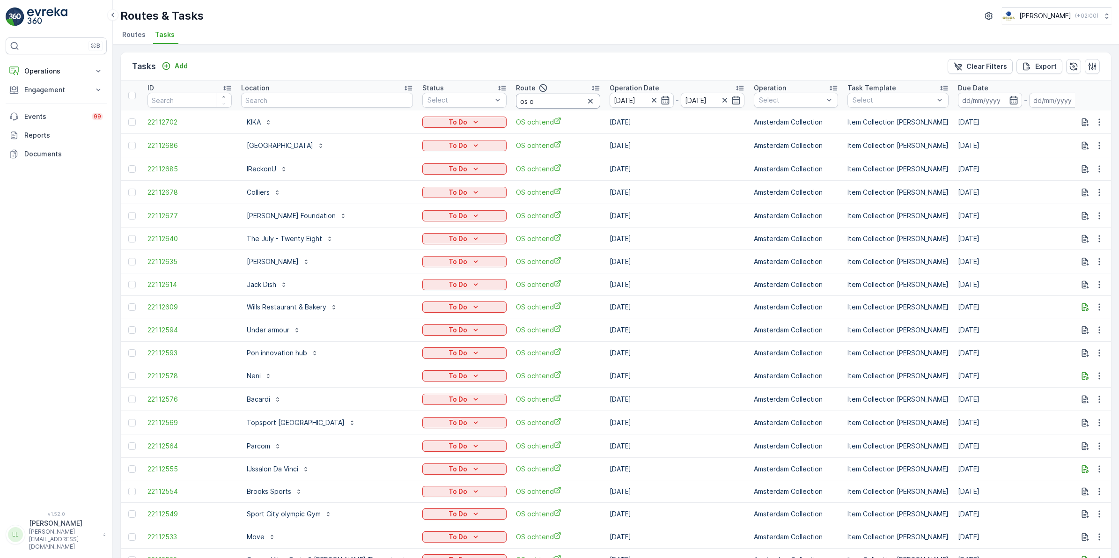
click at [538, 99] on input "os o" at bounding box center [558, 101] width 84 height 15
type input "os ocht"
click at [289, 99] on input "text" at bounding box center [327, 100] width 172 height 15
type input "edge"
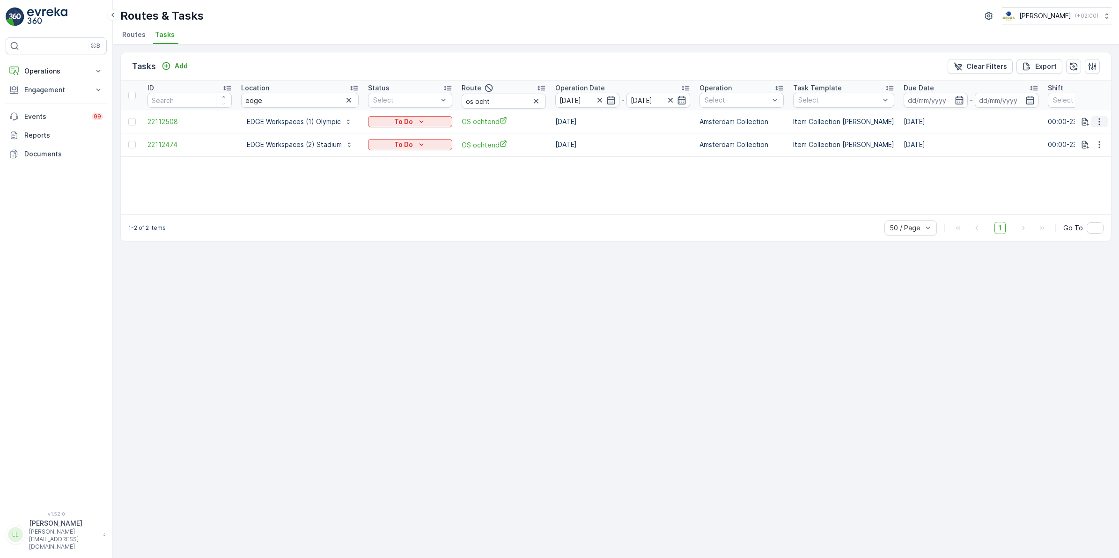
click at [1099, 122] on icon "button" at bounding box center [1098, 121] width 1 height 7
click at [1084, 164] on span "Change Route" at bounding box center [1075, 161] width 45 height 9
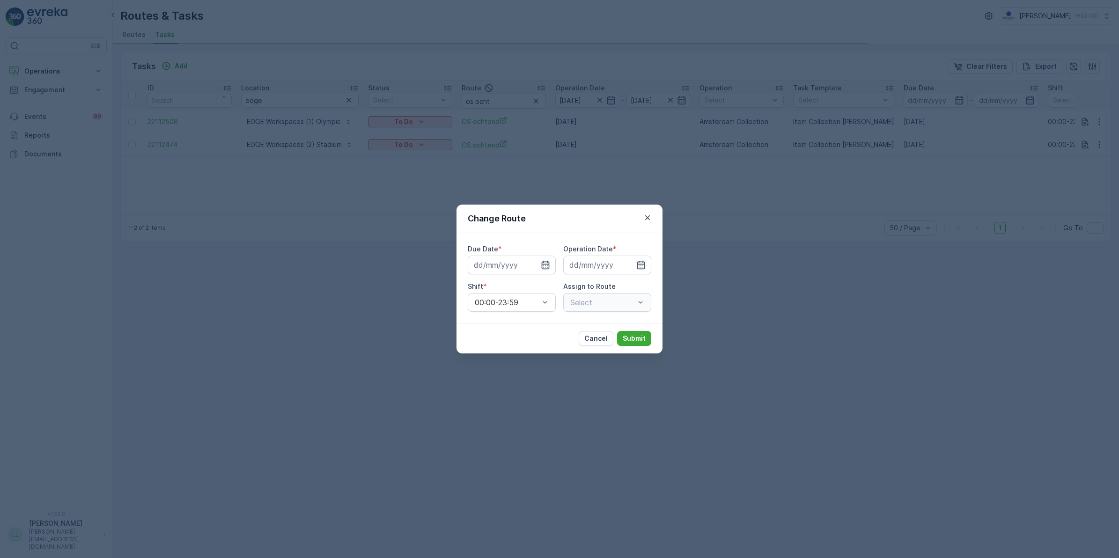
type input "[DATE]"
click at [534, 108] on div "Change Route Due Date * 07.10.2025 Operation Date * 07.10.2025 Shift * 00:00-23…" at bounding box center [559, 279] width 1119 height 558
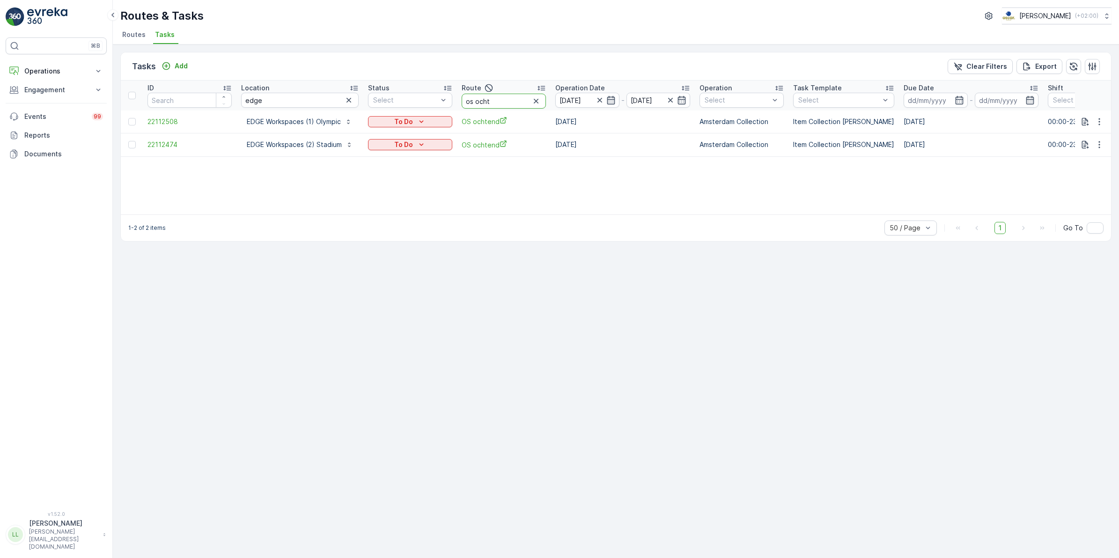
drag, startPoint x: 500, startPoint y: 101, endPoint x: 461, endPoint y: 104, distance: 39.0
click at [462, 104] on div "os ocht" at bounding box center [504, 101] width 84 height 15
type input "sg"
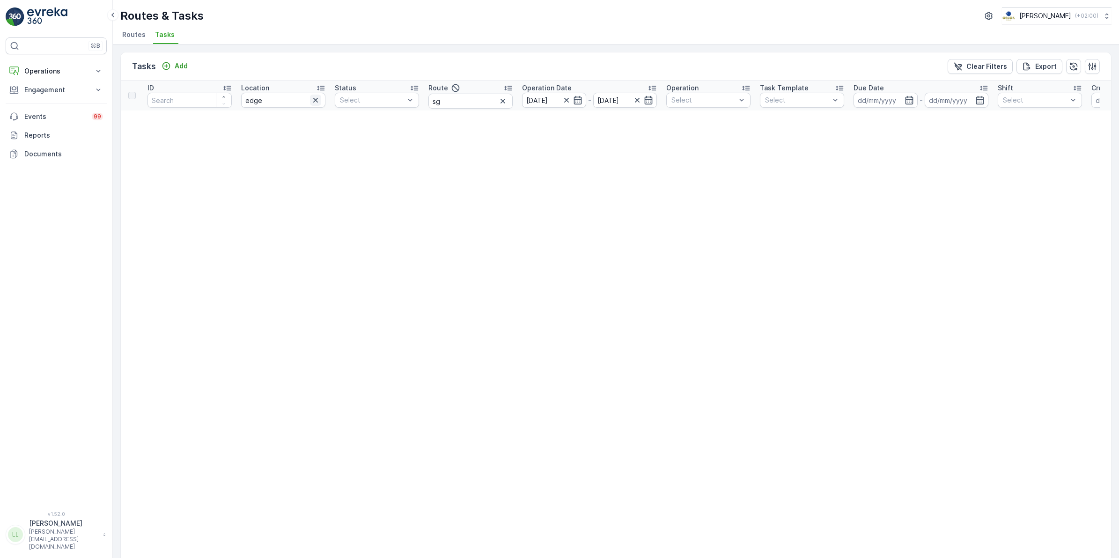
click at [317, 99] on icon "button" at bounding box center [315, 100] width 9 height 9
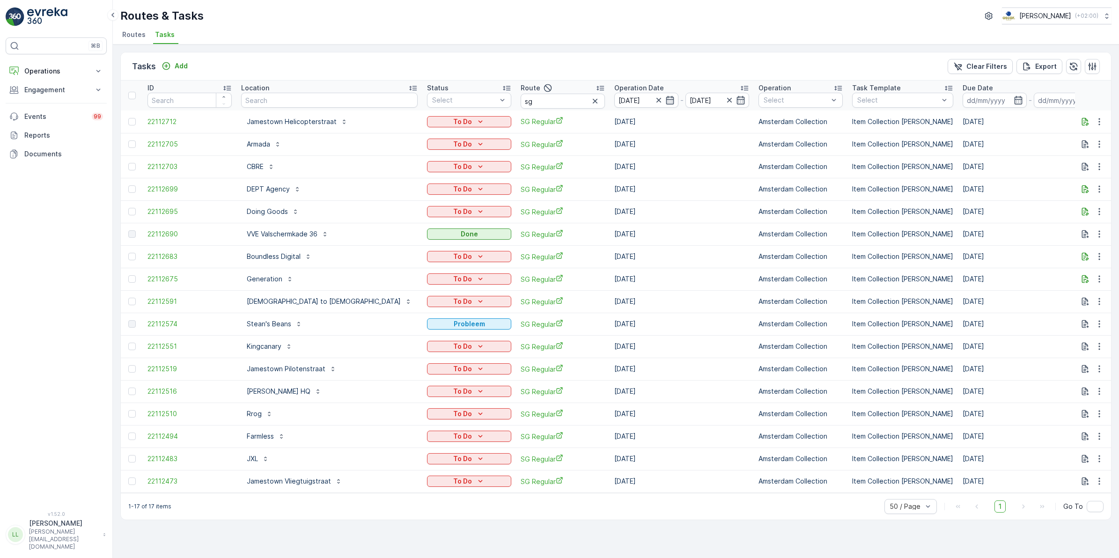
drag, startPoint x: 531, startPoint y: 97, endPoint x: 453, endPoint y: 96, distance: 78.2
click at [590, 97] on icon "button" at bounding box center [594, 100] width 9 height 9
click at [319, 102] on input "text" at bounding box center [329, 100] width 177 height 15
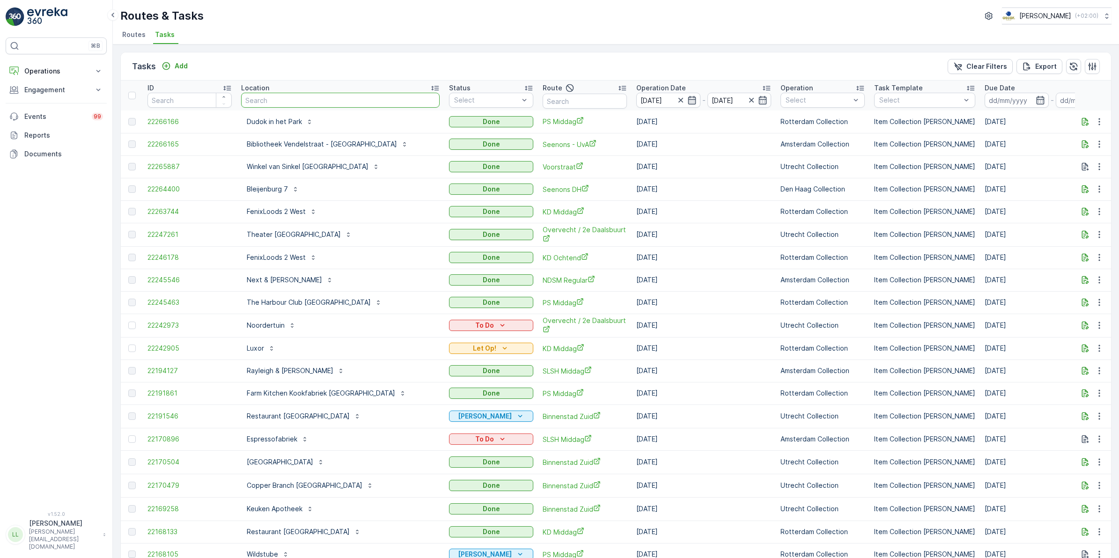
click at [282, 101] on input "text" at bounding box center [340, 100] width 199 height 15
type input "o"
type input "edge"
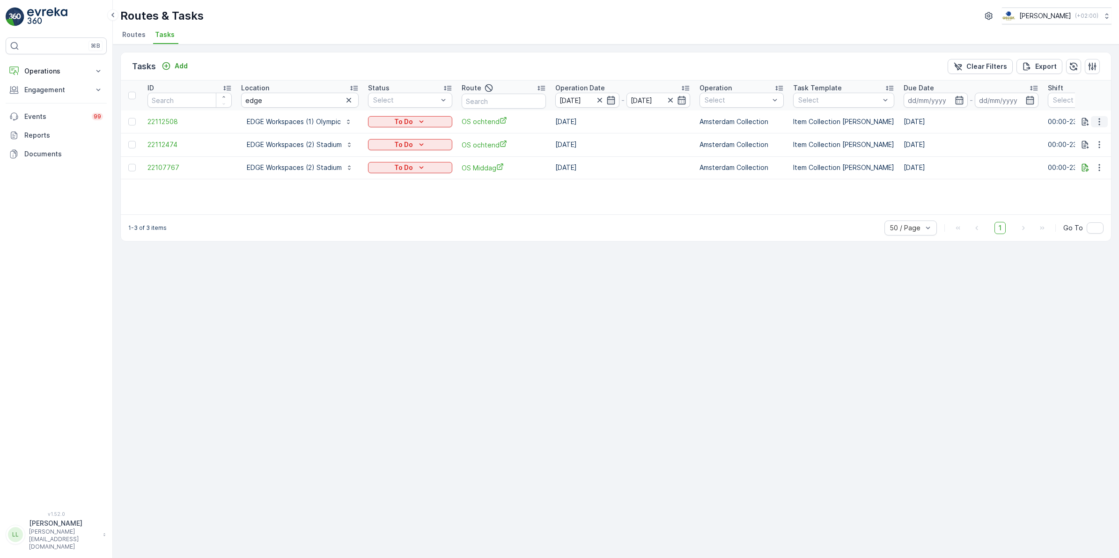
click at [1101, 124] on icon "button" at bounding box center [1099, 121] width 9 height 9
click at [1089, 160] on span "Change Route" at bounding box center [1075, 161] width 45 height 9
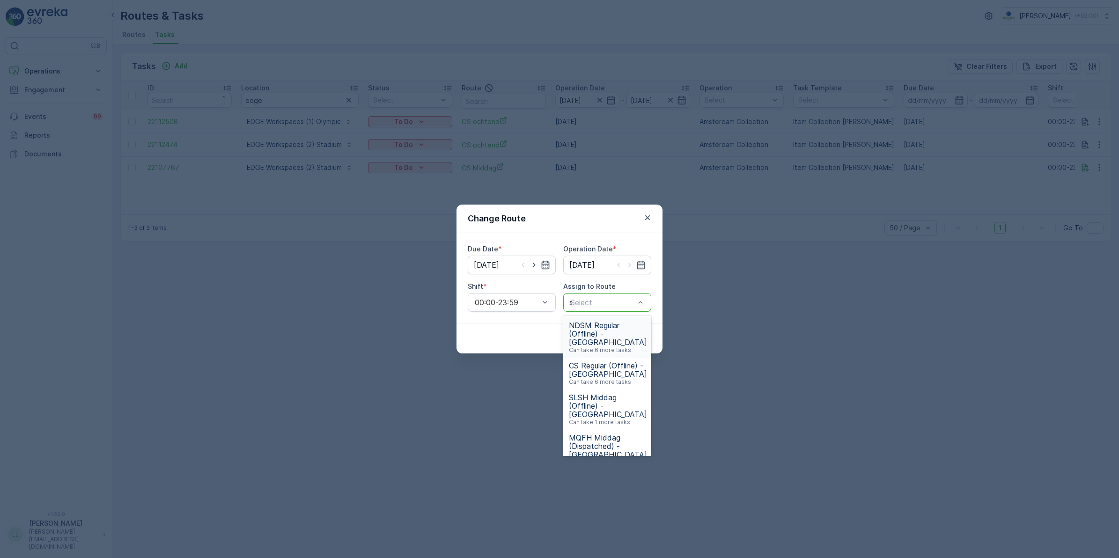
type input "sg"
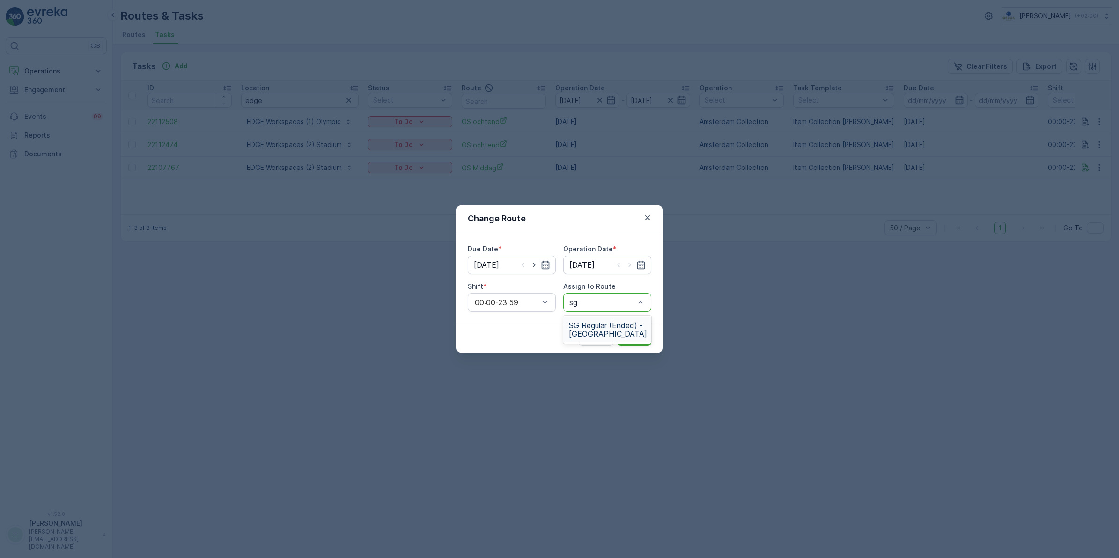
click at [615, 321] on span "SG Regular (Ended) - Amsterdam" at bounding box center [608, 329] width 78 height 17
click at [640, 337] on p "Submit" at bounding box center [634, 338] width 23 height 9
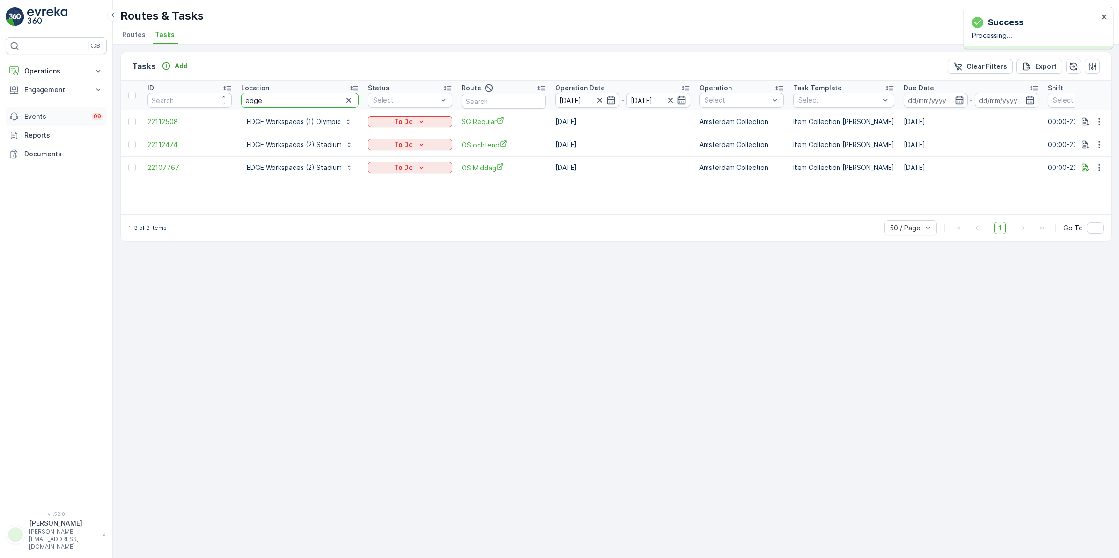
drag, startPoint x: 230, startPoint y: 110, endPoint x: 103, endPoint y: 118, distance: 127.1
click at [103, 118] on div "⌘B Operations Insights Planning Routes & Tasks Cockpit Settings Engagement Insi…" at bounding box center [559, 279] width 1119 height 558
click at [346, 98] on icon "button" at bounding box center [348, 100] width 9 height 9
click at [511, 94] on input "text" at bounding box center [504, 101] width 84 height 15
type input "cs"
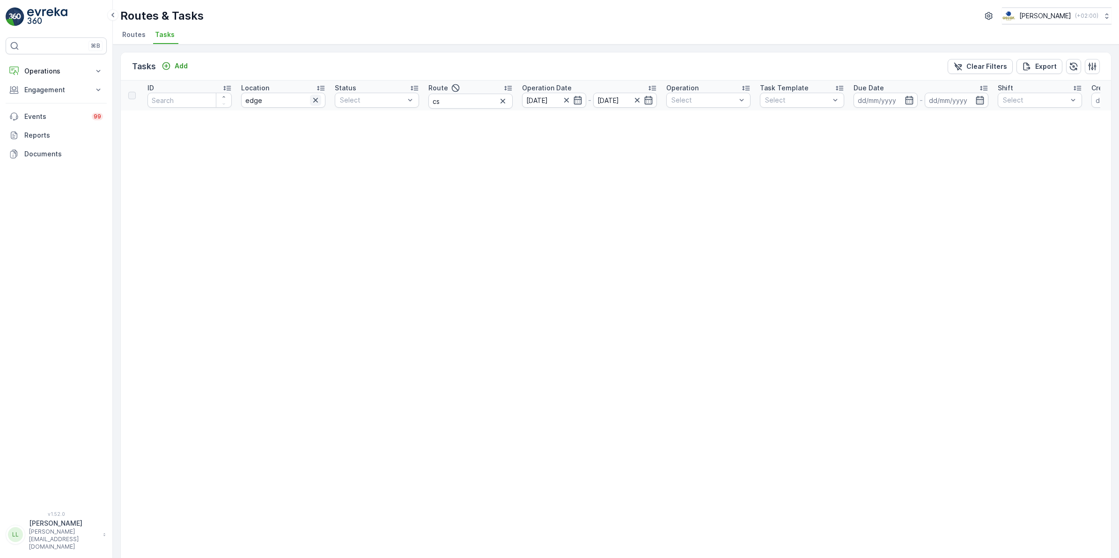
click at [317, 102] on icon "button" at bounding box center [315, 100] width 5 height 5
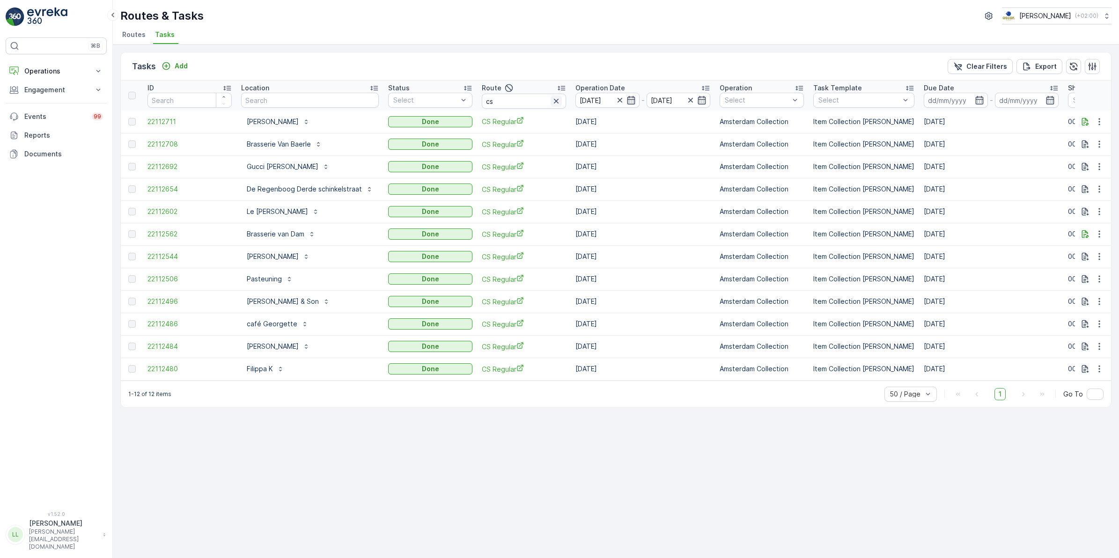
click at [553, 99] on icon "button" at bounding box center [556, 100] width 9 height 9
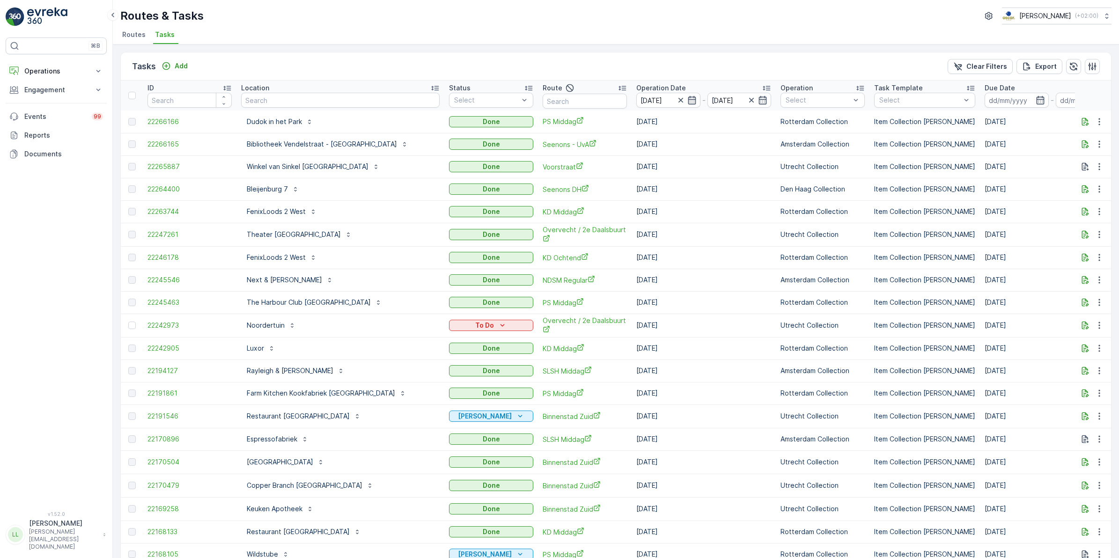
click at [543, 105] on input "text" at bounding box center [585, 101] width 84 height 15
type input "sg"
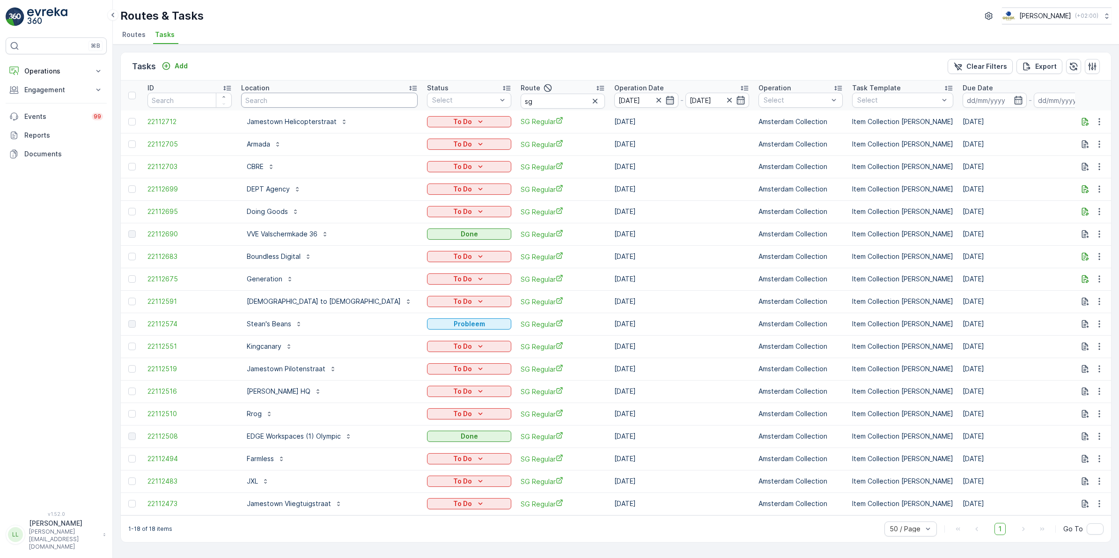
click at [275, 103] on input "text" at bounding box center [329, 100] width 177 height 15
type input "edge"
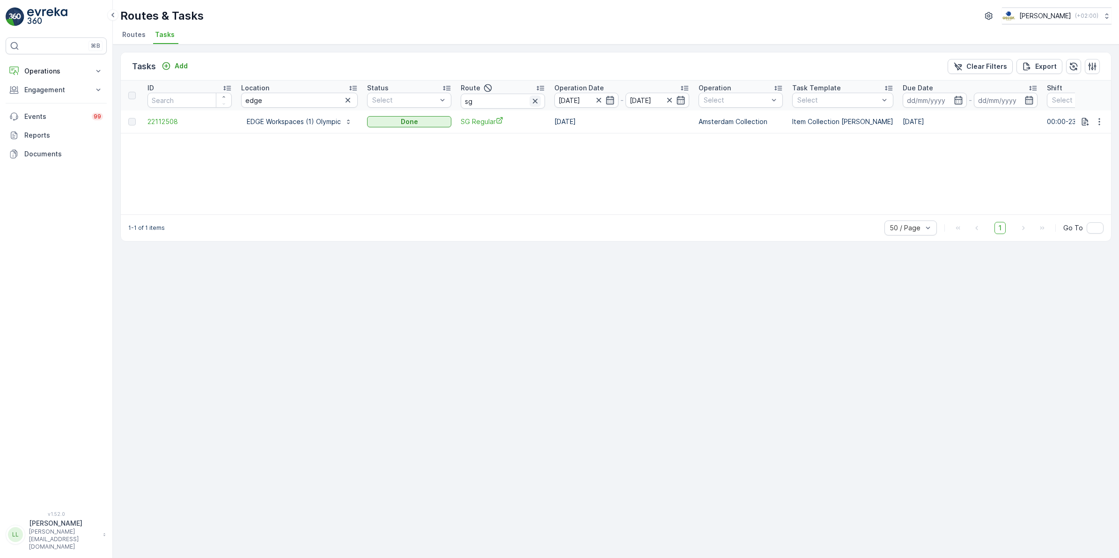
click at [530, 101] on icon "button" at bounding box center [534, 100] width 9 height 9
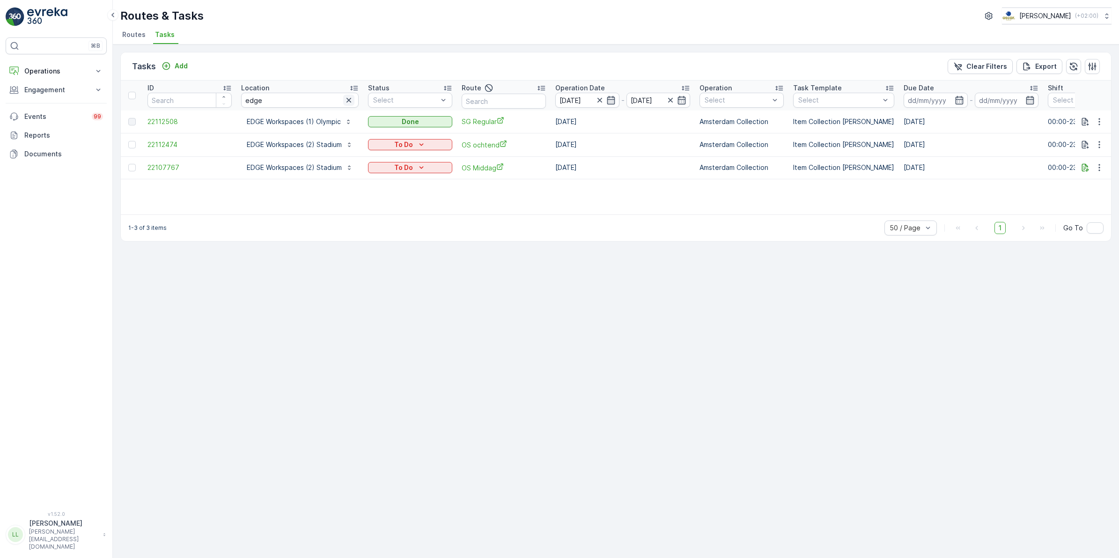
click at [345, 101] on icon "button" at bounding box center [348, 100] width 9 height 9
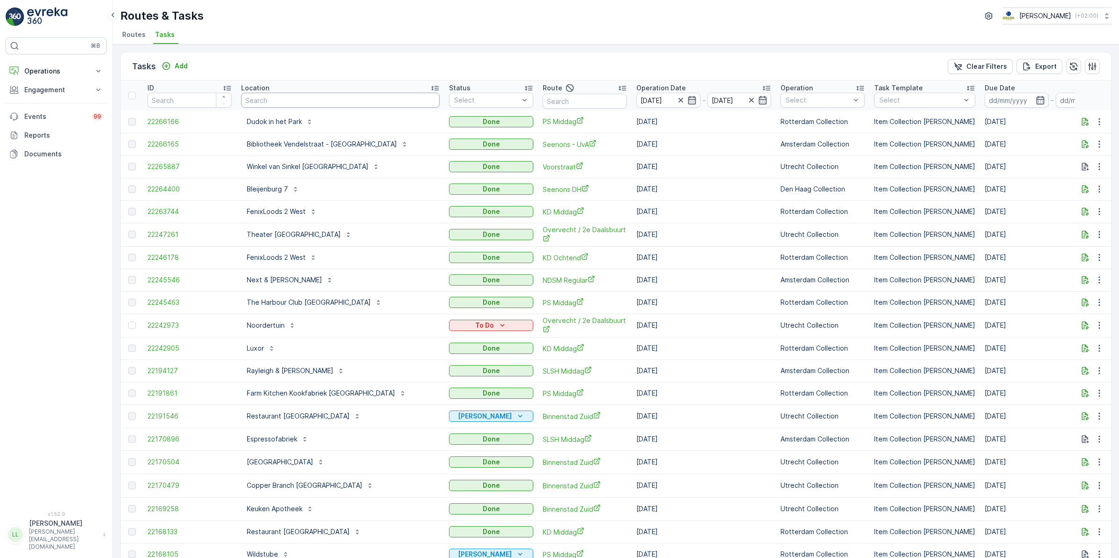
click at [284, 97] on input "text" at bounding box center [340, 100] width 199 height 15
type input "edge"
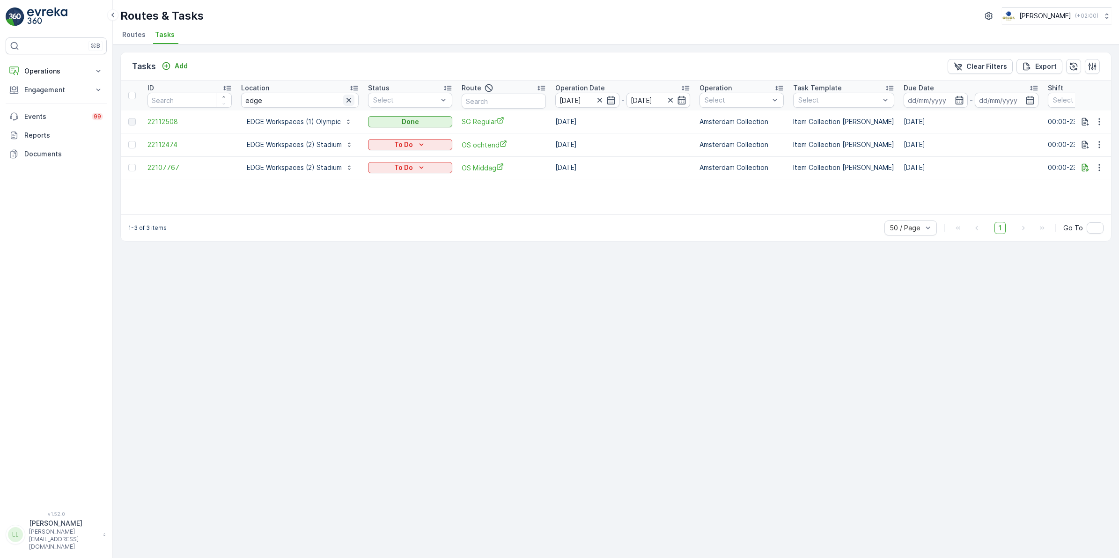
click at [351, 102] on icon "button" at bounding box center [348, 100] width 9 height 9
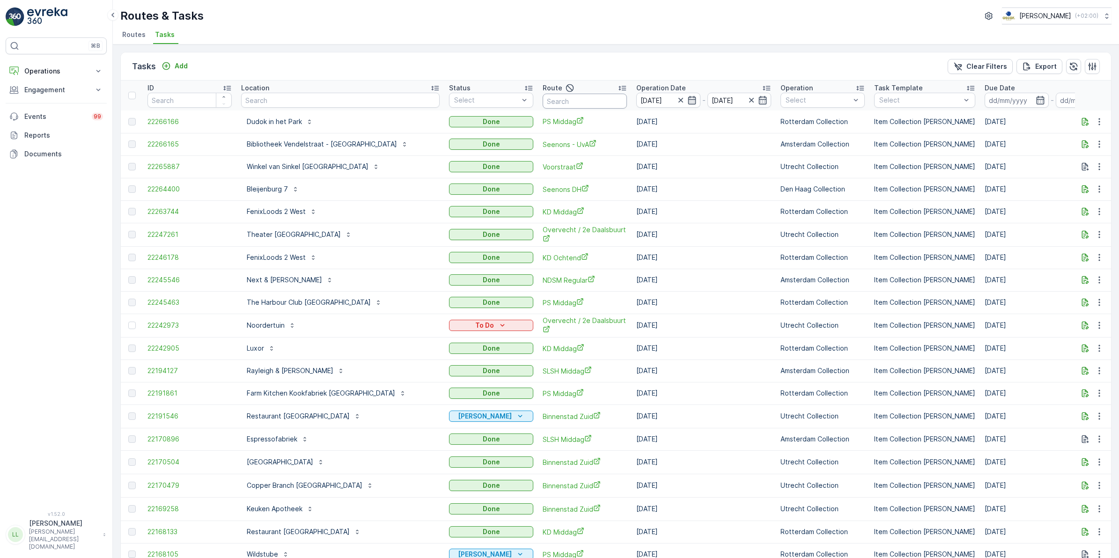
click at [543, 99] on input "text" at bounding box center [585, 101] width 84 height 15
click at [455, 154] on div at bounding box center [458, 155] width 7 height 7
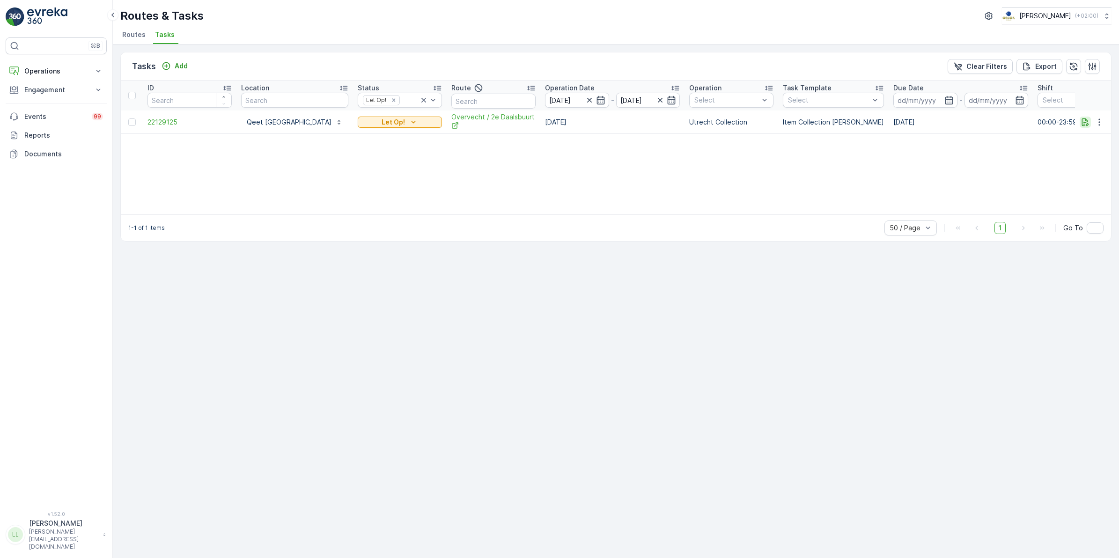
click at [1084, 123] on icon "button" at bounding box center [1085, 122] width 9 height 9
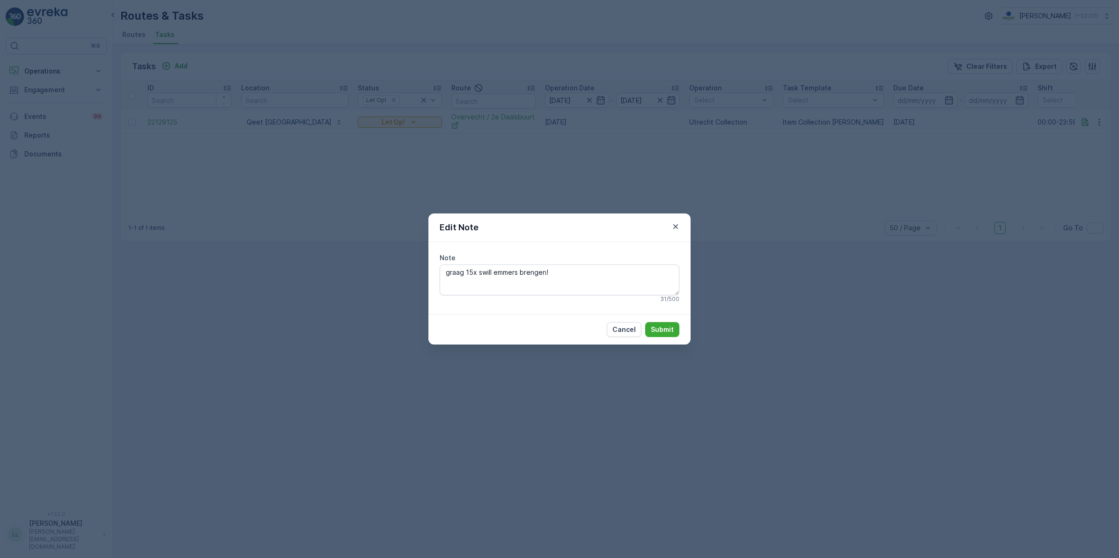
click at [804, 219] on div "Edit Note Note graag 15x swill emmers brengen! 31 / 500 Cancel Submit" at bounding box center [559, 279] width 1119 height 558
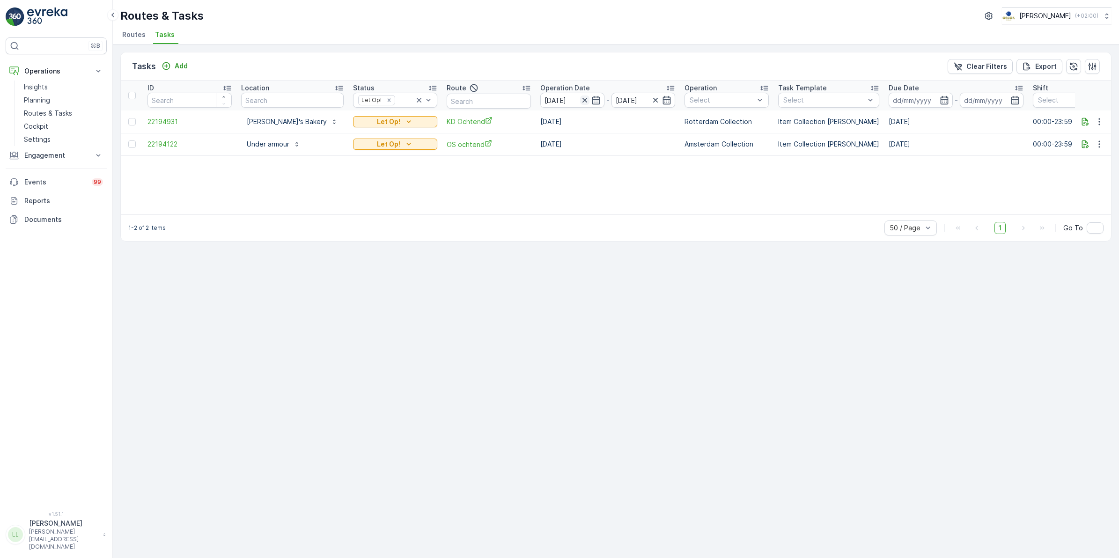
click at [580, 100] on icon "button" at bounding box center [584, 100] width 9 height 9
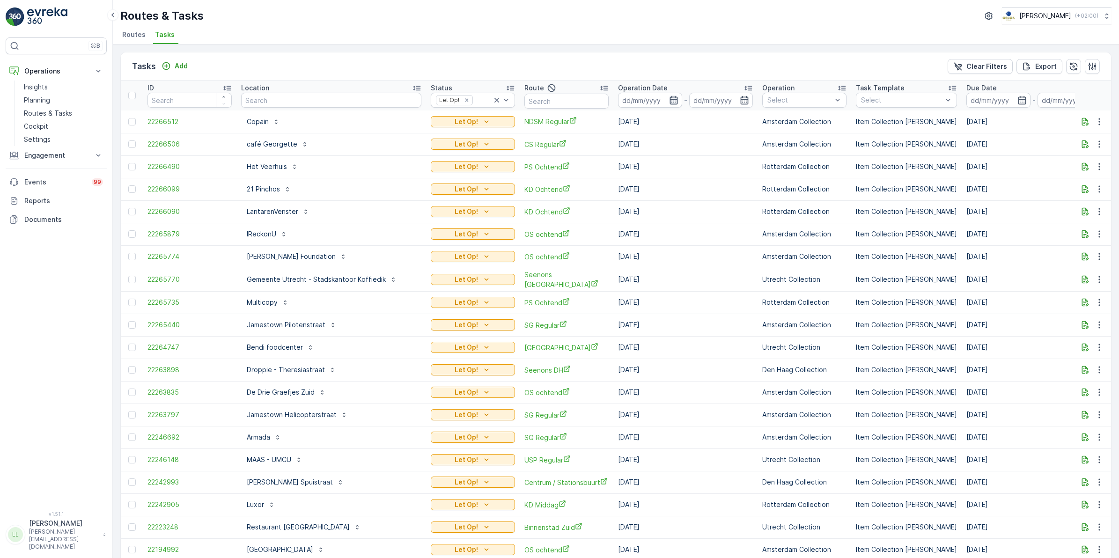
click at [669, 102] on icon "button" at bounding box center [673, 100] width 9 height 9
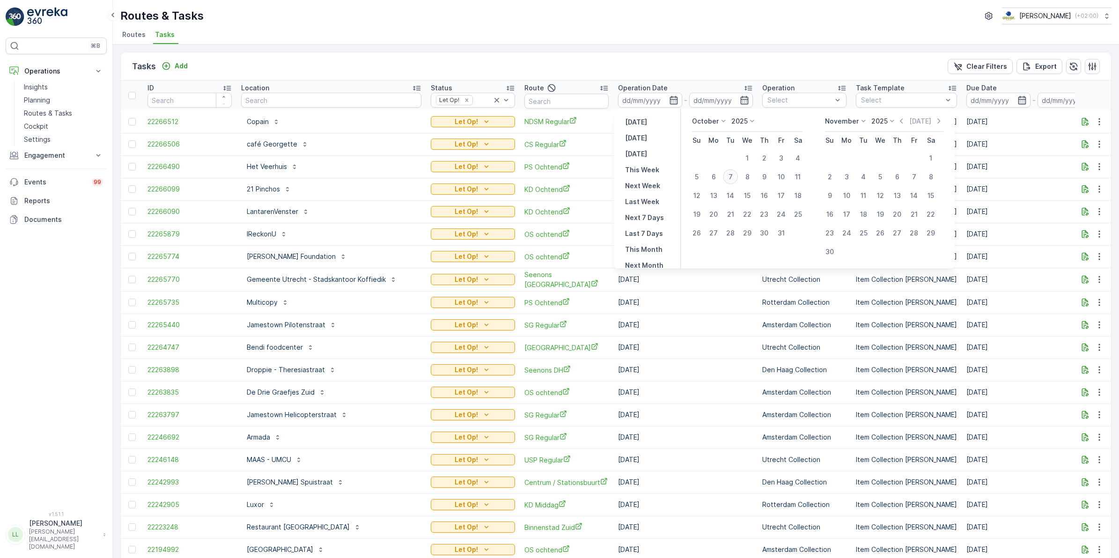
click at [730, 179] on div "7" at bounding box center [730, 176] width 15 height 15
type input "[DATE]"
click at [730, 179] on div "7" at bounding box center [730, 176] width 15 height 15
type input "[DATE]"
click at [730, 179] on div "7" at bounding box center [730, 176] width 15 height 15
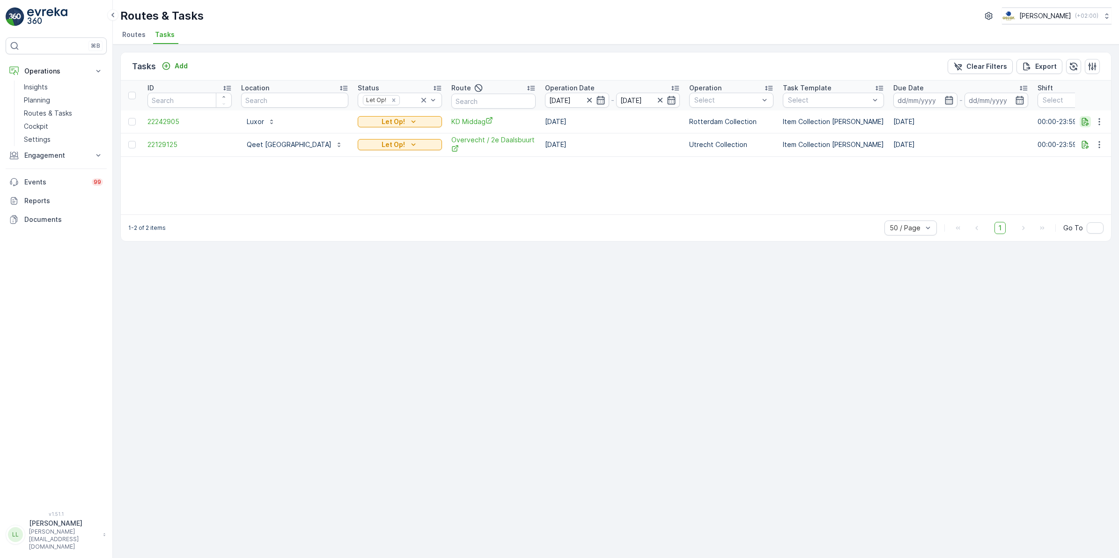
click at [1082, 123] on icon "button" at bounding box center [1085, 122] width 7 height 8
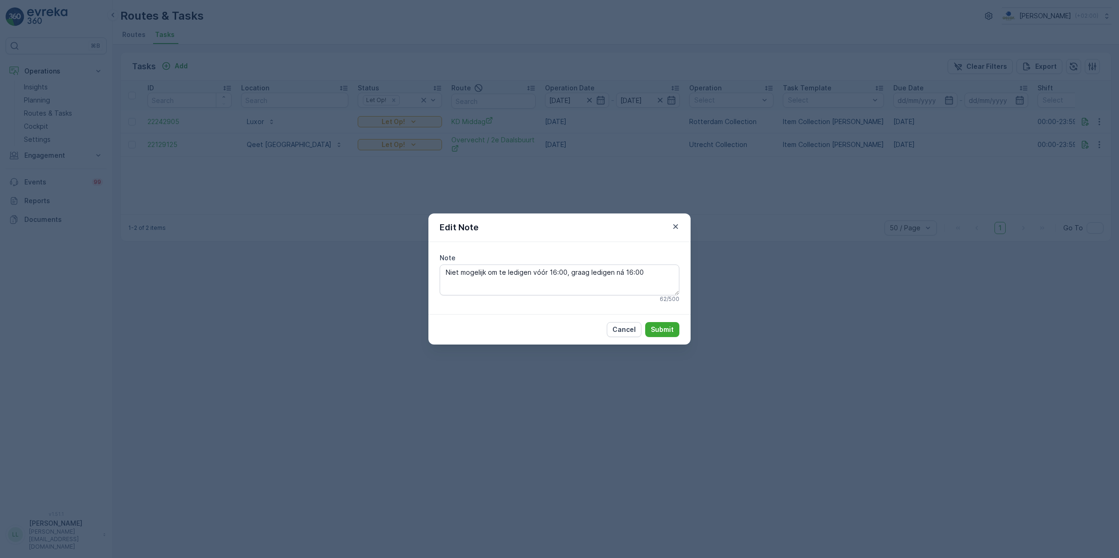
click at [755, 191] on div "Edit Note Note Niet mogelijk om te ledigen vóór 16:00, graag ledigen ná 16:00 6…" at bounding box center [559, 279] width 1119 height 558
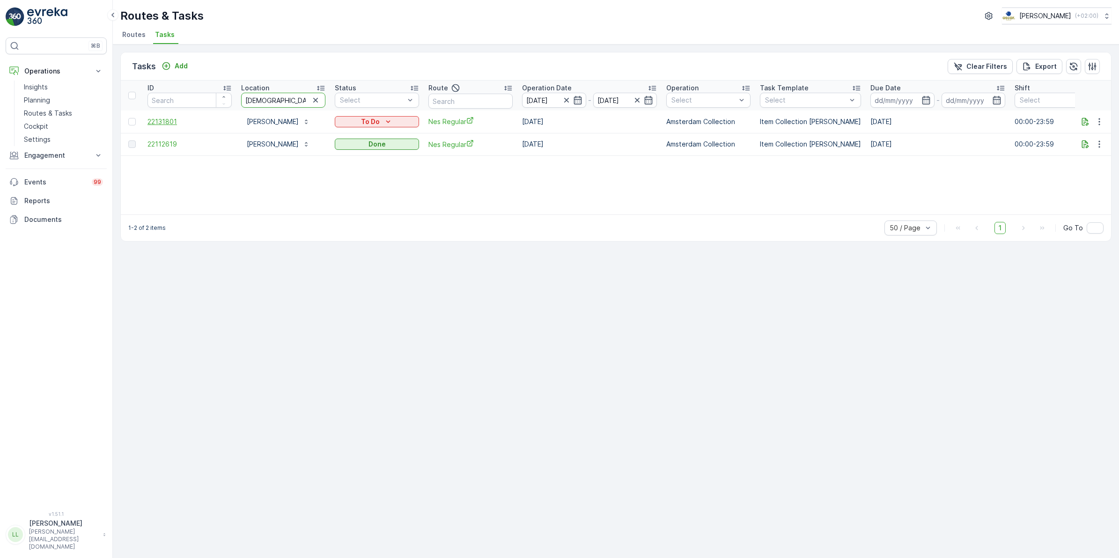
drag, startPoint x: 277, startPoint y: 97, endPoint x: 183, endPoint y: 117, distance: 96.1
click at [172, 109] on tr "ID Location kerkwij Status Select Route Operation Date [DATE] - [DATE] Operatio…" at bounding box center [843, 96] width 1444 height 30
type input "tob"
click at [403, 143] on div "To Do" at bounding box center [377, 144] width 77 height 9
click at [352, 183] on span "Done" at bounding box center [348, 183] width 17 height 9
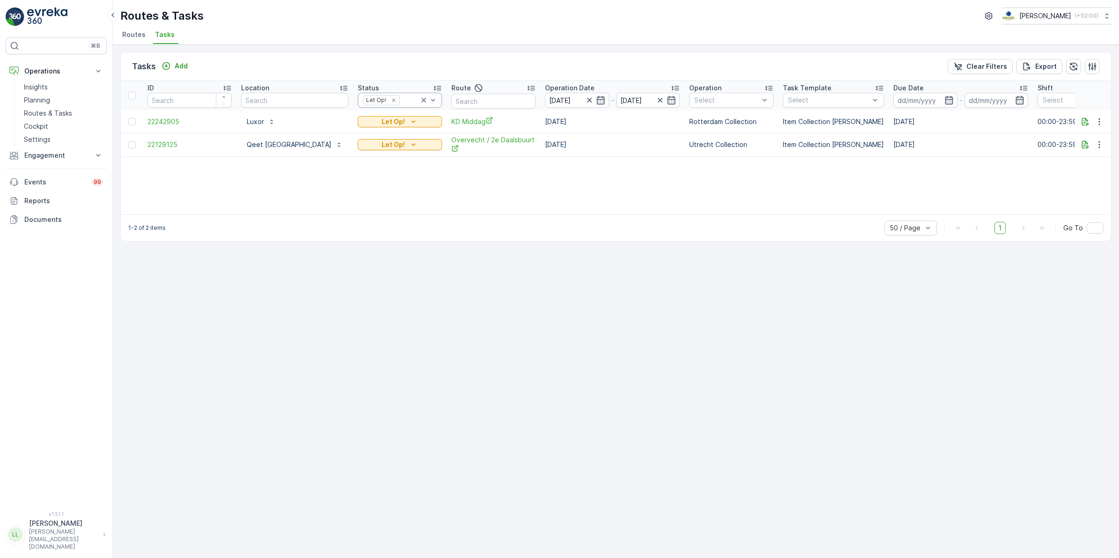
click at [419, 99] on icon at bounding box center [423, 100] width 9 height 9
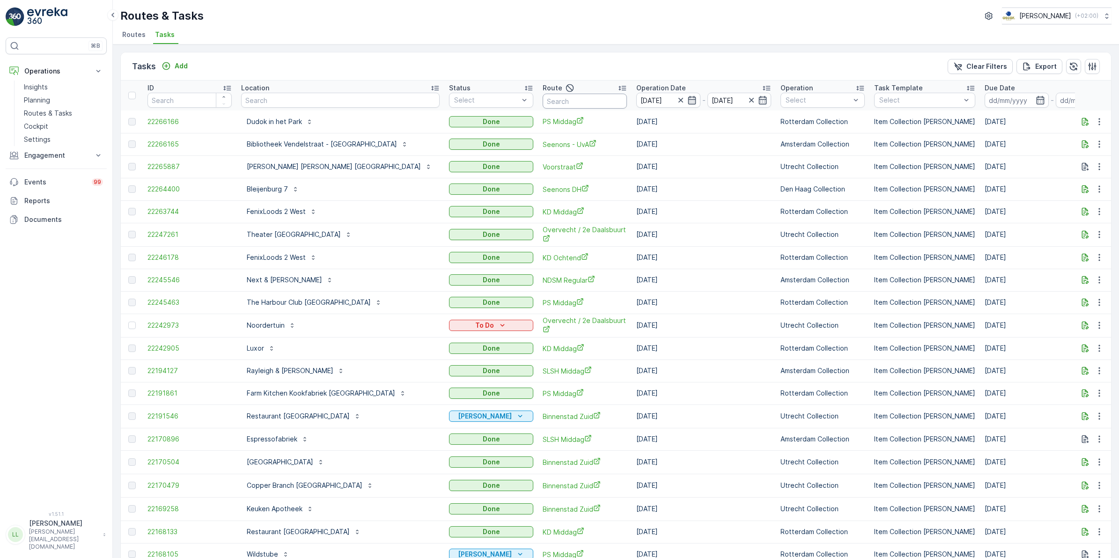
click at [543, 102] on input "text" at bounding box center [585, 101] width 84 height 15
type input "os avond"
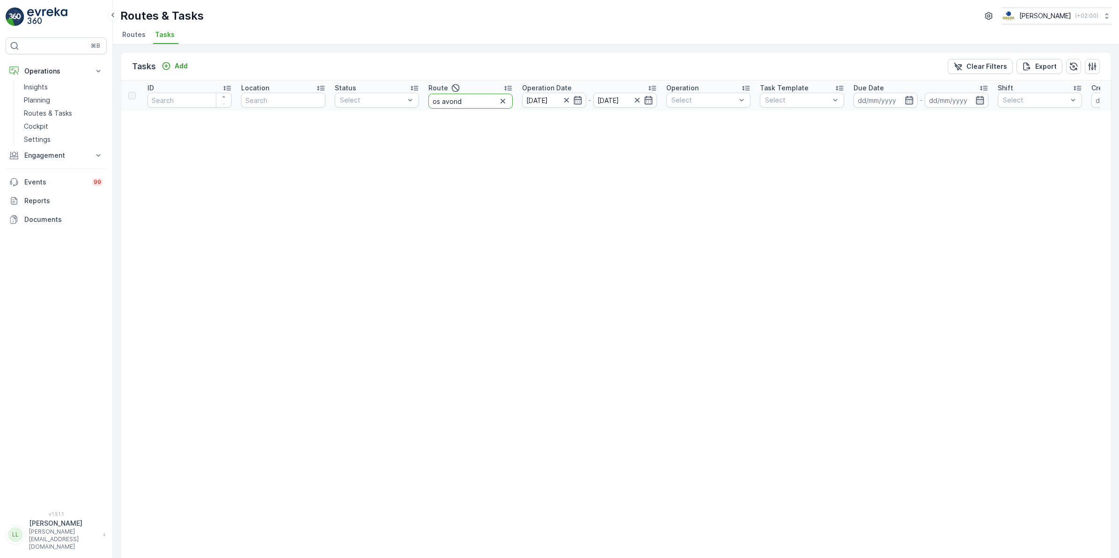
click at [488, 99] on input "os avond" at bounding box center [470, 101] width 84 height 15
type input "os mi"
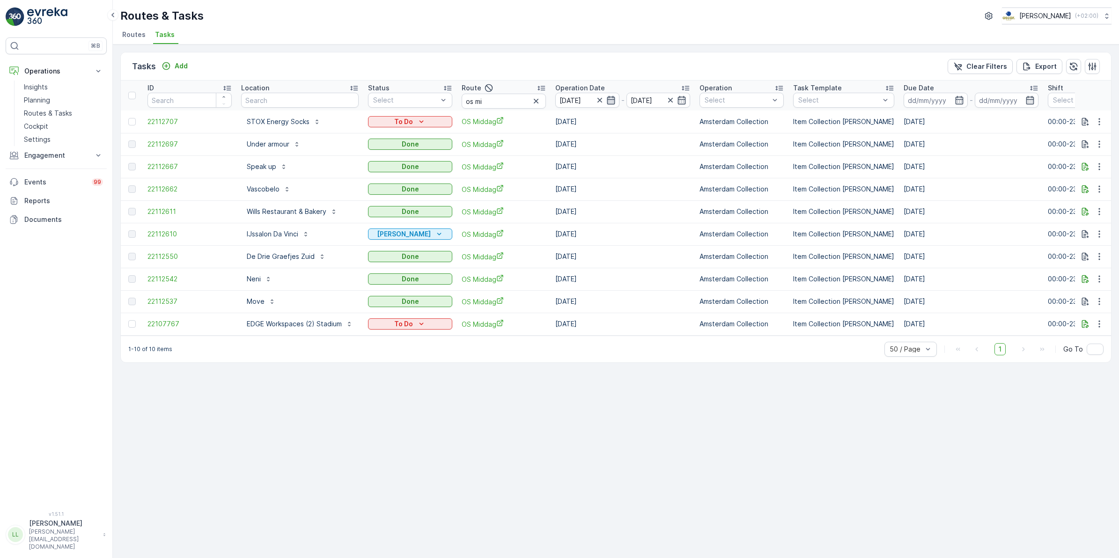
click at [607, 101] on icon "button" at bounding box center [611, 100] width 8 height 8
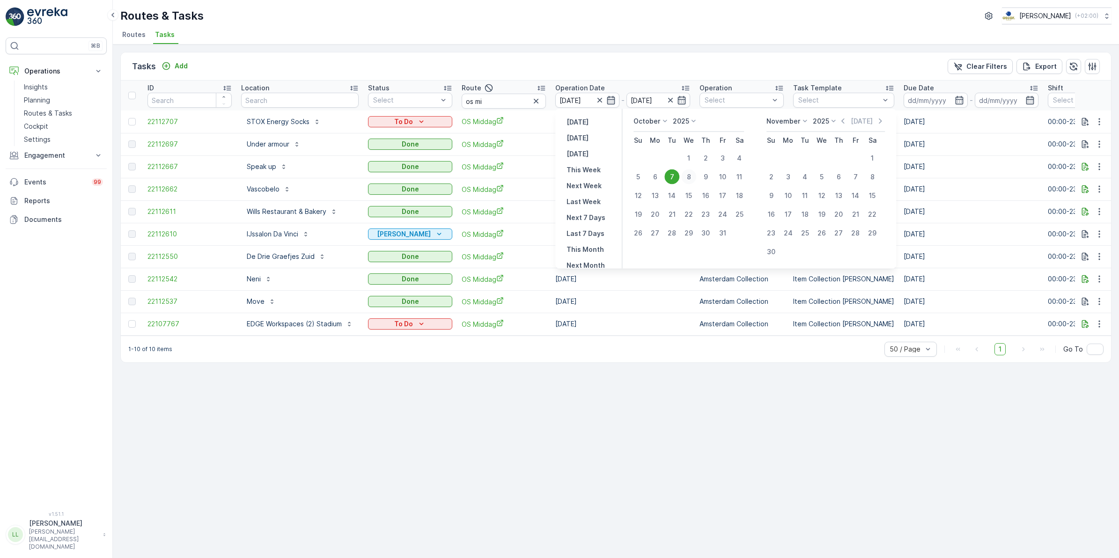
click at [688, 171] on div "8" at bounding box center [688, 176] width 15 height 15
type input "[DATE]"
click at [688, 171] on td "[DATE]" at bounding box center [623, 166] width 144 height 22
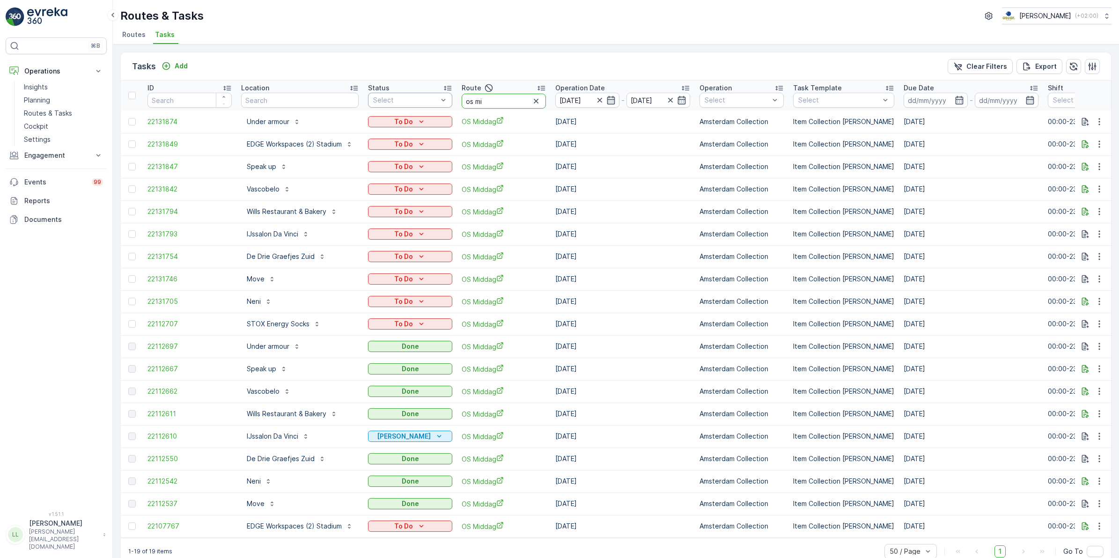
drag, startPoint x: 507, startPoint y: 99, endPoint x: 416, endPoint y: 103, distance: 90.9
click at [416, 103] on tr "ID Location Status Select Route os mi Operation Date [DATE] - [DATE] Operation …" at bounding box center [860, 96] width 1478 height 30
click at [607, 102] on icon "button" at bounding box center [611, 100] width 8 height 8
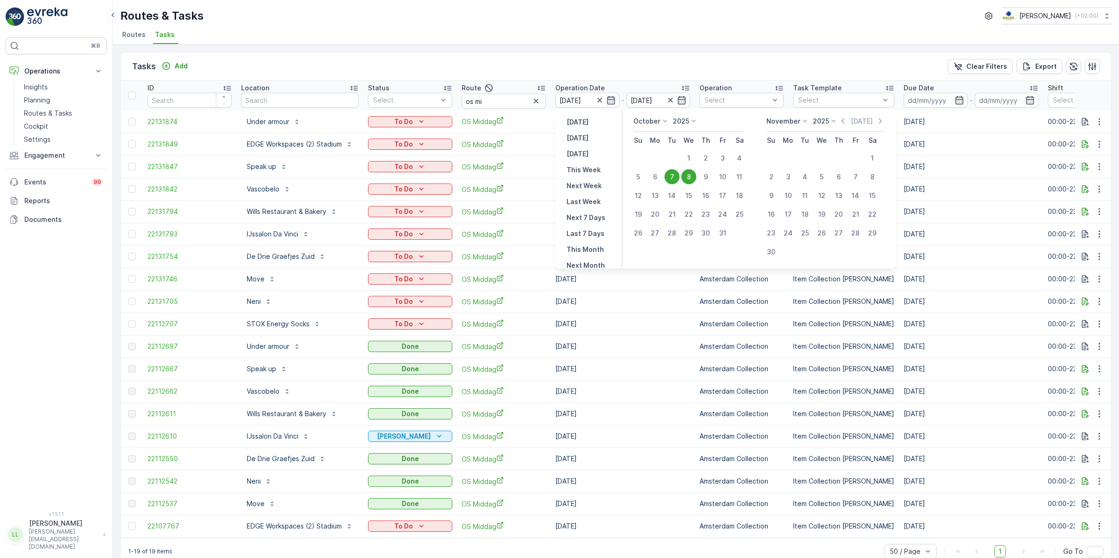
click at [626, 81] on th "Operation Date [DATE] - [DATE]" at bounding box center [623, 96] width 144 height 30
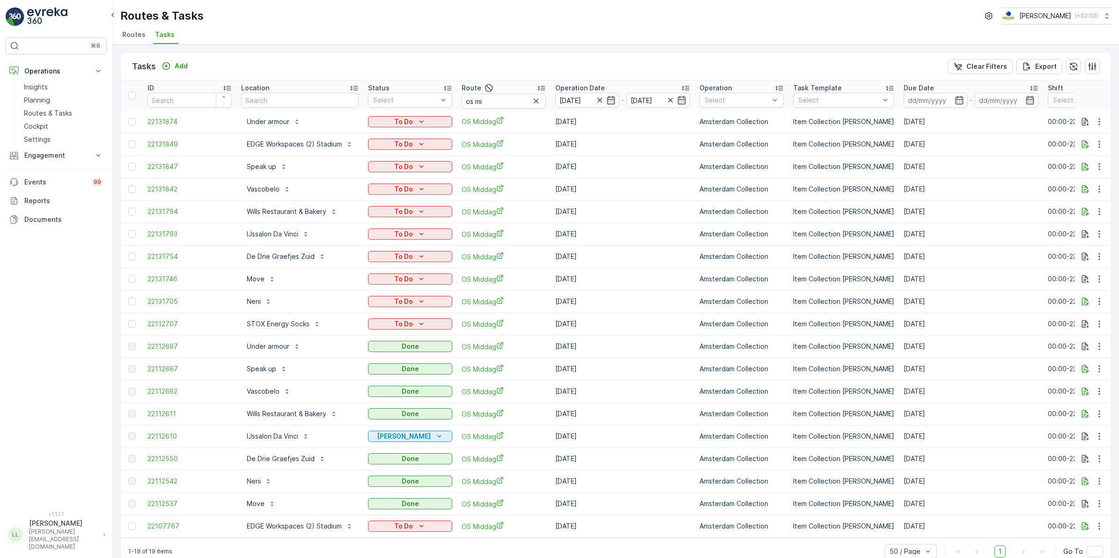
click at [602, 96] on icon "button" at bounding box center [599, 100] width 9 height 9
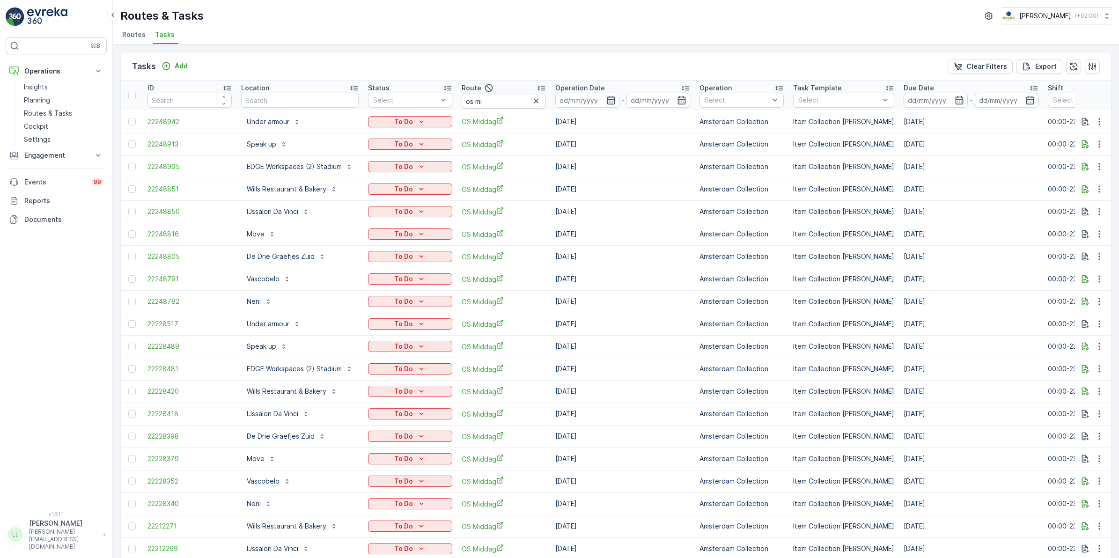
click at [610, 102] on icon "button" at bounding box center [610, 100] width 9 height 9
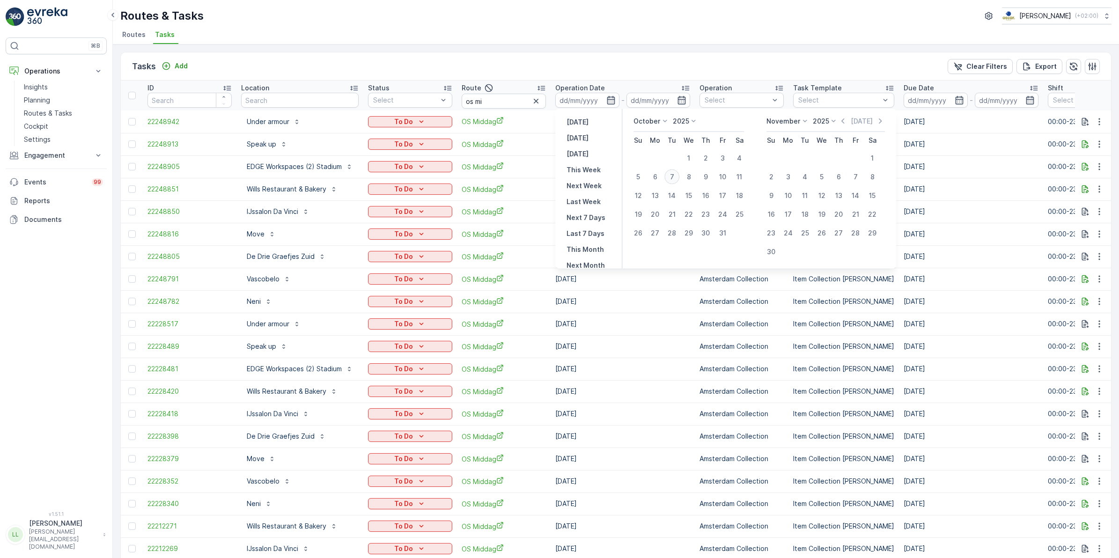
click at [675, 177] on div "7" at bounding box center [671, 176] width 15 height 15
type input "[DATE]"
click at [675, 177] on div "7" at bounding box center [671, 176] width 15 height 15
type input "[DATE]"
click at [675, 177] on div "7" at bounding box center [671, 176] width 15 height 15
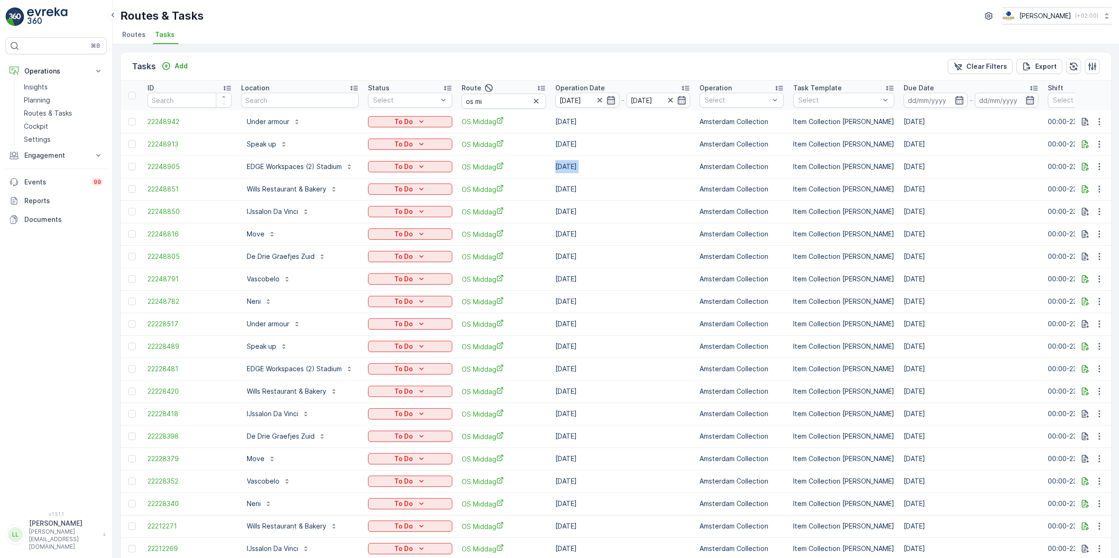
click at [675, 177] on td "[DATE]" at bounding box center [623, 166] width 144 height 22
drag, startPoint x: 675, startPoint y: 177, endPoint x: 658, endPoint y: 66, distance: 112.8
click at [658, 66] on div "Tasks Add Clear Filters Export" at bounding box center [616, 66] width 990 height 28
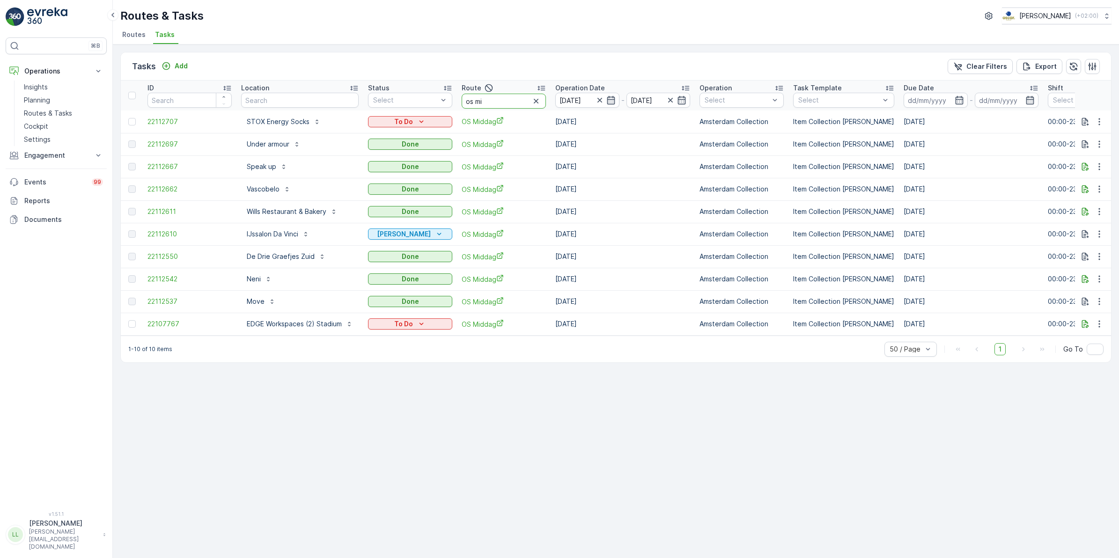
click at [474, 103] on input "os mi" at bounding box center [504, 101] width 84 height 15
type input "os och"
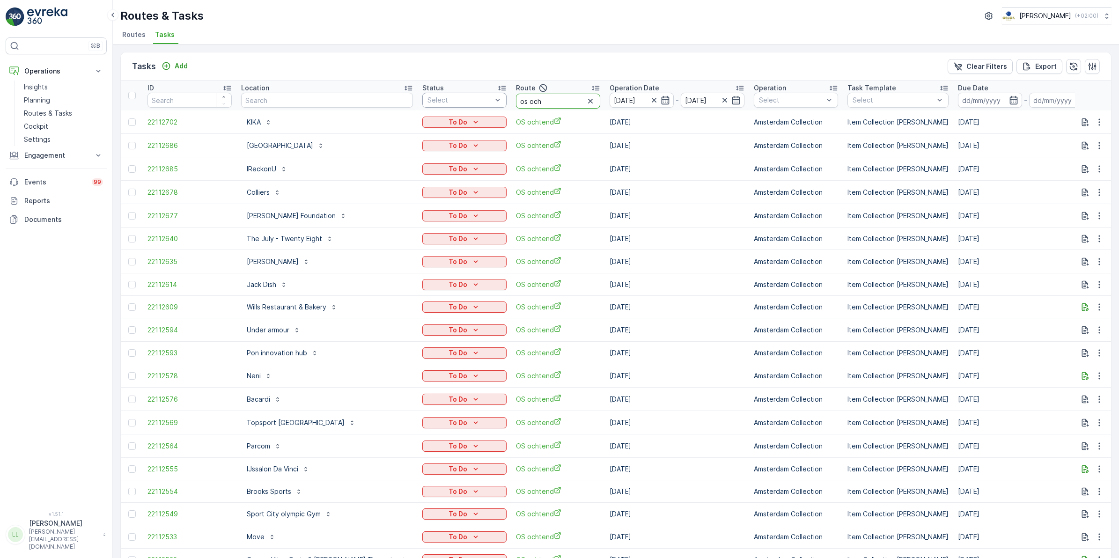
drag, startPoint x: 530, startPoint y: 98, endPoint x: 475, endPoint y: 106, distance: 54.9
click at [475, 106] on tr "ID Location Status Select Route os och Operation Date [DATE] - [DATE] Operation…" at bounding box center [887, 96] width 1532 height 30
type input "sg"
